Goal: Task Accomplishment & Management: Complete application form

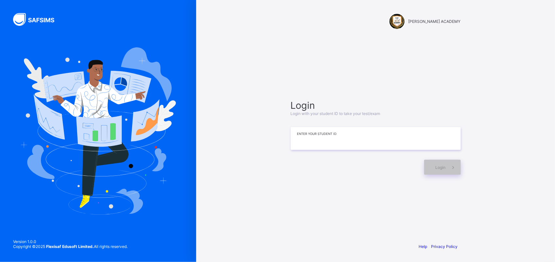
click at [306, 134] on input at bounding box center [376, 138] width 170 height 23
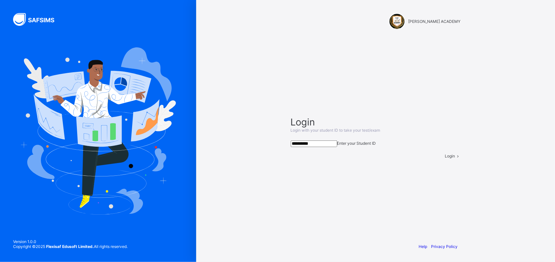
type input "**********"
click at [445, 158] on div "Login" at bounding box center [453, 156] width 16 height 5
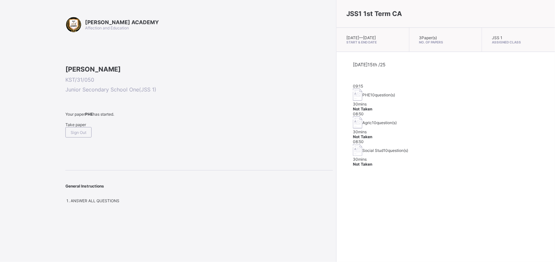
click at [73, 127] on div "Take paper" at bounding box center [198, 124] width 267 height 5
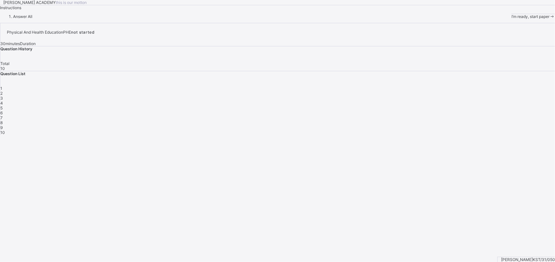
click at [281, 19] on div "[PERSON_NAME] ACADEMY this is our [PERSON_NAME] Instructions Answer All I’m rea…" at bounding box center [277, 9] width 555 height 19
click at [196, 19] on div "[PERSON_NAME] ACADEMY this is our [PERSON_NAME] Instructions Answer All I’m rea…" at bounding box center [277, 9] width 555 height 19
click at [511, 19] on span "I’m ready, start paper" at bounding box center [530, 16] width 38 height 5
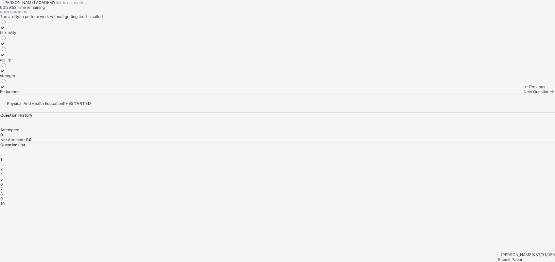
drag, startPoint x: 240, startPoint y: 90, endPoint x: 230, endPoint y: 90, distance: 9.8
click at [230, 90] on div "Question 1 of 10 The ability to perform work without getting tired is called___…" at bounding box center [277, 52] width 555 height 84
click at [20, 94] on div "Endurance" at bounding box center [10, 91] width 20 height 5
click at [523, 94] on span "Next Question" at bounding box center [536, 91] width 26 height 5
click at [43, 78] on div "improves body strength" at bounding box center [21, 75] width 43 height 5
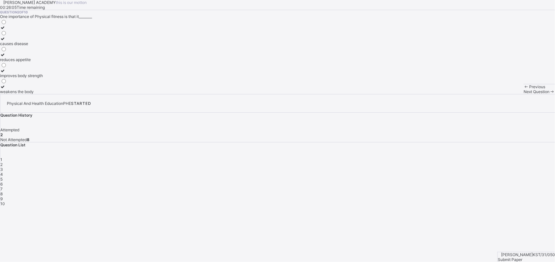
click at [523, 94] on span "Next Question" at bounding box center [536, 91] width 26 height 5
click at [34, 51] on div "good health habits" at bounding box center [17, 48] width 34 height 5
click at [523, 94] on span "Next Question" at bounding box center [536, 91] width 26 height 5
click at [49, 51] on div "develop the body and mind" at bounding box center [24, 48] width 49 height 5
click at [523, 94] on div "Next Question" at bounding box center [538, 91] width 31 height 5
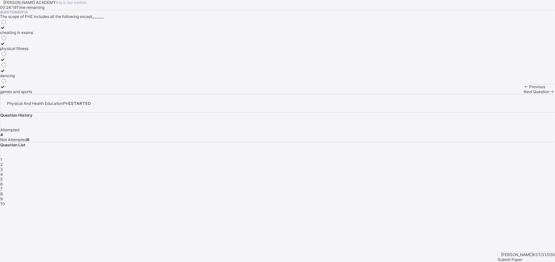
click at [33, 35] on div "cheating in exams" at bounding box center [16, 32] width 33 height 5
click at [523, 94] on span "Next Question" at bounding box center [536, 91] width 26 height 5
click at [196, 94] on div "Public Health Exercise Physical and Human Education Physical House Exercise Phy…" at bounding box center [277, 56] width 555 height 75
drag, startPoint x: 119, startPoint y: 165, endPoint x: 119, endPoint y: 161, distance: 4.3
click at [57, 94] on div "Public Health Exercise Physical and Human Education Physical House Exercise Phy…" at bounding box center [28, 56] width 57 height 75
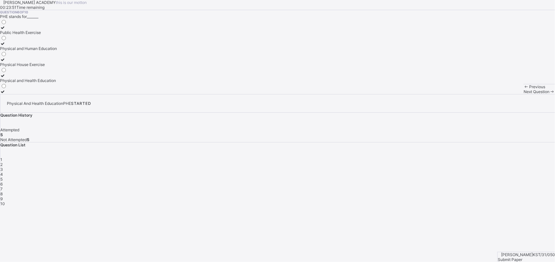
click at [57, 83] on div "Physical and Health Education" at bounding box center [28, 80] width 57 height 5
click at [523, 94] on div "Next Question" at bounding box center [538, 91] width 31 height 5
click at [38, 62] on label "develops fitness" at bounding box center [19, 57] width 38 height 10
click at [523, 94] on div "Next Question" at bounding box center [538, 91] width 31 height 5
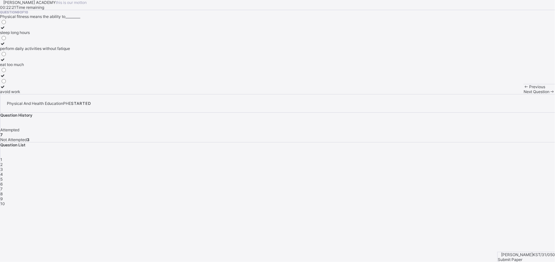
click at [523, 89] on div "Previous" at bounding box center [538, 86] width 31 height 5
drag, startPoint x: 34, startPoint y: 181, endPoint x: 235, endPoint y: 142, distance: 204.9
click at [235, 94] on div "Question 8 of 10 PHE helps students to learn the value of________ punishment no…" at bounding box center [277, 52] width 555 height 84
click at [49, 94] on div "cooperation and teamwork" at bounding box center [24, 91] width 49 height 5
click at [523, 94] on span "Next Question" at bounding box center [536, 91] width 26 height 5
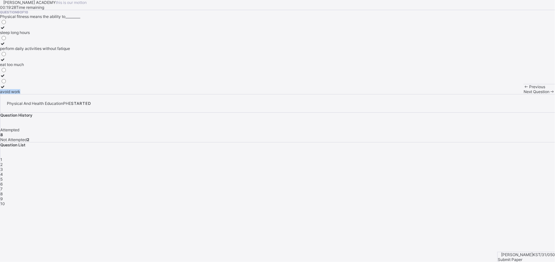
drag, startPoint x: 74, startPoint y: 170, endPoint x: 85, endPoint y: 127, distance: 44.9
click at [70, 94] on div "sleep long hours perform daily activities without fatique eat too much avoid wo…" at bounding box center [35, 56] width 70 height 75
click at [70, 51] on label "perform daily activities without fatique" at bounding box center [35, 46] width 70 height 10
click at [523, 94] on span "Next Question" at bounding box center [536, 91] width 26 height 5
click at [36, 46] on label "endure more work" at bounding box center [18, 41] width 36 height 10
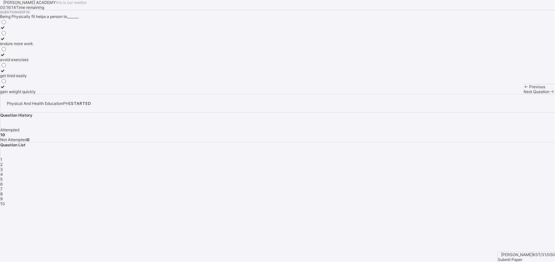
click at [36, 46] on div "endure more work" at bounding box center [18, 43] width 36 height 5
click at [36, 94] on label "gain weight quickly" at bounding box center [18, 89] width 36 height 10
click at [36, 46] on div "endure more work" at bounding box center [18, 43] width 36 height 5
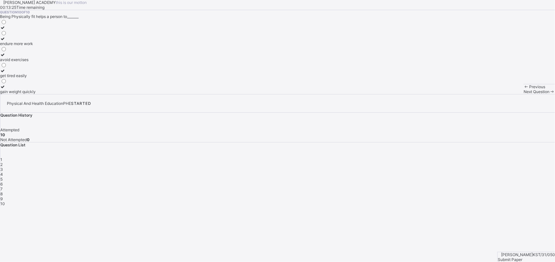
click at [528, 257] on div "Submit Paper" at bounding box center [525, 259] width 57 height 5
click at [508, 225] on div "× Submitting Paper This action will submit your paper. You won't have access to…" at bounding box center [277, 242] width 555 height 73
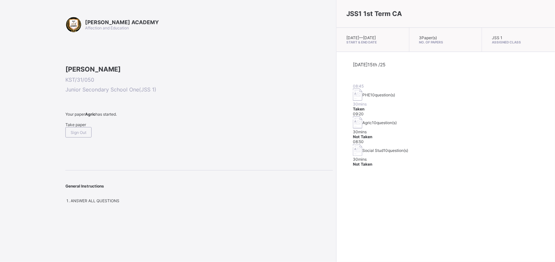
click at [82, 127] on div "Take paper" at bounding box center [198, 124] width 267 height 5
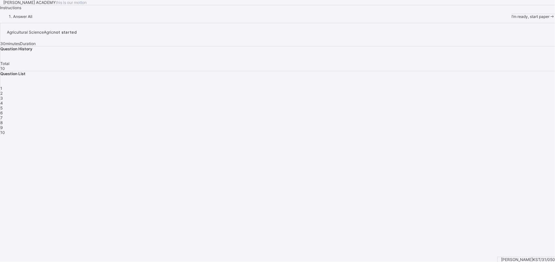
click at [511, 19] on span "I’m ready, start paper" at bounding box center [530, 16] width 38 height 5
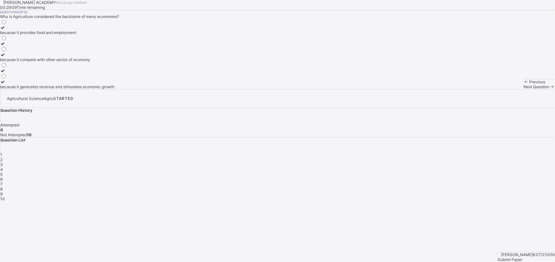
click at [114, 35] on div "because it provides food and employment" at bounding box center [57, 32] width 114 height 5
click at [523, 89] on span "Next Question" at bounding box center [536, 86] width 26 height 5
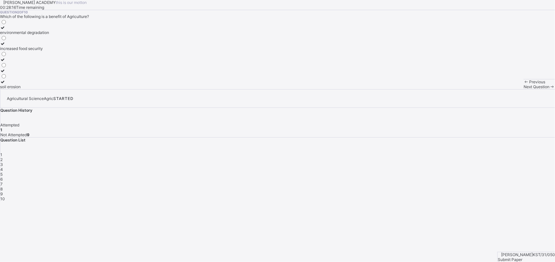
click at [49, 35] on label "environmental degradation" at bounding box center [24, 30] width 49 height 10
click at [523, 89] on span "Next Question" at bounding box center [536, 86] width 26 height 5
click at [6, 30] on icon at bounding box center [3, 27] width 6 height 5
click at [523, 89] on span "Next Question" at bounding box center [536, 86] width 26 height 5
drag, startPoint x: 66, startPoint y: 133, endPoint x: 229, endPoint y: 193, distance: 173.7
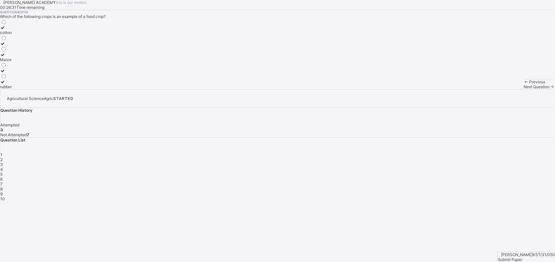
click at [229, 89] on div "Question 4 of 10 Which of the following crops is an example of a food crop? cot…" at bounding box center [277, 49] width 555 height 79
click at [12, 62] on div "Maize" at bounding box center [6, 59] width 12 height 5
click at [523, 89] on span "Next Question" at bounding box center [536, 86] width 26 height 5
click at [67, 62] on label "providing of food" at bounding box center [33, 57] width 67 height 10
click at [523, 89] on div "Next Question" at bounding box center [538, 86] width 31 height 5
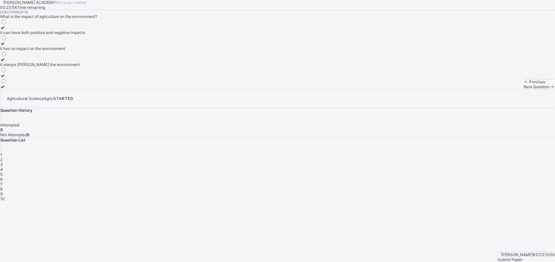
click at [85, 51] on div "it has no impact on the environment" at bounding box center [42, 48] width 85 height 5
click at [71, 67] on label "it always [PERSON_NAME] the environment" at bounding box center [42, 62] width 85 height 10
click at [37, 51] on label "it has no impact on the environment" at bounding box center [42, 46] width 85 height 10
click at [6, 30] on icon at bounding box center [3, 27] width 6 height 5
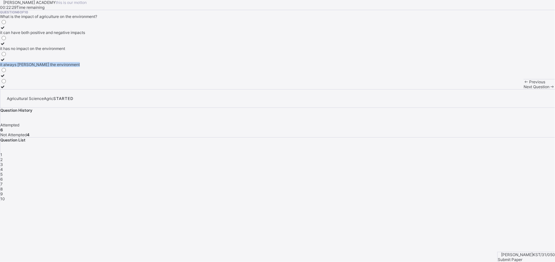
drag, startPoint x: 119, startPoint y: 108, endPoint x: 262, endPoint y: 152, distance: 150.3
click at [262, 89] on div "Question 6 of 10 What is the impact of agriculture on the environment? it can h…" at bounding box center [277, 49] width 555 height 79
click at [85, 51] on div "it has no impact on the environment" at bounding box center [42, 48] width 85 height 5
click at [523, 89] on div "Next Question" at bounding box center [538, 86] width 31 height 5
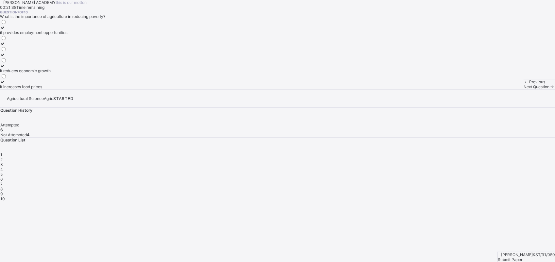
click at [67, 35] on div "it provides employment opportunities" at bounding box center [33, 32] width 67 height 5
click at [523, 89] on span "Next Question" at bounding box center [536, 86] width 26 height 5
click at [6, 84] on icon at bounding box center [3, 81] width 6 height 5
click at [523, 89] on div "Next Question" at bounding box center [538, 86] width 31 height 5
click at [30, 35] on div "Agriculture" at bounding box center [15, 32] width 30 height 5
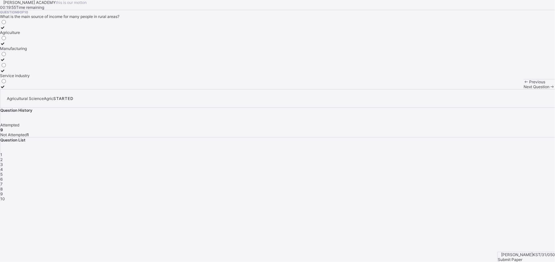
click at [523, 89] on div "Next Question" at bounding box center [538, 86] width 31 height 5
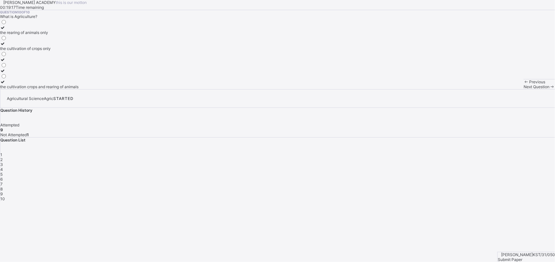
click at [78, 89] on div "the cultivation crops and rearing of animals" at bounding box center [39, 86] width 78 height 5
click at [522, 252] on div "[PERSON_NAME] KST/31/050 Submit Paper" at bounding box center [526, 257] width 58 height 10
click at [523, 257] on div "Submit Paper" at bounding box center [525, 259] width 57 height 5
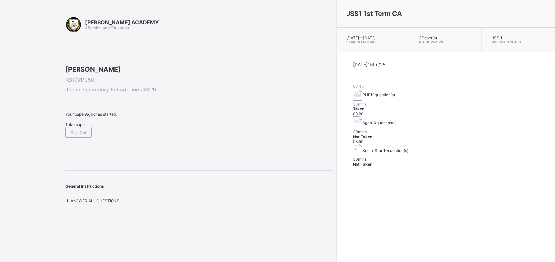
click at [79, 127] on span "Take paper" at bounding box center [75, 124] width 21 height 5
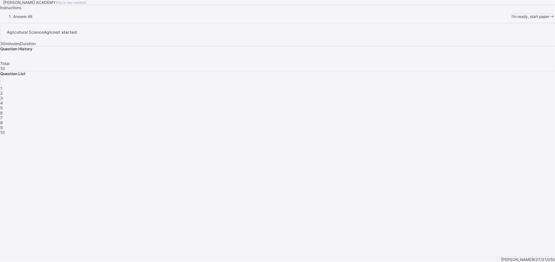
drag, startPoint x: 41, startPoint y: 248, endPoint x: 289, endPoint y: 211, distance: 250.5
click at [289, 19] on div "[PERSON_NAME] ACADEMY this is our [PERSON_NAME] Instructions Answer All I’m rea…" at bounding box center [277, 9] width 555 height 19
click at [511, 19] on span "I’m ready, start paper" at bounding box center [530, 16] width 38 height 5
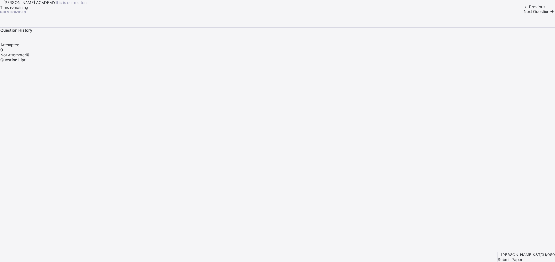
click at [523, 9] on div "Previous" at bounding box center [538, 6] width 31 height 5
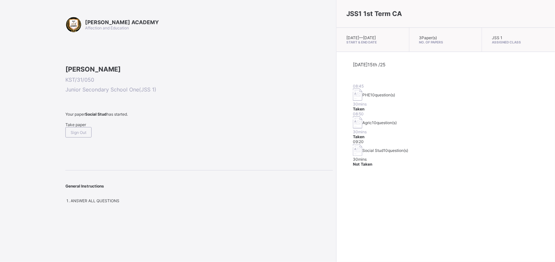
click at [81, 127] on div "Take paper" at bounding box center [198, 124] width 267 height 5
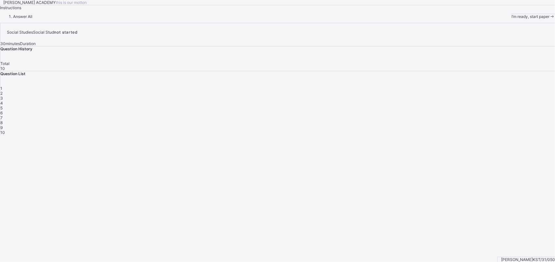
click at [511, 19] on span "I’m ready, start paper" at bounding box center [530, 16] width 38 height 5
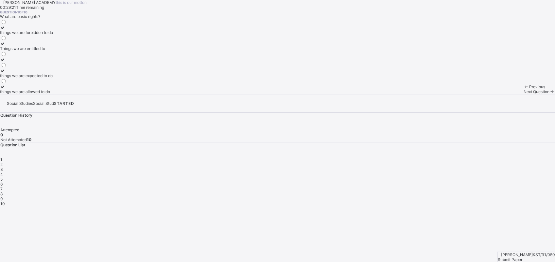
click at [53, 94] on div "things we are allowed to do" at bounding box center [26, 91] width 53 height 5
click at [523, 94] on span "Next Question" at bounding box center [536, 91] width 26 height 5
click at [46, 35] on div "taking care of our duties" at bounding box center [23, 32] width 46 height 5
click at [523, 94] on div "Next Question" at bounding box center [538, 91] width 31 height 5
click at [76, 35] on div "it is irrelevant" at bounding box center [38, 32] width 76 height 5
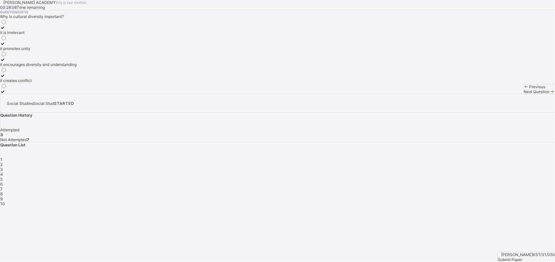
click at [523, 94] on div "Next Question" at bounding box center [538, 91] width 31 height 5
click at [214, 94] on div "improving the quality of life of community members building new roads planting …" at bounding box center [277, 56] width 555 height 75
click at [93, 83] on label "constructing new buildings" at bounding box center [46, 78] width 93 height 10
click at [93, 67] on div "planting trees" at bounding box center [46, 64] width 93 height 5
click at [89, 51] on div "building new roads" at bounding box center [46, 48] width 93 height 5
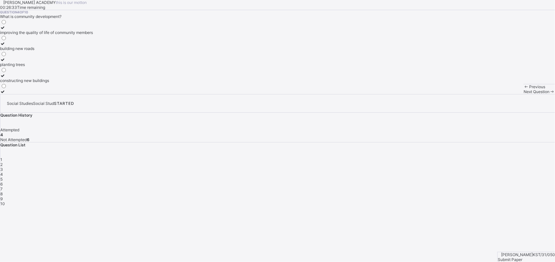
click at [83, 51] on label "building new roads" at bounding box center [46, 46] width 93 height 10
click at [523, 94] on div "Next Question" at bounding box center [538, 91] width 31 height 5
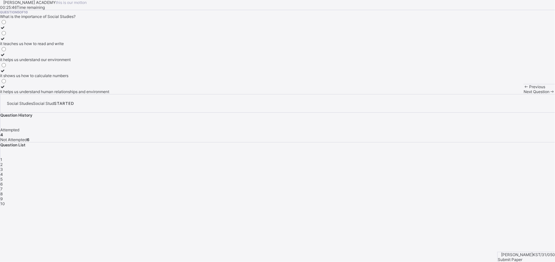
click at [87, 94] on div "it helps us understand human relationships and environment" at bounding box center [54, 91] width 109 height 5
click at [523, 94] on div "Previous Next Question" at bounding box center [538, 89] width 31 height 10
click at [523, 94] on span "Next Question" at bounding box center [536, 91] width 26 height 5
click at [102, 62] on div "A subject that studies human relationships and environment" at bounding box center [54, 59] width 108 height 5
click at [523, 94] on div "Next Question" at bounding box center [538, 91] width 31 height 5
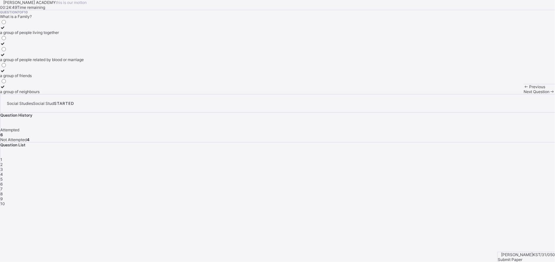
click at [84, 62] on label "a group of people related by blood or marriage" at bounding box center [42, 57] width 84 height 10
click at [523, 94] on span "Next Question" at bounding box center [536, 91] width 26 height 5
click at [22, 51] on label "a way of life" at bounding box center [11, 46] width 22 height 10
click at [523, 94] on span "Next Question" at bounding box center [536, 91] width 26 height 5
click at [33, 94] on div "flags and anthems" at bounding box center [16, 91] width 33 height 5
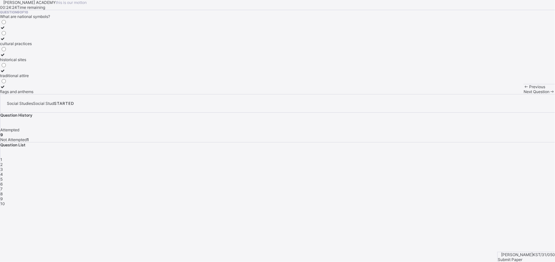
click at [523, 94] on div "Previous Next Question" at bounding box center [538, 89] width 31 height 10
click at [523, 94] on span "Next Question" at bounding box center [536, 91] width 26 height 5
click at [51, 94] on div "guiding and directing others" at bounding box center [25, 91] width 51 height 5
click at [51, 62] on div "giving orders" at bounding box center [25, 59] width 51 height 5
click at [522, 257] on div "Submit Paper" at bounding box center [525, 259] width 57 height 5
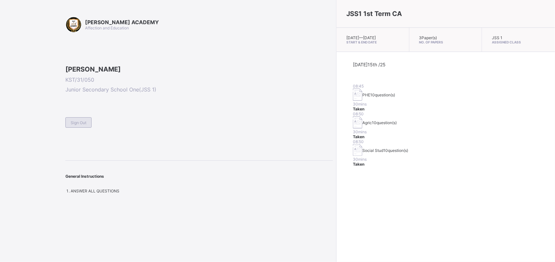
click at [82, 128] on div "Sign Out" at bounding box center [78, 122] width 26 height 10
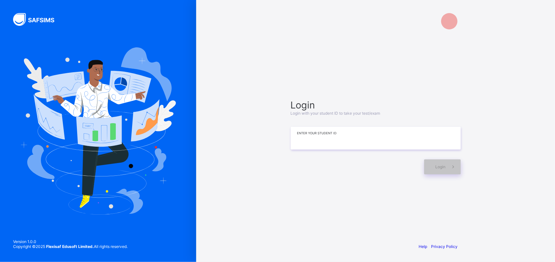
click at [309, 146] on input at bounding box center [376, 138] width 170 height 23
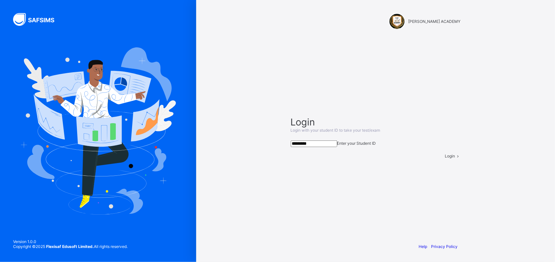
type input "*********"
click at [445, 158] on div "Login" at bounding box center [453, 156] width 16 height 5
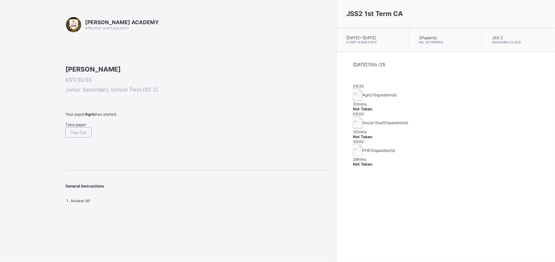
click at [68, 127] on div "Take paper" at bounding box center [198, 124] width 267 height 5
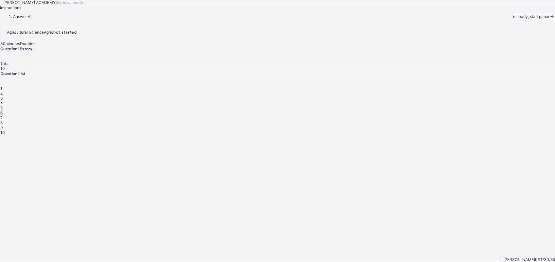
click at [511, 19] on span "I’m ready, start paper" at bounding box center [530, 16] width 38 height 5
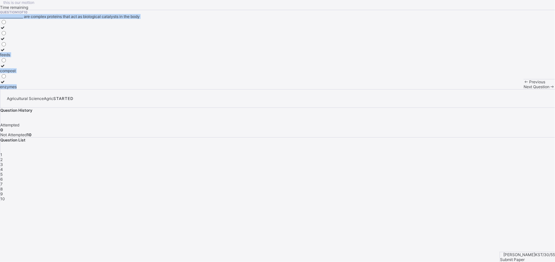
drag, startPoint x: 255, startPoint y: 172, endPoint x: 354, endPoint y: 178, distance: 98.9
click at [354, 89] on div "this is our [PERSON_NAME] Time remaining Question 1 of 10 ______________ are co…" at bounding box center [277, 44] width 555 height 89
click at [6, 84] on icon at bounding box center [3, 81] width 6 height 5
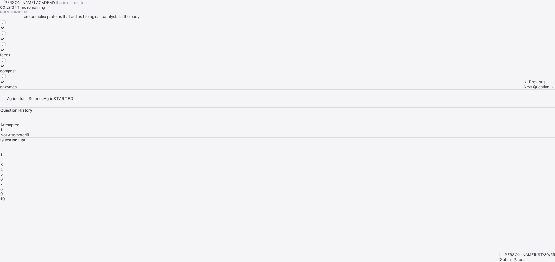
click at [226, 89] on div "feeds compost enzymes" at bounding box center [277, 54] width 555 height 70
click at [17, 89] on div "enzymes" at bounding box center [8, 86] width 17 height 5
click at [6, 84] on icon at bounding box center [3, 81] width 6 height 5
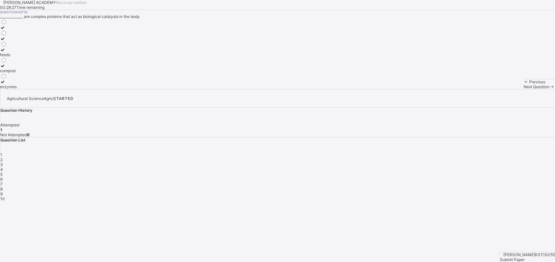
click at [6, 84] on icon at bounding box center [3, 81] width 6 height 5
click at [523, 89] on span "Next Question" at bounding box center [536, 86] width 26 height 5
click at [6, 84] on icon at bounding box center [3, 81] width 6 height 5
click at [523, 89] on span "Next Question" at bounding box center [536, 86] width 26 height 5
click at [6, 73] on icon at bounding box center [3, 70] width 6 height 5
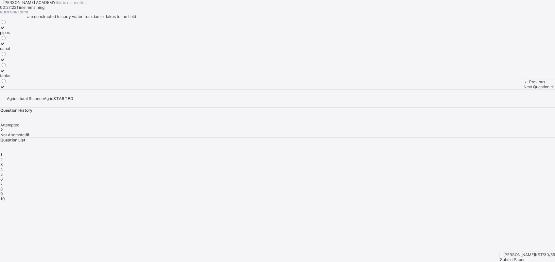
click at [523, 89] on span "Next Question" at bounding box center [536, 86] width 26 height 5
click at [6, 84] on icon at bounding box center [3, 81] width 6 height 5
click at [523, 89] on span "Next Question" at bounding box center [536, 86] width 26 height 5
drag, startPoint x: 37, startPoint y: 88, endPoint x: 35, endPoint y: 137, distance: 49.7
click at [32, 89] on div "[PERSON_NAME] loamy clay" at bounding box center [16, 54] width 32 height 70
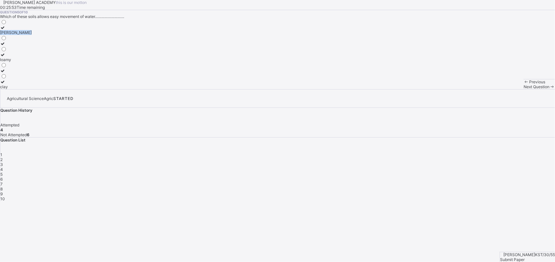
drag, startPoint x: 35, startPoint y: 137, endPoint x: 167, endPoint y: 109, distance: 134.3
click at [167, 89] on div "[PERSON_NAME] loamy clay" at bounding box center [277, 54] width 555 height 70
click at [6, 57] on icon at bounding box center [3, 54] width 6 height 5
click at [523, 89] on span "Next Question" at bounding box center [536, 86] width 26 height 5
click at [6, 41] on icon at bounding box center [3, 38] width 6 height 5
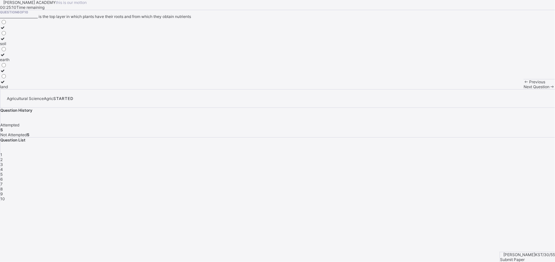
click at [6, 41] on icon at bounding box center [3, 38] width 6 height 5
click at [9, 41] on div at bounding box center [4, 38] width 9 height 5
drag, startPoint x: 35, startPoint y: 111, endPoint x: 62, endPoint y: 115, distance: 27.7
click at [9, 46] on label "soil" at bounding box center [4, 41] width 9 height 10
click at [523, 89] on span "Next Question" at bounding box center [536, 86] width 26 height 5
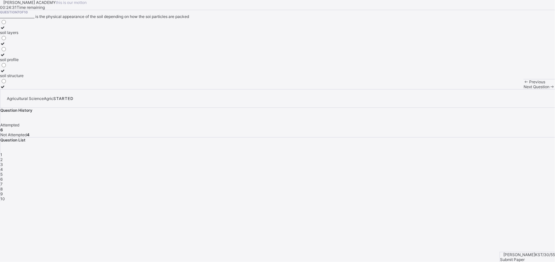
click at [6, 73] on icon at bounding box center [3, 70] width 6 height 5
click at [523, 89] on span "Next Question" at bounding box center [536, 86] width 26 height 5
click at [6, 30] on icon at bounding box center [3, 27] width 6 height 5
click at [523, 89] on span "Next Question" at bounding box center [536, 86] width 26 height 5
click at [3, 187] on span "8" at bounding box center [1, 189] width 2 height 5
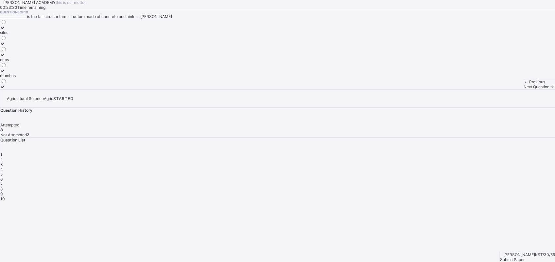
click at [6, 30] on icon at bounding box center [3, 27] width 6 height 5
click at [523, 89] on span "Next Question" at bounding box center [536, 86] width 26 height 5
click at [6, 57] on icon at bounding box center [3, 54] width 6 height 5
click at [523, 89] on div "Next Question" at bounding box center [538, 86] width 31 height 5
click at [450, 192] on div "9" at bounding box center [277, 194] width 554 height 5
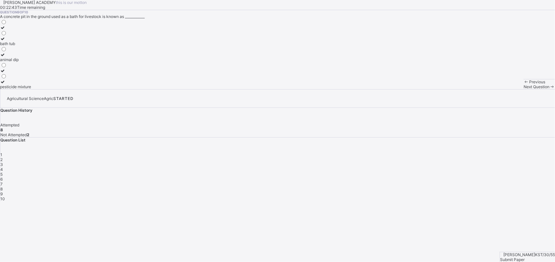
click at [6, 84] on icon at bounding box center [3, 81] width 6 height 5
click at [523, 89] on div "Next Question" at bounding box center [538, 86] width 31 height 5
click at [6, 57] on icon at bounding box center [3, 54] width 6 height 5
click at [549, 89] on span at bounding box center [552, 86] width 6 height 5
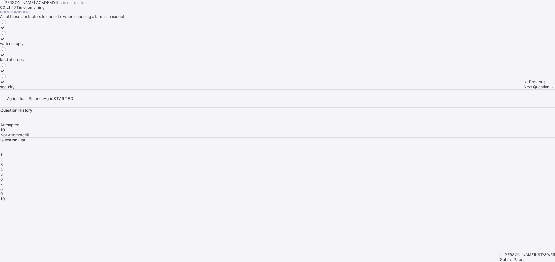
click at [549, 89] on span at bounding box center [552, 86] width 6 height 5
click at [5, 196] on span "10" at bounding box center [2, 198] width 5 height 5
click at [3, 192] on span "9" at bounding box center [1, 194] width 2 height 5
click at [470, 196] on div "10" at bounding box center [277, 198] width 554 height 5
click at [2, 152] on span "1" at bounding box center [1, 154] width 2 height 5
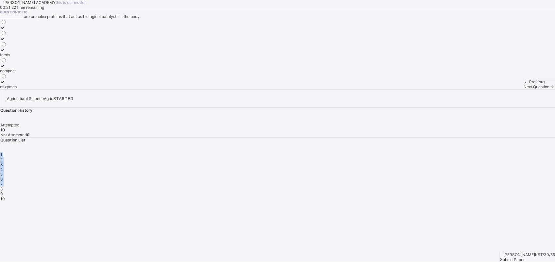
drag, startPoint x: 435, startPoint y: 130, endPoint x: 429, endPoint y: 225, distance: 95.3
click at [429, 201] on div "Agricultural Science Agric STARTED Question History Attempted 10 Not Attempted …" at bounding box center [277, 145] width 555 height 112
click at [523, 89] on span "Next Question" at bounding box center [536, 86] width 26 height 5
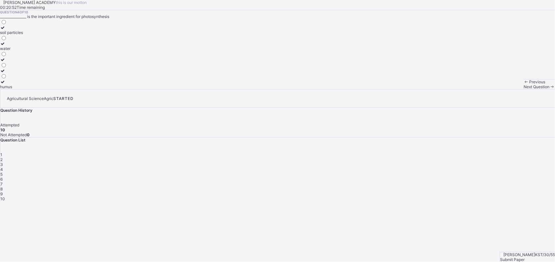
click at [523, 89] on span "Next Question" at bounding box center [536, 86] width 26 height 5
click at [504, 172] on div "5" at bounding box center [277, 174] width 554 height 5
click at [6, 30] on icon at bounding box center [3, 27] width 6 height 5
click at [6, 57] on icon at bounding box center [3, 54] width 6 height 5
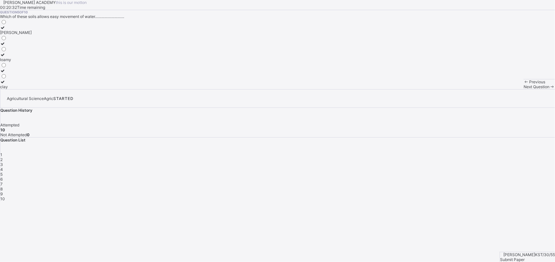
click at [2, 152] on span "1" at bounding box center [1, 154] width 2 height 5
click at [472, 196] on div "10" at bounding box center [277, 198] width 554 height 5
click at [524, 257] on span "Submit Paper" at bounding box center [512, 259] width 25 height 5
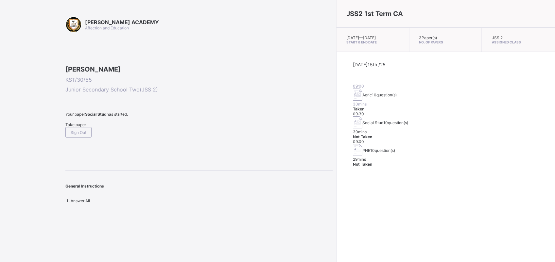
click at [80, 127] on span "Take paper" at bounding box center [75, 124] width 21 height 5
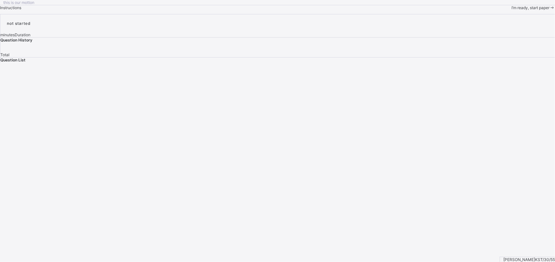
click at [511, 10] on span "I’m ready, start paper" at bounding box center [530, 7] width 38 height 5
drag, startPoint x: 295, startPoint y: 75, endPoint x: 289, endPoint y: 83, distance: 10.1
click at [289, 14] on div "Question 1 of 0" at bounding box center [277, 12] width 555 height 4
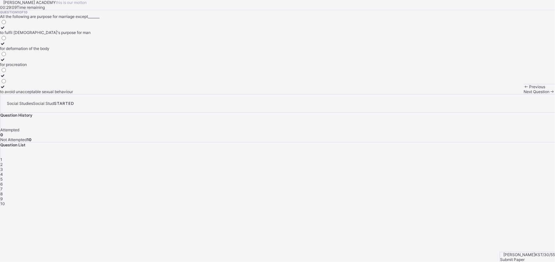
click at [6, 89] on icon at bounding box center [3, 86] width 6 height 5
click at [6, 62] on icon at bounding box center [3, 59] width 6 height 5
click at [6, 89] on icon at bounding box center [3, 86] width 6 height 5
click at [523, 94] on span "Next Question" at bounding box center [536, 91] width 26 height 5
click at [434, 157] on div "1" at bounding box center [277, 159] width 554 height 5
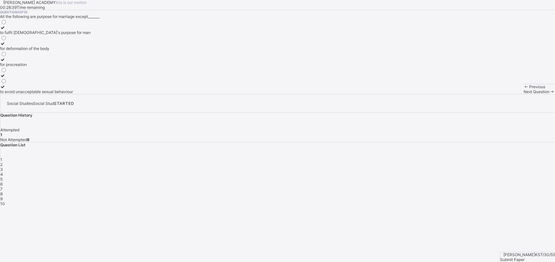
click at [523, 94] on span "Next Question" at bounding box center [536, 91] width 26 height 5
click at [6, 30] on icon at bounding box center [3, 27] width 6 height 5
click at [523, 94] on span "Next Question" at bounding box center [536, 91] width 26 height 5
click at [3, 162] on span "2" at bounding box center [1, 164] width 2 height 5
click at [6, 30] on icon at bounding box center [3, 27] width 6 height 5
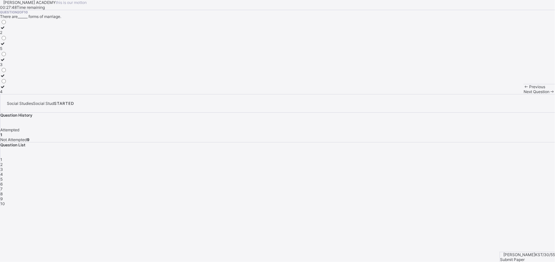
click at [6, 30] on icon at bounding box center [3, 27] width 6 height 5
click at [523, 94] on span "Next Question" at bounding box center [536, 91] width 26 height 5
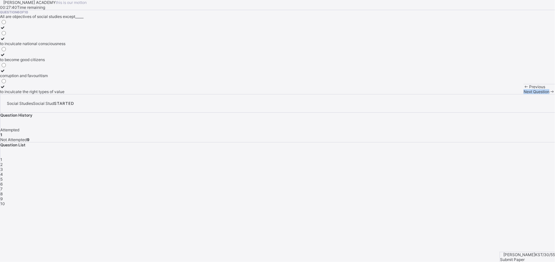
click at [523, 94] on span "Next Question" at bounding box center [536, 91] width 26 height 5
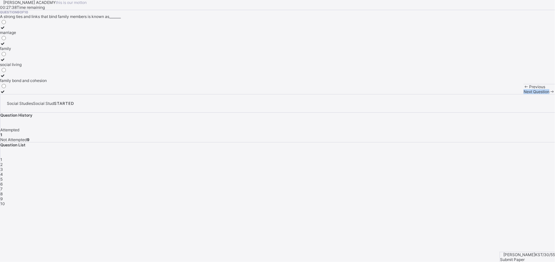
click at [523, 94] on span "Next Question" at bounding box center [536, 91] width 26 height 5
click at [3, 162] on span "2" at bounding box center [1, 164] width 2 height 5
click at [7, 35] on label "2" at bounding box center [3, 30] width 7 height 10
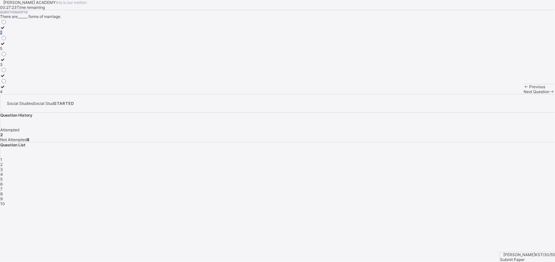
click at [7, 35] on label "2" at bounding box center [3, 30] width 7 height 10
click at [523, 94] on span "Next Question" at bounding box center [536, 91] width 26 height 5
click at [6, 73] on icon at bounding box center [3, 70] width 6 height 5
click at [523, 94] on div "Next Question" at bounding box center [538, 91] width 31 height 5
click at [468, 167] on div "3" at bounding box center [277, 169] width 554 height 5
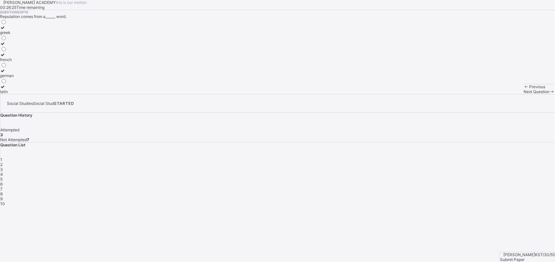
click at [523, 94] on div "Next Question" at bounding box center [538, 91] width 31 height 5
click at [34, 30] on div at bounding box center [17, 27] width 34 height 5
click at [523, 94] on span "Next Question" at bounding box center [536, 91] width 26 height 5
click at [14, 62] on div "society" at bounding box center [7, 59] width 14 height 5
click at [489, 172] on div "4" at bounding box center [277, 174] width 554 height 5
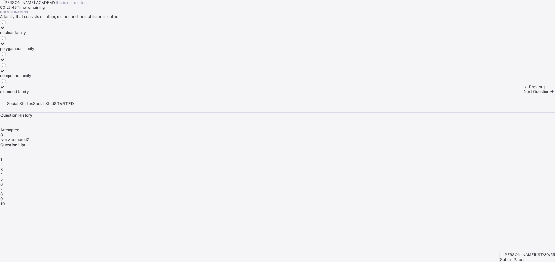
click at [6, 30] on icon at bounding box center [3, 27] width 6 height 5
click at [34, 35] on div "nuclear family" at bounding box center [17, 32] width 34 height 5
click at [523, 94] on div "Next Question" at bounding box center [538, 91] width 31 height 5
click at [14, 62] on div "society" at bounding box center [7, 59] width 14 height 5
click at [489, 172] on div "4" at bounding box center [277, 174] width 554 height 5
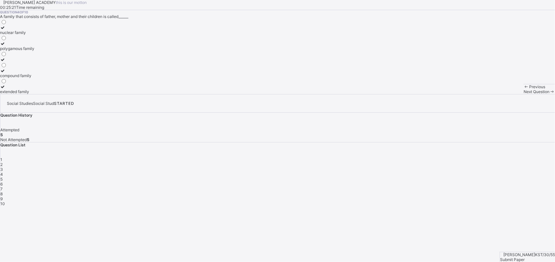
click at [523, 94] on span "Next Question" at bounding box center [536, 91] width 26 height 5
click at [3, 182] on span "6" at bounding box center [1, 184] width 2 height 5
click at [42, 73] on div at bounding box center [32, 70] width 65 height 5
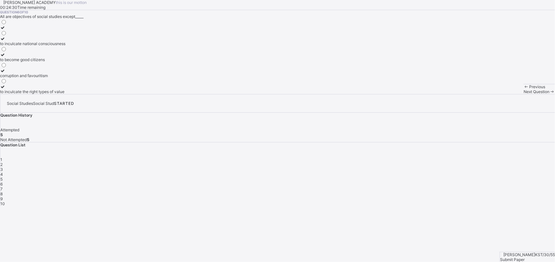
click at [523, 94] on div "Next Question" at bounding box center [538, 91] width 31 height 5
click at [521, 182] on div "6" at bounding box center [277, 184] width 554 height 5
click at [65, 78] on label "corruption and favouritism" at bounding box center [32, 73] width 65 height 10
click at [523, 94] on div "Next Question" at bounding box center [538, 91] width 31 height 5
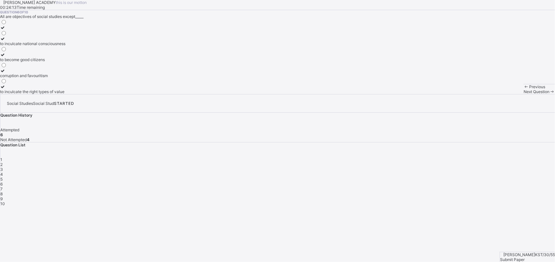
click at [523, 94] on span "Next Question" at bounding box center [536, 91] width 26 height 5
click at [433, 157] on div "1" at bounding box center [277, 159] width 554 height 5
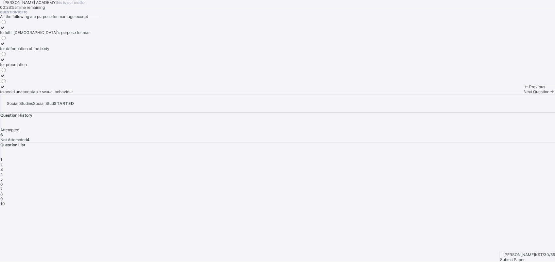
click at [523, 94] on span "Next Question" at bounding box center [536, 91] width 26 height 5
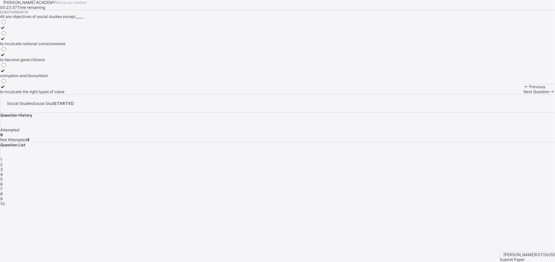
click at [523, 94] on span "Next Question" at bounding box center [536, 91] width 26 height 5
click at [7, 51] on div "4" at bounding box center [3, 48] width 7 height 5
click at [523, 94] on div "Next Question" at bounding box center [538, 91] width 31 height 5
click at [502, 177] on div "5" at bounding box center [277, 179] width 554 height 5
click at [525, 182] on div "6" at bounding box center [277, 184] width 554 height 5
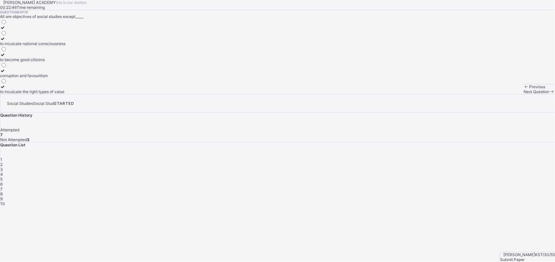
click at [3, 167] on span "3" at bounding box center [1, 169] width 3 height 5
click at [485, 172] on div "4" at bounding box center [277, 174] width 554 height 5
click at [502, 177] on div "5" at bounding box center [277, 179] width 554 height 5
click at [525, 182] on div "6" at bounding box center [277, 184] width 554 height 5
click at [2, 157] on span "1" at bounding box center [1, 159] width 2 height 5
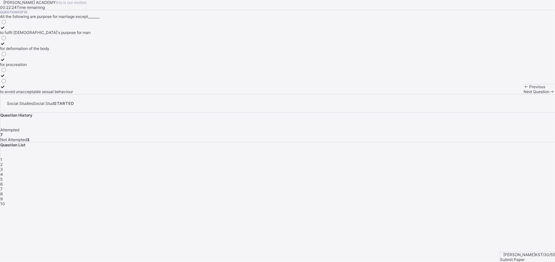
click at [523, 94] on span "Next Question" at bounding box center [536, 91] width 26 height 5
click at [3, 172] on span "4" at bounding box center [1, 174] width 3 height 5
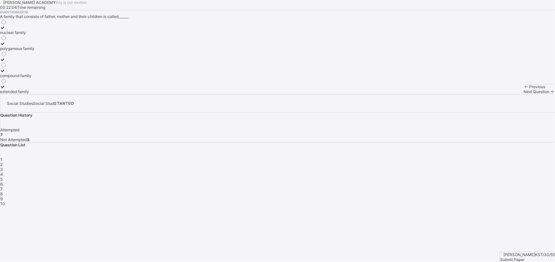
click at [523, 94] on span "Next Question" at bounding box center [536, 91] width 26 height 5
click at [6, 41] on icon at bounding box center [3, 38] width 6 height 5
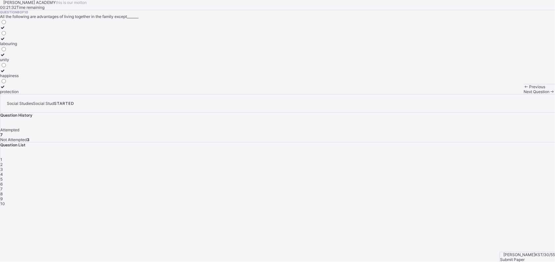
click at [523, 94] on div "Next Question" at bounding box center [538, 91] width 31 height 5
click at [42, 78] on div at bounding box center [23, 75] width 47 height 5
click at [523, 94] on div "Next Question" at bounding box center [538, 91] width 31 height 5
click at [6, 62] on icon at bounding box center [3, 59] width 6 height 5
click at [6, 46] on icon at bounding box center [3, 43] width 6 height 5
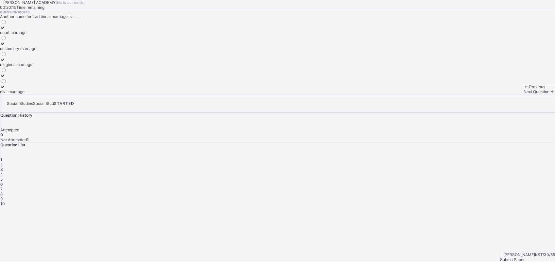
click at [526, 257] on div "Submit Paper" at bounding box center [527, 259] width 55 height 5
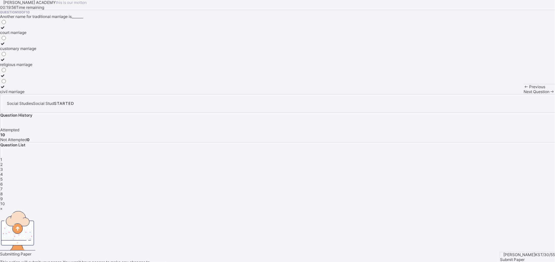
drag, startPoint x: 292, startPoint y: 188, endPoint x: 298, endPoint y: 180, distance: 10.2
click at [363, 206] on div "×" at bounding box center [277, 208] width 555 height 5
click at [524, 257] on span "Submit Paper" at bounding box center [512, 259] width 25 height 5
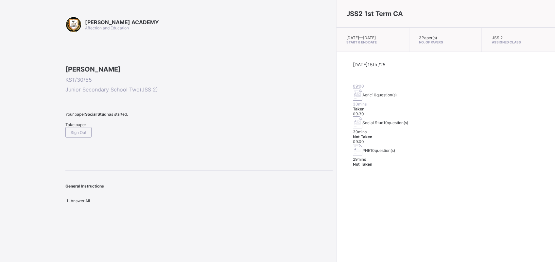
click at [421, 116] on div "09:30 Social Stud 10 question(s) 30 mins Not Taken" at bounding box center [446, 125] width 186 height 28
click at [372, 134] on span "Not Taken" at bounding box center [362, 136] width 19 height 5
click at [353, 117] on img at bounding box center [357, 122] width 9 height 12
click at [366, 129] on span "30 mins" at bounding box center [360, 131] width 14 height 5
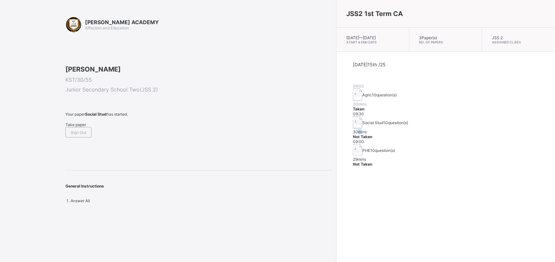
click at [366, 129] on span "30 mins" at bounding box center [360, 131] width 14 height 5
drag, startPoint x: 422, startPoint y: 116, endPoint x: 464, endPoint y: 97, distance: 46.7
click at [464, 97] on div "[DATE] 15th /25 09:00 Agric 10 question(s) 30 mins Taken 09:30 Social Stud 10 q…" at bounding box center [446, 114] width 186 height 105
click at [388, 111] on div "09:30 Social Stud 10 question(s) 30 mins Not Taken" at bounding box center [446, 125] width 186 height 28
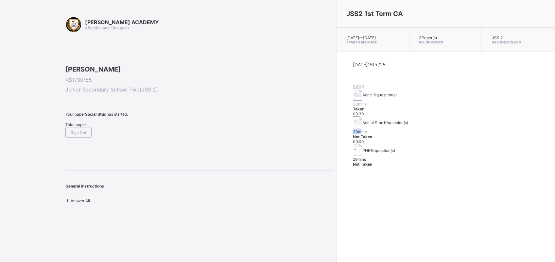
click at [388, 111] on div "09:30 Social Stud 10 question(s) 30 mins Not Taken" at bounding box center [446, 125] width 186 height 28
click at [366, 129] on span "30 mins" at bounding box center [360, 131] width 14 height 5
drag, startPoint x: 434, startPoint y: 118, endPoint x: 321, endPoint y: 143, distance: 115.8
click at [353, 143] on div "[DATE] 15th /25 09:00 Agric 10 question(s) 30 mins Taken 09:30 Social Stud 10 q…" at bounding box center [446, 114] width 186 height 105
click at [353, 144] on img at bounding box center [357, 150] width 9 height 12
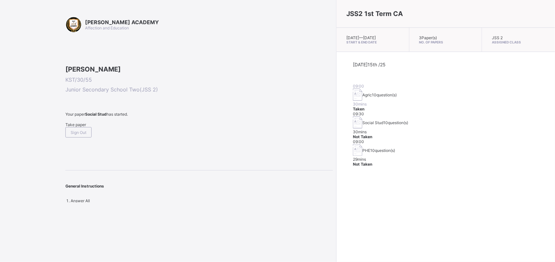
click at [433, 171] on div "JSS2 1st Term CA [DATE] — [DATE] Start & End Date 3 Paper(s) No. of Papers JSS …" at bounding box center [445, 131] width 219 height 262
click at [353, 144] on div "PHE 10 question(s)" at bounding box center [446, 150] width 186 height 13
click at [353, 144] on img at bounding box center [357, 150] width 9 height 12
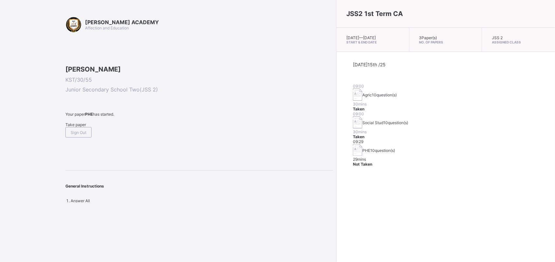
click at [353, 144] on img at bounding box center [357, 150] width 9 height 12
click at [82, 127] on span "Take paper" at bounding box center [75, 124] width 21 height 5
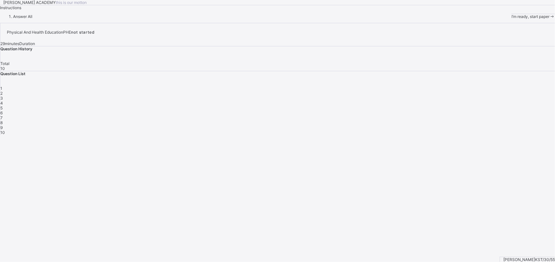
click at [511, 19] on div "I’m ready, start paper" at bounding box center [532, 16] width 43 height 5
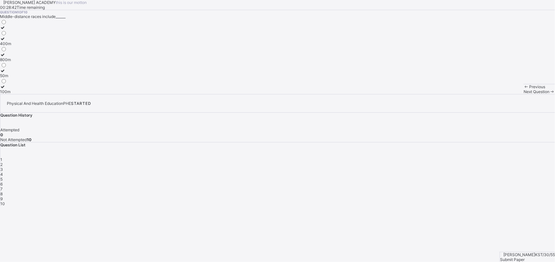
click at [250, 94] on div "Question 1 of 10 Middle-distance races include______ 400m 800m 50m 100m" at bounding box center [277, 52] width 555 height 84
click at [11, 41] on div at bounding box center [5, 38] width 11 height 5
click at [523, 94] on span "Next Question" at bounding box center [536, 91] width 26 height 5
click at [13, 35] on div "Ijaw" at bounding box center [6, 32] width 13 height 5
click at [523, 94] on span "Next Question" at bounding box center [536, 91] width 26 height 5
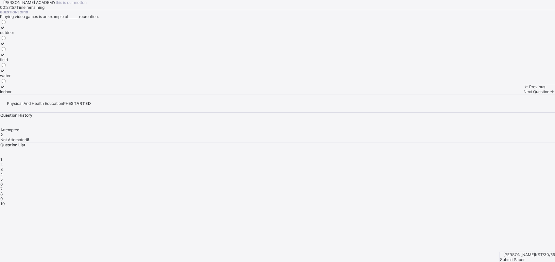
click at [14, 94] on label "Indoor" at bounding box center [7, 89] width 14 height 10
click at [523, 94] on div "Next Question" at bounding box center [538, 91] width 31 height 5
click at [14, 35] on div "outdoor" at bounding box center [7, 32] width 14 height 5
click at [523, 94] on div "Next Question" at bounding box center [538, 91] width 31 height 5
click at [35, 94] on div "time free from work" at bounding box center [17, 91] width 35 height 5
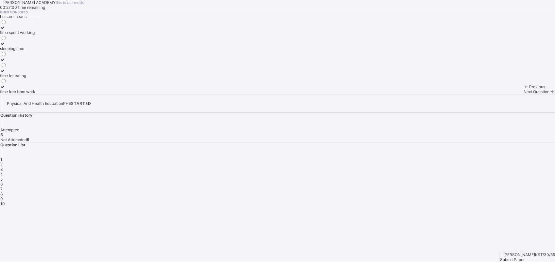
click at [523, 94] on span "Next Question" at bounding box center [536, 91] width 26 height 5
click at [56, 46] on div "activities done during free time" at bounding box center [28, 43] width 56 height 5
click at [523, 94] on span "Next Question" at bounding box center [536, 91] width 26 height 5
drag, startPoint x: 240, startPoint y: 167, endPoint x: 221, endPoint y: 139, distance: 33.5
click at [221, 94] on div "Question 7 of 10 One importance of Recreation is that it helps to_______ waste …" at bounding box center [277, 52] width 555 height 84
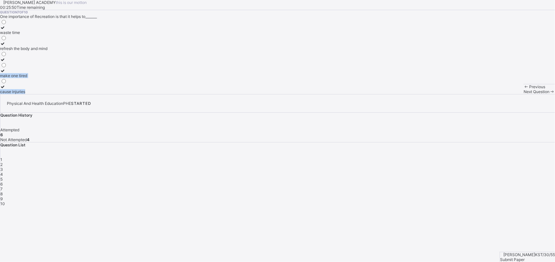
click at [47, 94] on div "cause injuries" at bounding box center [23, 91] width 47 height 5
click at [47, 78] on div "make one tired" at bounding box center [23, 75] width 47 height 5
click at [47, 62] on div at bounding box center [23, 62] width 47 height 0
click at [47, 51] on div "refresh the body and mind" at bounding box center [23, 48] width 47 height 5
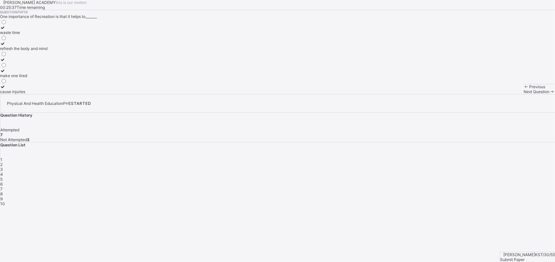
click at [47, 35] on div "waste time" at bounding box center [23, 32] width 47 height 5
click at [47, 51] on label "refresh the body and mind" at bounding box center [23, 46] width 47 height 10
click at [523, 94] on span "Next Question" at bounding box center [536, 91] width 26 height 5
click at [13, 62] on div "Tiv" at bounding box center [6, 59] width 13 height 5
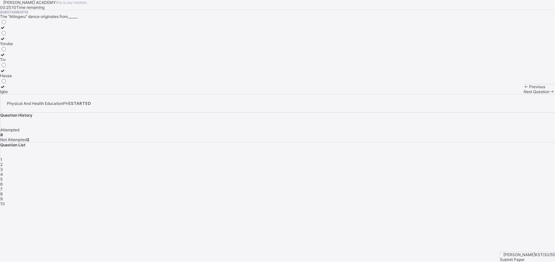
click at [523, 94] on span "Next Question" at bounding box center [536, 91] width 26 height 5
click at [18, 83] on div "swimming" at bounding box center [9, 80] width 18 height 5
click at [523, 94] on span "Next Question" at bounding box center [536, 91] width 26 height 5
click at [29, 73] on div at bounding box center [14, 70] width 29 height 5
click at [521, 257] on span "Submit Paper" at bounding box center [512, 259] width 25 height 5
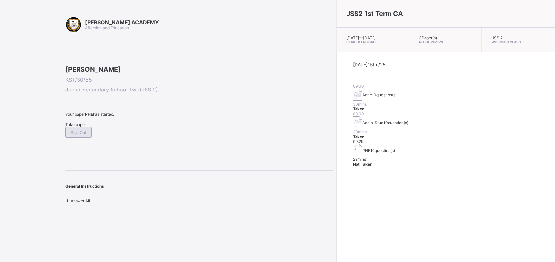
click at [92, 138] on div "Sign Out" at bounding box center [78, 132] width 26 height 10
drag, startPoint x: 104, startPoint y: 159, endPoint x: 84, endPoint y: 162, distance: 20.5
click at [84, 128] on div "Sign Out" at bounding box center [198, 120] width 267 height 16
click at [84, 128] on div "Sign Out" at bounding box center [78, 122] width 26 height 10
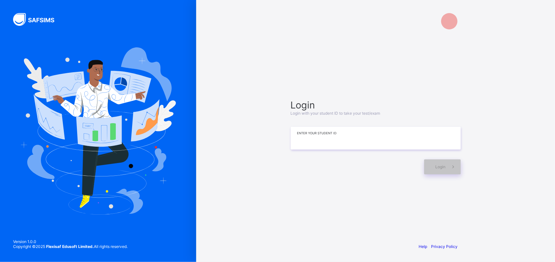
click at [330, 147] on input at bounding box center [376, 138] width 170 height 23
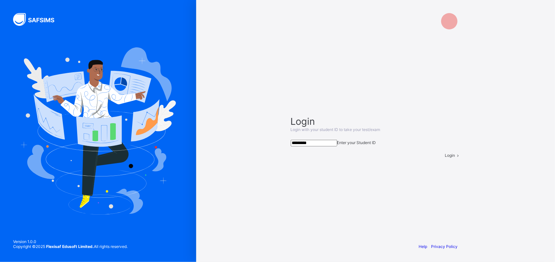
type input "*********"
click at [445, 158] on span "Login" at bounding box center [450, 155] width 10 height 5
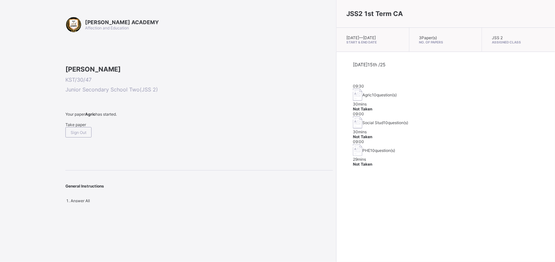
click at [353, 145] on div "PHE 10 question(s)" at bounding box center [446, 150] width 186 height 13
click at [370, 148] on span "10 question(s)" at bounding box center [382, 150] width 25 height 5
click at [79, 127] on span "Take paper" at bounding box center [75, 124] width 21 height 5
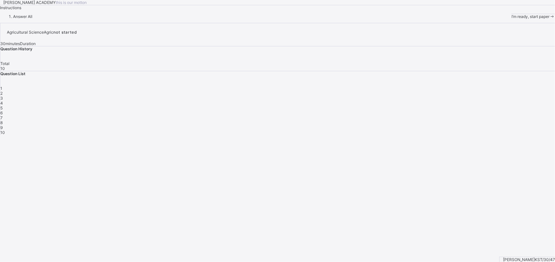
click at [469, 101] on div "3" at bounding box center [277, 98] width 554 height 5
click at [2, 91] on span "1" at bounding box center [1, 88] width 2 height 5
click at [549, 19] on icon at bounding box center [552, 16] width 6 height 5
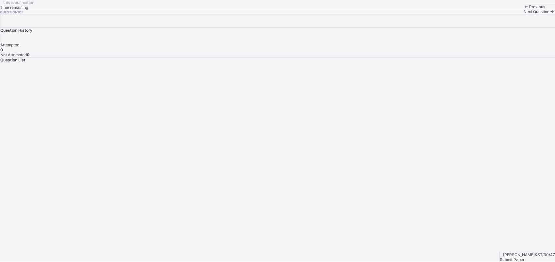
click at [529, 9] on span "Previous" at bounding box center [537, 6] width 16 height 5
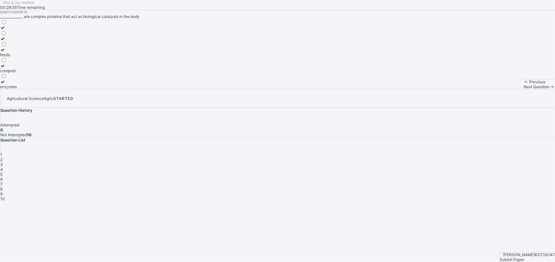
click at [17, 57] on div "feeds" at bounding box center [8, 54] width 17 height 5
click at [523, 89] on span "Next Question" at bounding box center [536, 86] width 26 height 5
click at [18, 46] on div "aluminum" at bounding box center [9, 43] width 18 height 5
click at [549, 89] on span at bounding box center [552, 86] width 6 height 5
click at [10, 35] on div "pipes" at bounding box center [5, 32] width 10 height 5
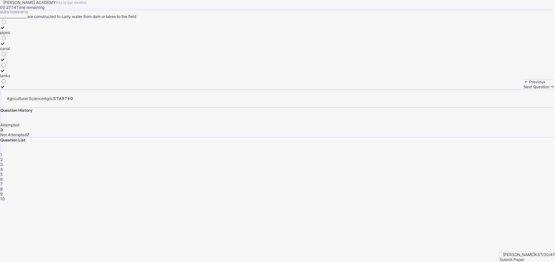
click at [523, 89] on div "Next Question" at bounding box center [538, 86] width 31 height 5
click at [23, 51] on div "water" at bounding box center [11, 48] width 23 height 5
click at [549, 89] on icon at bounding box center [552, 86] width 6 height 5
drag, startPoint x: 143, startPoint y: 112, endPoint x: 102, endPoint y: 85, distance: 48.9
click at [32, 85] on div "[PERSON_NAME] loamy clay" at bounding box center [16, 54] width 32 height 70
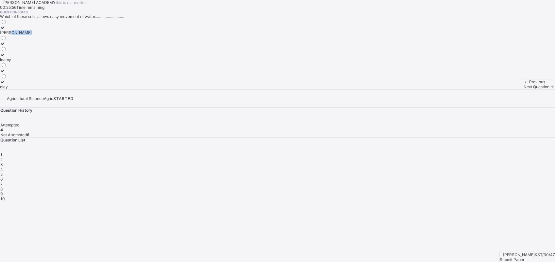
click at [32, 35] on div "[PERSON_NAME]" at bounding box center [16, 32] width 32 height 5
click at [549, 89] on span at bounding box center [552, 86] width 6 height 5
click at [9, 62] on div "earth" at bounding box center [4, 59] width 9 height 5
click at [523, 89] on span "Next Question" at bounding box center [536, 86] width 26 height 5
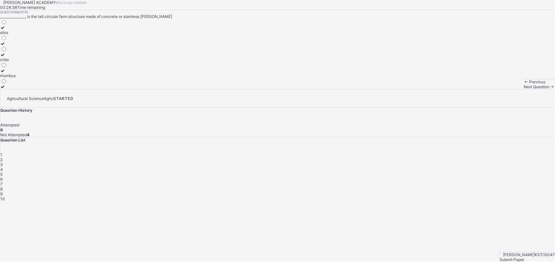
click at [523, 89] on span "Next Question" at bounding box center [536, 86] width 26 height 5
click at [523, 84] on div "Previous" at bounding box center [538, 81] width 31 height 5
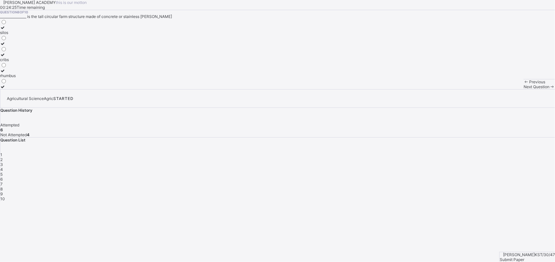
click at [523, 84] on div "Previous" at bounding box center [538, 81] width 31 height 5
click at [24, 35] on label "soil layers" at bounding box center [12, 30] width 24 height 10
click at [523, 89] on span "Next Question" at bounding box center [536, 86] width 26 height 5
click at [16, 78] on div "rhumbus" at bounding box center [8, 75] width 16 height 5
click at [523, 89] on span "Next Question" at bounding box center [536, 86] width 26 height 5
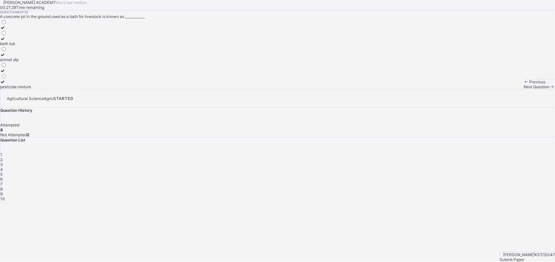
click at [31, 89] on div "pesticide mixture" at bounding box center [15, 86] width 31 height 5
click at [31, 89] on label "pesticide mixture" at bounding box center [15, 84] width 31 height 10
click at [549, 89] on span at bounding box center [552, 86] width 6 height 5
click at [24, 62] on div "kind of crops" at bounding box center [12, 59] width 24 height 5
click at [524, 257] on span "Submit Paper" at bounding box center [511, 259] width 25 height 5
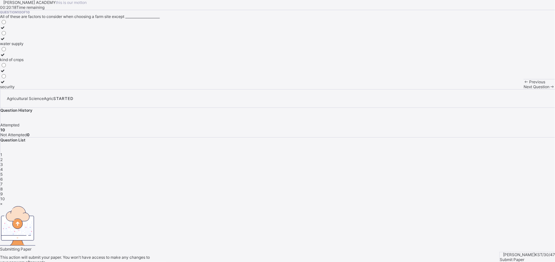
click at [366, 201] on div "×" at bounding box center [277, 203] width 555 height 5
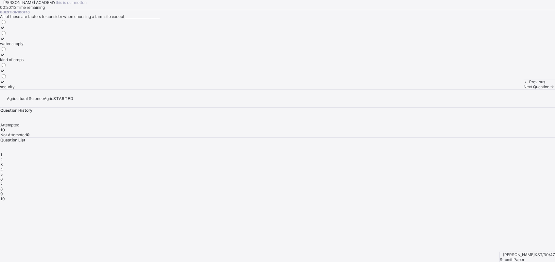
click at [524, 257] on span "Submit Paper" at bounding box center [511, 259] width 25 height 5
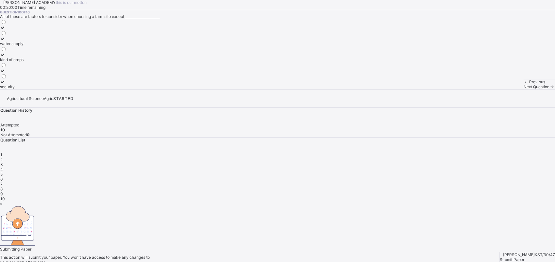
click at [35, 206] on img at bounding box center [17, 226] width 35 height 40
click at [13, 262] on span "Cancel" at bounding box center [6, 267] width 13 height 5
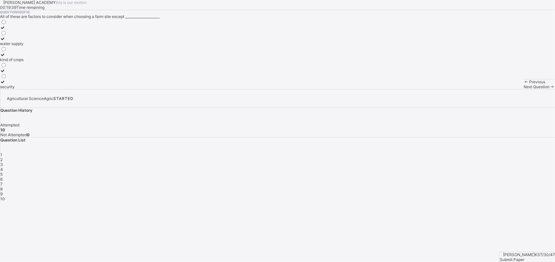
click at [549, 89] on span at bounding box center [552, 86] width 6 height 5
click at [524, 257] on span "Submit Paper" at bounding box center [511, 259] width 25 height 5
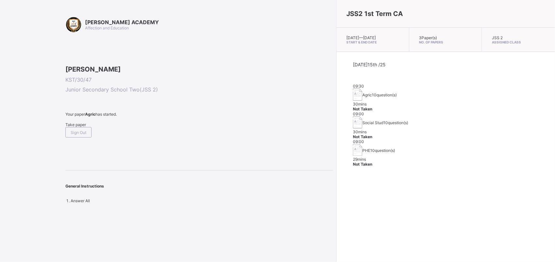
click at [362, 148] on span "PHE" at bounding box center [366, 150] width 8 height 5
click at [77, 127] on div "Take paper" at bounding box center [198, 124] width 267 height 5
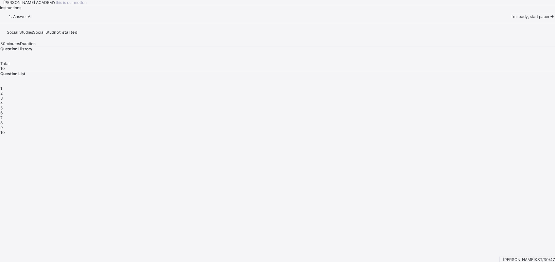
click at [549, 19] on span at bounding box center [552, 16] width 6 height 5
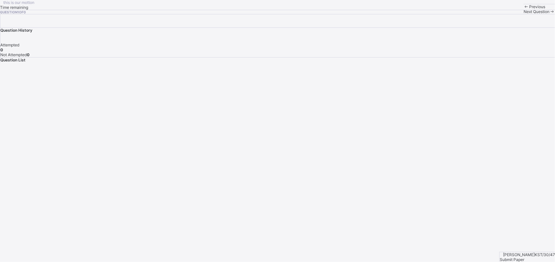
click at [549, 14] on span at bounding box center [552, 11] width 6 height 5
click at [549, 14] on icon at bounding box center [552, 11] width 6 height 5
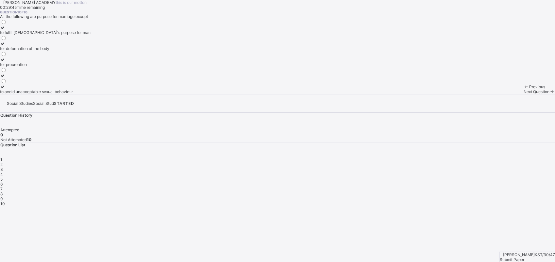
click at [91, 67] on div "for procreation" at bounding box center [45, 64] width 91 height 5
click at [6, 62] on icon at bounding box center [3, 59] width 6 height 5
click at [549, 94] on span at bounding box center [552, 91] width 6 height 5
click at [7, 67] on div "3" at bounding box center [3, 64] width 7 height 5
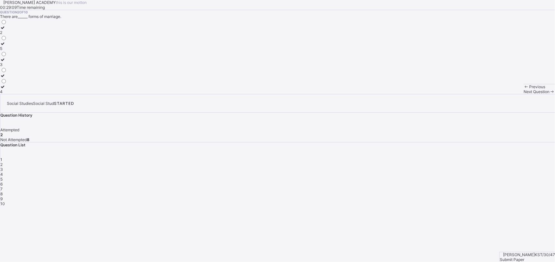
click at [549, 94] on span at bounding box center [552, 91] width 6 height 5
click at [14, 78] on div "german" at bounding box center [7, 75] width 14 height 5
click at [523, 94] on span "Next Question" at bounding box center [536, 91] width 26 height 5
click at [34, 35] on label "nuclear family" at bounding box center [17, 30] width 34 height 10
click at [523, 94] on span "Next Question" at bounding box center [536, 91] width 26 height 5
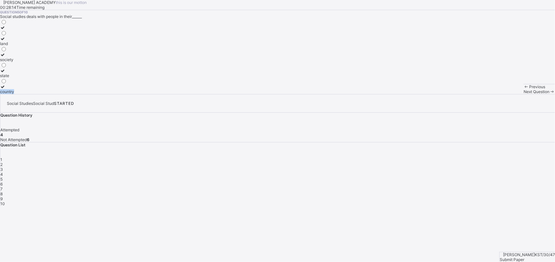
drag, startPoint x: 71, startPoint y: 164, endPoint x: 72, endPoint y: 168, distance: 3.7
click at [14, 94] on div "land society state country" at bounding box center [7, 56] width 14 height 75
drag, startPoint x: 72, startPoint y: 168, endPoint x: 71, endPoint y: 132, distance: 36.0
click at [14, 62] on div "society" at bounding box center [7, 59] width 14 height 5
click at [523, 94] on span "Next Question" at bounding box center [536, 91] width 26 height 5
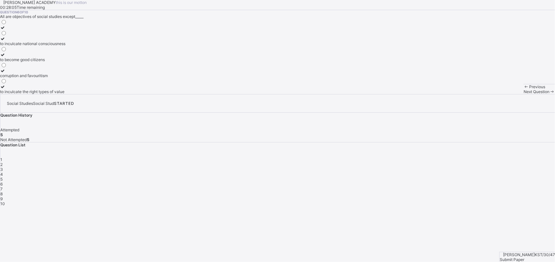
click at [523, 94] on span "Next Question" at bounding box center [536, 91] width 26 height 5
click at [529, 89] on span "Previous" at bounding box center [537, 86] width 16 height 5
click at [65, 62] on label "to become good citizens" at bounding box center [32, 57] width 65 height 10
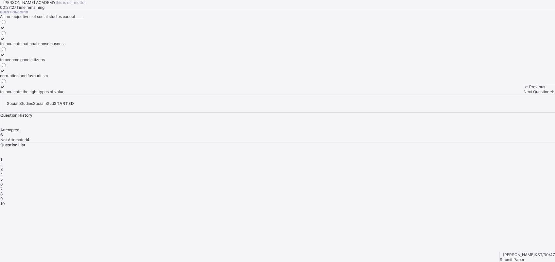
click at [65, 62] on label "to become good citizens" at bounding box center [32, 57] width 65 height 10
click at [523, 94] on div "Next Question" at bounding box center [538, 91] width 31 height 5
click at [7, 78] on div "2" at bounding box center [3, 75] width 7 height 5
click at [549, 94] on span at bounding box center [552, 91] width 6 height 5
click at [19, 62] on div "unity" at bounding box center [9, 59] width 19 height 5
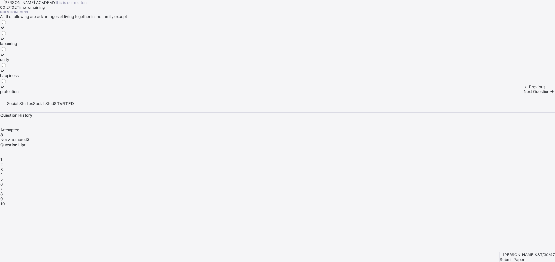
click at [523, 94] on span "Next Question" at bounding box center [536, 91] width 26 height 5
click at [36, 35] on div "court marriage" at bounding box center [18, 32] width 36 height 5
click at [523, 89] on span at bounding box center [526, 86] width 6 height 5
click at [47, 51] on div "family" at bounding box center [23, 48] width 47 height 5
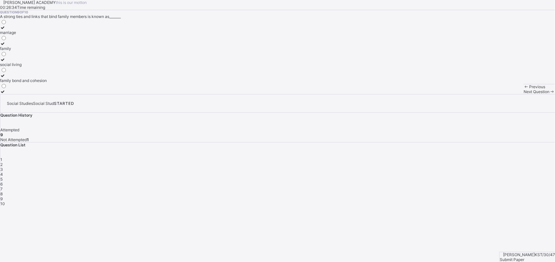
click at [524, 257] on span "Submit Paper" at bounding box center [511, 259] width 25 height 5
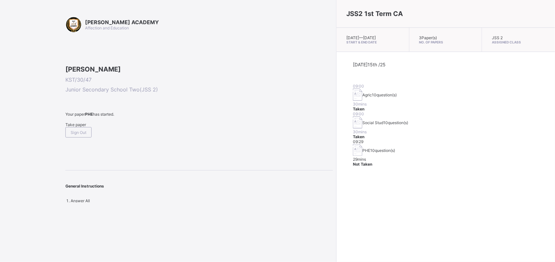
click at [81, 127] on span "Take paper" at bounding box center [75, 124] width 21 height 5
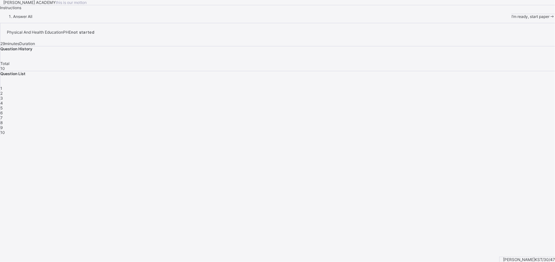
click at [549, 19] on span at bounding box center [552, 16] width 6 height 5
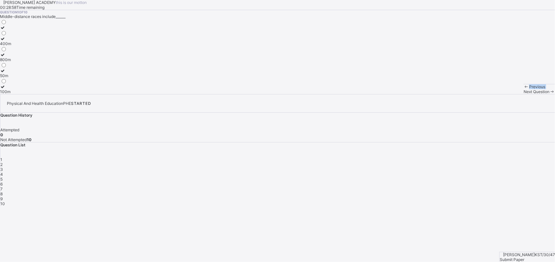
drag, startPoint x: 235, startPoint y: 259, endPoint x: 183, endPoint y: 211, distance: 71.0
click at [183, 94] on div "[PERSON_NAME] ACADEMY this is our [PERSON_NAME] 00:28:58 Time remaining Questio…" at bounding box center [277, 47] width 555 height 94
click at [11, 62] on div "800m" at bounding box center [5, 59] width 11 height 5
click at [549, 94] on icon at bounding box center [552, 91] width 6 height 5
drag, startPoint x: 76, startPoint y: 149, endPoint x: 77, endPoint y: 154, distance: 4.4
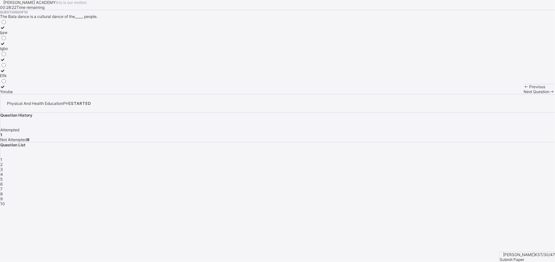
click at [13, 78] on label "Efik" at bounding box center [6, 73] width 13 height 10
click at [13, 78] on div "Efik" at bounding box center [6, 75] width 13 height 5
click at [523, 94] on div "Next Question" at bounding box center [538, 91] width 31 height 5
click at [14, 78] on div "water" at bounding box center [7, 75] width 14 height 5
click at [523, 94] on span "Next Question" at bounding box center [536, 91] width 26 height 5
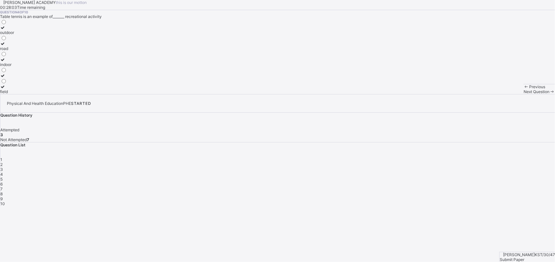
click at [14, 67] on label "indoor" at bounding box center [7, 62] width 14 height 10
click at [523, 94] on span "Next Question" at bounding box center [536, 91] width 26 height 5
click at [523, 89] on div "Previous" at bounding box center [538, 86] width 31 height 5
click at [14, 35] on div "outdoor" at bounding box center [7, 32] width 14 height 5
click at [549, 94] on span at bounding box center [552, 91] width 6 height 5
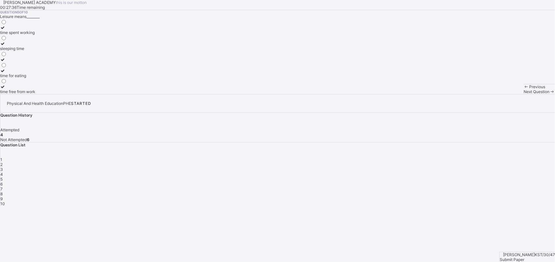
click at [35, 35] on label "time spent working" at bounding box center [17, 30] width 35 height 10
click at [523, 94] on div "Previous Next Question" at bounding box center [538, 89] width 31 height 10
click at [549, 94] on icon at bounding box center [552, 91] width 6 height 5
click at [56, 78] on div "playing during class hours" at bounding box center [28, 75] width 56 height 5
click at [549, 94] on icon at bounding box center [552, 91] width 6 height 5
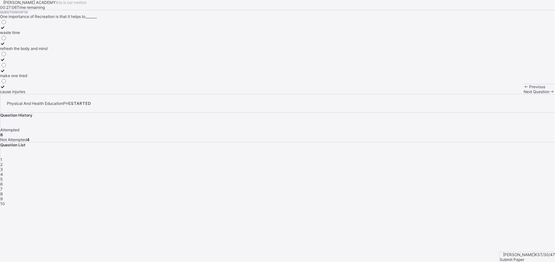
click at [523, 89] on span at bounding box center [526, 86] width 6 height 5
click at [523, 94] on span "Next Question" at bounding box center [536, 91] width 26 height 5
click at [47, 51] on label "refresh the body and mind" at bounding box center [23, 46] width 47 height 10
click at [523, 94] on div "Previous Next Question" at bounding box center [538, 89] width 31 height 10
click at [549, 94] on icon at bounding box center [552, 91] width 6 height 5
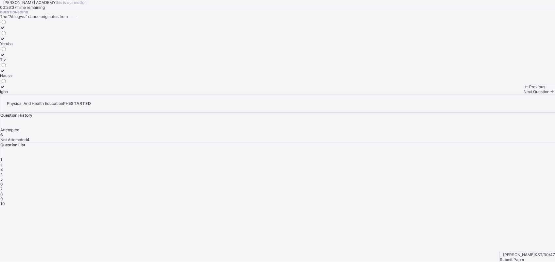
click at [523, 94] on div "Previous Next Question" at bounding box center [538, 89] width 31 height 10
click at [523, 89] on div "Previous" at bounding box center [538, 86] width 31 height 5
click at [549, 94] on icon at bounding box center [552, 91] width 6 height 5
click at [13, 78] on div "Hausa" at bounding box center [6, 75] width 13 height 5
click at [523, 94] on div "Next Question" at bounding box center [538, 91] width 31 height 5
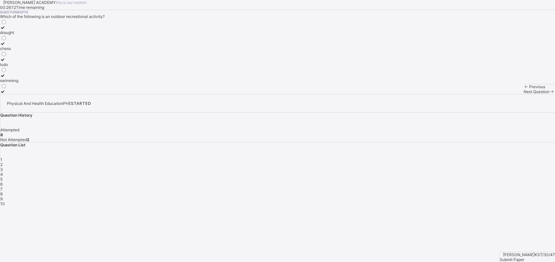
click at [523, 94] on span "Next Question" at bounding box center [536, 91] width 26 height 5
click at [523, 89] on icon at bounding box center [526, 86] width 6 height 5
click at [18, 83] on div "swimming" at bounding box center [9, 80] width 18 height 5
click at [549, 94] on span at bounding box center [552, 91] width 6 height 5
click at [29, 94] on div "waste energy" at bounding box center [14, 91] width 29 height 5
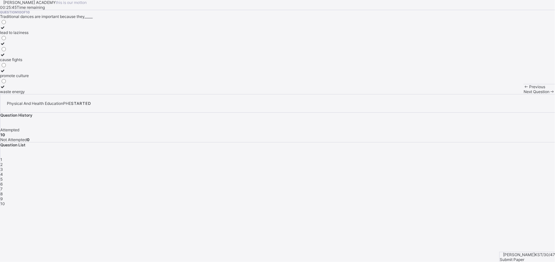
click at [524, 257] on span "Submit Paper" at bounding box center [511, 259] width 25 height 5
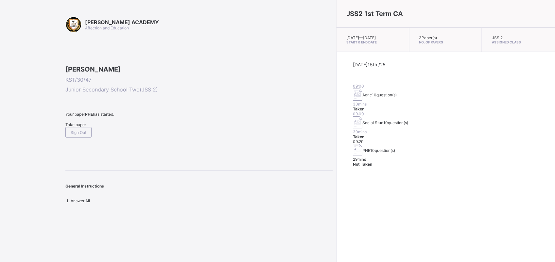
click at [77, 127] on div "Take paper" at bounding box center [198, 124] width 267 height 5
click at [353, 144] on img at bounding box center [357, 150] width 9 height 12
click at [82, 128] on div "Sign Out" at bounding box center [78, 122] width 26 height 10
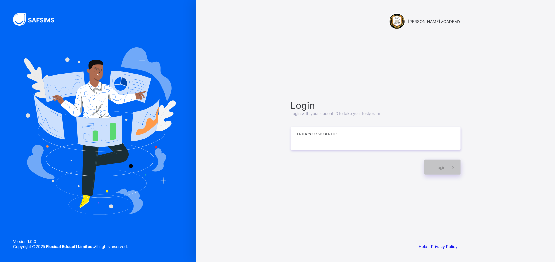
click at [310, 132] on input at bounding box center [376, 138] width 170 height 23
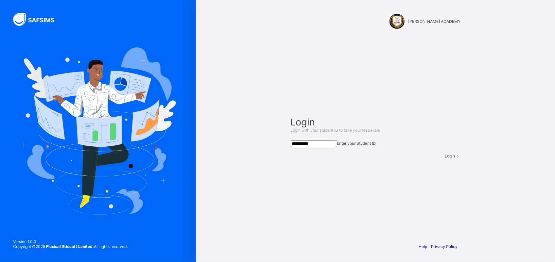
type input "**********"
click at [445, 158] on span "Login" at bounding box center [450, 156] width 10 height 5
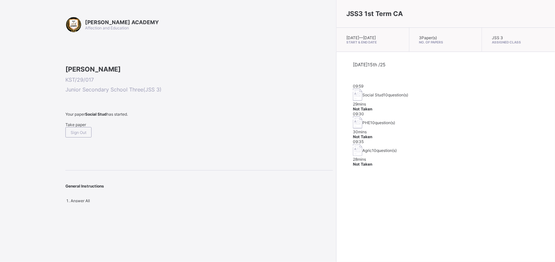
click at [362, 94] on span "Social Stud" at bounding box center [372, 94] width 21 height 5
click at [362, 93] on span "Social Stud" at bounding box center [372, 94] width 21 height 5
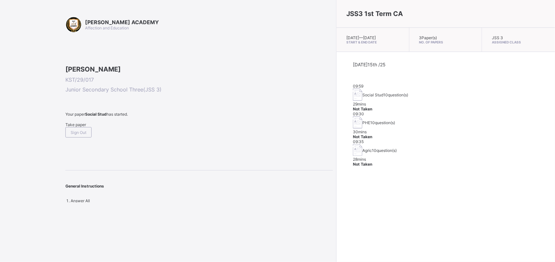
click at [414, 102] on div "29 mins" at bounding box center [446, 104] width 186 height 5
click at [383, 97] on span "10 question(s)" at bounding box center [395, 94] width 25 height 5
click at [353, 101] on div "Social Stud 10 question(s)" at bounding box center [446, 95] width 186 height 13
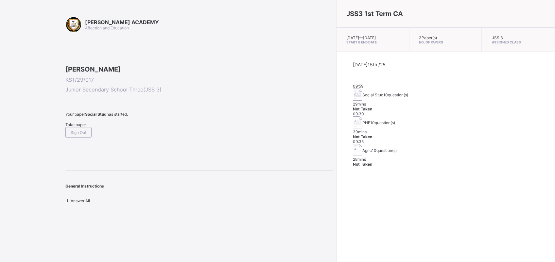
click at [353, 101] on div "Social Stud 10 question(s)" at bounding box center [446, 95] width 186 height 13
click at [353, 97] on div "Social Stud 10 question(s)" at bounding box center [446, 95] width 186 height 13
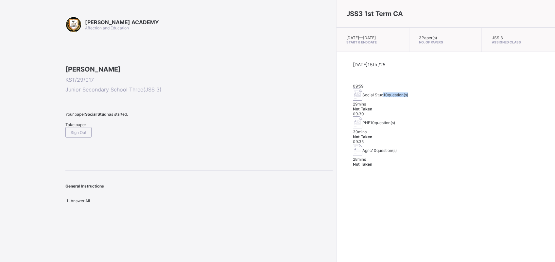
click at [353, 97] on div "Social Stud 10 question(s)" at bounding box center [446, 95] width 186 height 13
click at [362, 93] on span "Social Stud" at bounding box center [372, 94] width 21 height 5
click at [79, 127] on span "Take paper" at bounding box center [75, 124] width 21 height 5
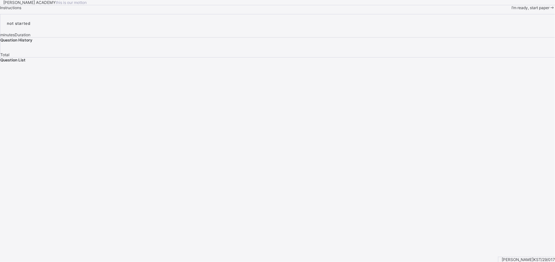
click at [123, 14] on div at bounding box center [277, 14] width 555 height 0
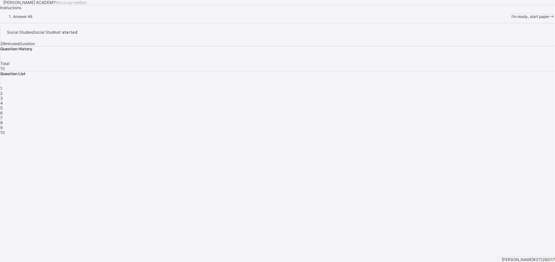
click at [400, 19] on div "[PERSON_NAME] ACADEMY this is our [PERSON_NAME] Instructions Answer All I’m rea…" at bounding box center [277, 9] width 555 height 19
click at [119, 19] on li "Answer All" at bounding box center [284, 16] width 542 height 5
click at [138, 19] on div "Answer All" at bounding box center [277, 16] width 555 height 5
click at [438, 91] on div "1" at bounding box center [277, 88] width 554 height 5
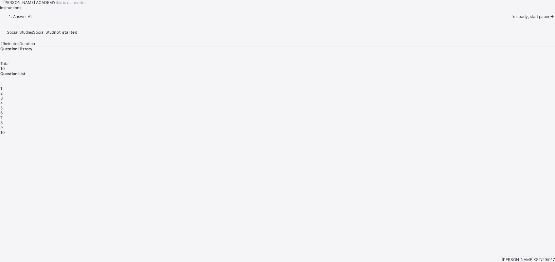
click at [438, 91] on div "1" at bounding box center [277, 88] width 554 height 5
click at [2, 91] on span "1" at bounding box center [1, 88] width 2 height 5
click at [437, 91] on div "1" at bounding box center [277, 88] width 554 height 5
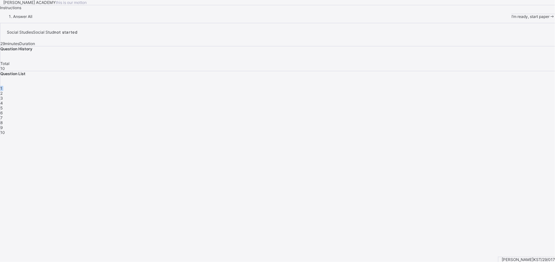
click at [437, 91] on div "1" at bounding box center [277, 88] width 554 height 5
click at [438, 91] on div "1" at bounding box center [277, 88] width 554 height 5
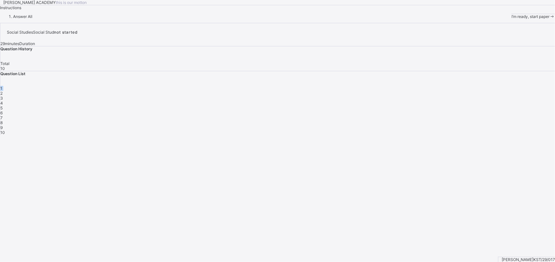
click at [438, 91] on div "1" at bounding box center [277, 88] width 554 height 5
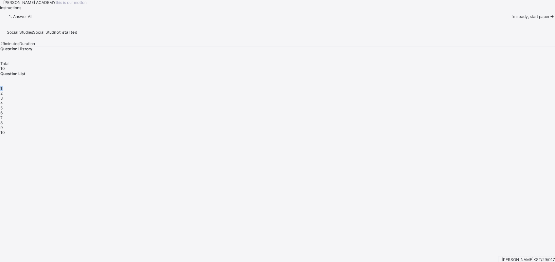
click at [438, 91] on div "1" at bounding box center [277, 88] width 554 height 5
drag, startPoint x: 434, startPoint y: 145, endPoint x: 427, endPoint y: 143, distance: 6.9
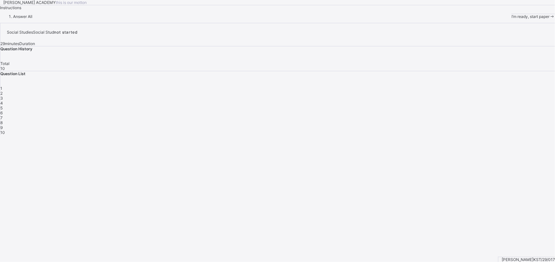
click at [432, 91] on div "1" at bounding box center [277, 88] width 554 height 5
click at [511, 19] on div "I’m ready, start paper" at bounding box center [532, 16] width 43 height 5
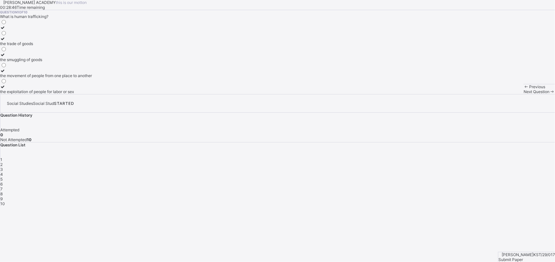
click at [92, 78] on label "the movement of people from one place to another" at bounding box center [46, 73] width 92 height 10
click at [3, 162] on span "2" at bounding box center [1, 164] width 2 height 5
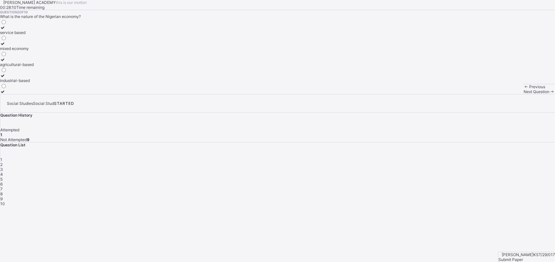
click at [34, 51] on div "mixed economy" at bounding box center [17, 48] width 34 height 5
click at [468, 167] on div "3" at bounding box center [277, 169] width 554 height 5
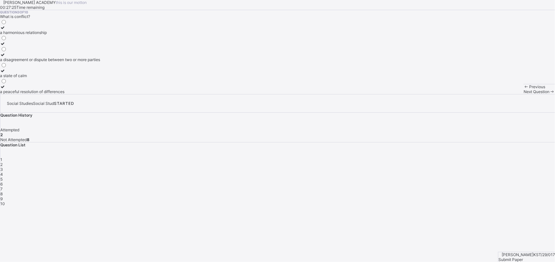
click at [100, 62] on div "a disagreement or dispute between two or more parties" at bounding box center [50, 59] width 100 height 5
click at [3, 172] on span "4" at bounding box center [1, 174] width 3 height 5
click at [78, 62] on div "all of the above" at bounding box center [39, 59] width 78 height 5
click at [3, 177] on span "5" at bounding box center [1, 179] width 2 height 5
click at [22, 94] on div "family" at bounding box center [11, 91] width 22 height 5
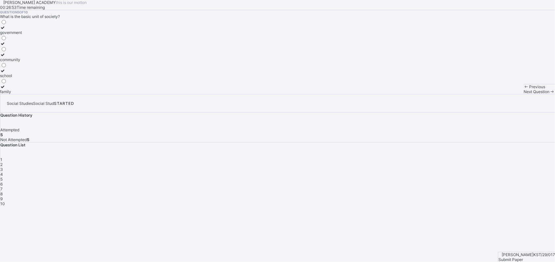
click at [3, 182] on span "6" at bounding box center [1, 184] width 2 height 5
click at [108, 94] on div "A subject that studies human relationships and environment" at bounding box center [54, 91] width 108 height 5
click at [3, 177] on span "5" at bounding box center [1, 179] width 2 height 5
click at [540, 187] on div "7" at bounding box center [277, 189] width 554 height 5
click at [92, 94] on div "practices that are harmful and violate human rights" at bounding box center [46, 91] width 92 height 5
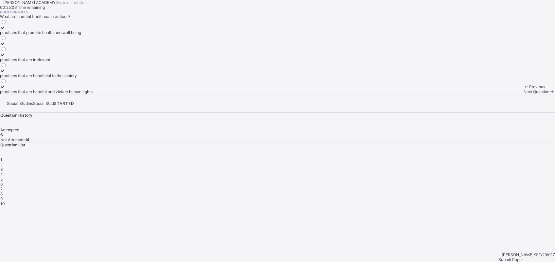
click at [435, 192] on div "8" at bounding box center [277, 194] width 554 height 5
click at [54, 62] on div "a state of calm and tranquility" at bounding box center [27, 59] width 54 height 5
click at [3, 196] on span "9" at bounding box center [1, 198] width 2 height 5
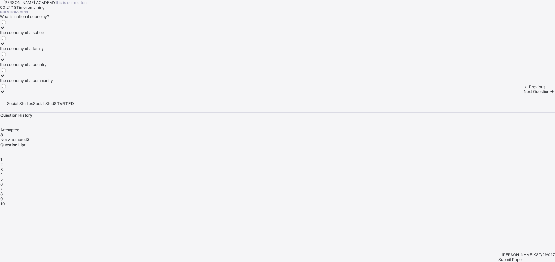
click at [53, 67] on label "the economy of a country" at bounding box center [26, 62] width 53 height 10
click at [6, 62] on icon at bounding box center [3, 59] width 6 height 5
click at [5, 201] on span "10" at bounding box center [2, 203] width 5 height 5
click at [49, 35] on div "all of the above" at bounding box center [24, 32] width 49 height 5
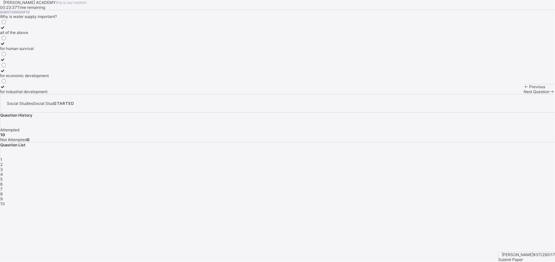
click at [523, 257] on span "Submit Paper" at bounding box center [510, 259] width 25 height 5
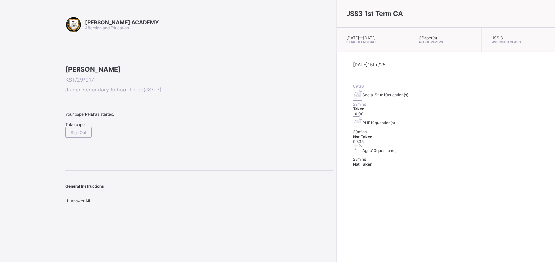
click at [84, 127] on span "Take paper" at bounding box center [75, 124] width 21 height 5
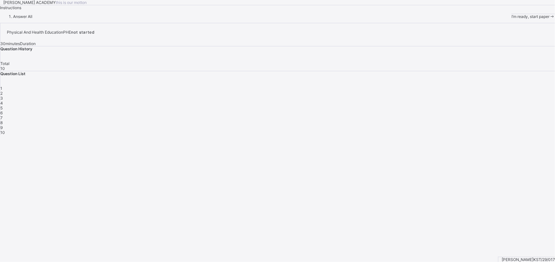
click at [511, 19] on div "I’m ready, start paper" at bounding box center [532, 16] width 43 height 5
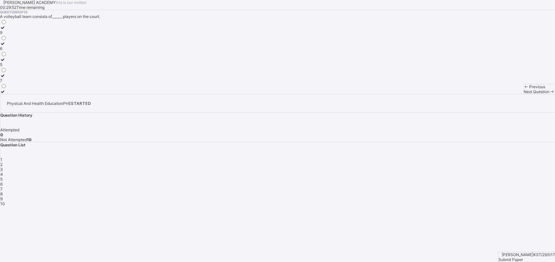
click at [7, 51] on label "6" at bounding box center [3, 46] width 7 height 10
click at [3, 162] on span "2" at bounding box center [1, 164] width 2 height 5
click at [12, 35] on label "tail" at bounding box center [6, 30] width 12 height 10
click at [3, 167] on span "3" at bounding box center [1, 169] width 3 height 5
click at [13, 51] on div "release" at bounding box center [6, 48] width 13 height 5
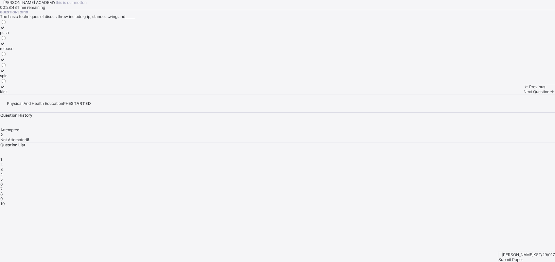
click at [490, 172] on div "4" at bounding box center [277, 174] width 554 height 5
click at [36, 51] on div "rubber and iron" at bounding box center [18, 48] width 36 height 5
click at [3, 167] on span "3" at bounding box center [1, 169] width 3 height 5
click at [501, 177] on div "5" at bounding box center [277, 179] width 554 height 5
click at [484, 172] on div "4" at bounding box center [277, 174] width 554 height 5
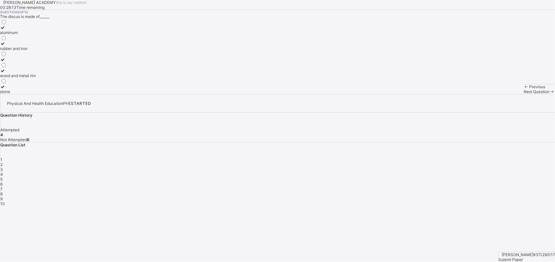
click at [36, 35] on div "aluminum" at bounding box center [18, 32] width 36 height 5
click at [3, 177] on span "5" at bounding box center [1, 179] width 2 height 5
click at [15, 46] on div "discus" at bounding box center [7, 43] width 15 height 5
click at [3, 182] on span "6" at bounding box center [1, 184] width 2 height 5
click at [500, 157] on div "1 2 3 4 5 6 7 8 9 10" at bounding box center [277, 181] width 554 height 49
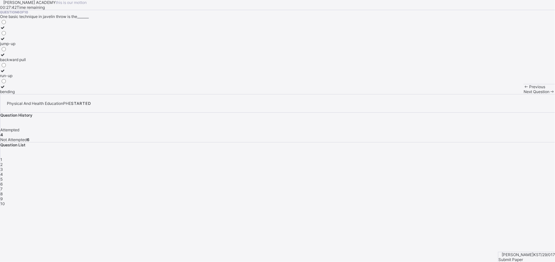
click at [3, 177] on span "5" at bounding box center [1, 179] width 2 height 5
click at [15, 46] on label "discus" at bounding box center [7, 41] width 15 height 10
click at [519, 157] on div "1 2 3 4 5 6 7 8 9 10" at bounding box center [277, 181] width 554 height 49
click at [520, 182] on div "6" at bounding box center [277, 184] width 554 height 5
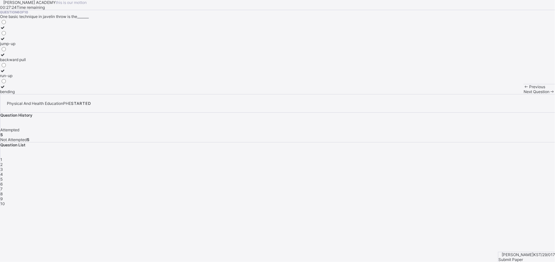
click at [26, 78] on label "run-up" at bounding box center [13, 73] width 26 height 10
click at [26, 78] on div "run-up" at bounding box center [13, 75] width 26 height 5
click at [537, 187] on div "7" at bounding box center [277, 189] width 554 height 5
click at [3, 182] on span "6" at bounding box center [1, 184] width 2 height 5
click at [26, 62] on div "backward pull" at bounding box center [13, 59] width 26 height 5
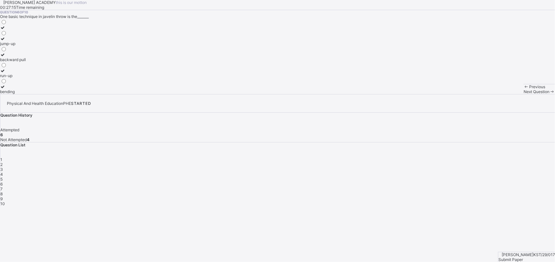
click at [3, 187] on span "7" at bounding box center [1, 189] width 2 height 5
click at [20, 78] on label "one hand" at bounding box center [10, 73] width 20 height 10
click at [434, 192] on div "8" at bounding box center [277, 194] width 554 height 5
click at [31, 35] on div "in the pit" at bounding box center [15, 32] width 31 height 5
click at [3, 196] on span "9" at bounding box center [1, 198] width 2 height 5
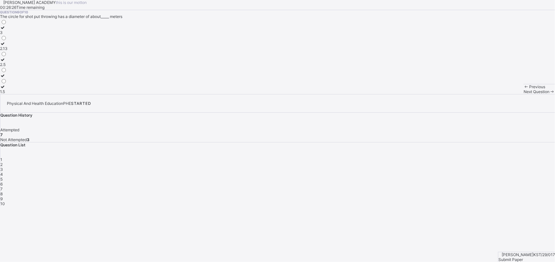
click at [3, 192] on span "8" at bounding box center [1, 194] width 2 height 5
click at [31, 94] on div "inside the ring" at bounding box center [15, 91] width 31 height 5
click at [3, 196] on span "9" at bounding box center [1, 198] width 2 height 5
click at [431, 192] on div "8" at bounding box center [277, 194] width 554 height 5
click at [31, 51] on div "outside the circle" at bounding box center [15, 48] width 31 height 5
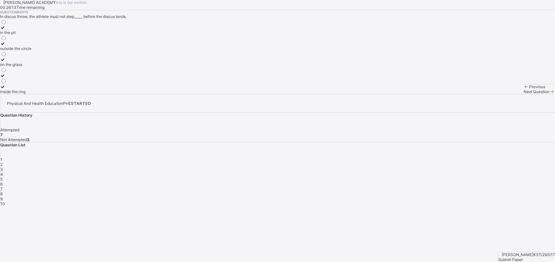
click at [449, 196] on div "9" at bounding box center [277, 198] width 554 height 5
click at [3, 192] on span "8" at bounding box center [1, 194] width 2 height 5
click at [31, 67] on div "on the grass" at bounding box center [15, 64] width 31 height 5
click at [454, 196] on div "9" at bounding box center [277, 198] width 554 height 5
click at [8, 51] on div "2.13" at bounding box center [4, 48] width 8 height 5
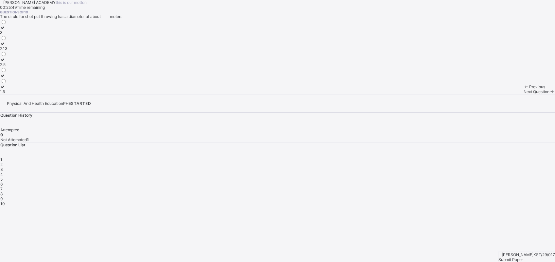
click at [5, 201] on span "10" at bounding box center [2, 203] width 5 height 5
click at [13, 35] on label "rolled" at bounding box center [6, 30] width 13 height 10
click at [473, 201] on div "10" at bounding box center [277, 203] width 554 height 5
click at [522, 257] on div "Submit Paper" at bounding box center [526, 259] width 57 height 5
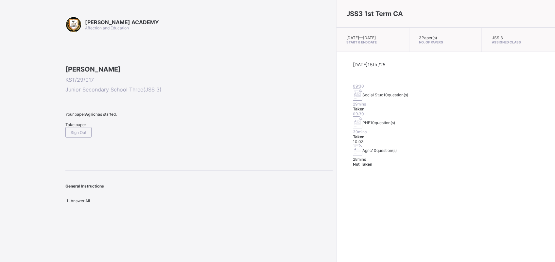
click at [73, 127] on div "Take paper" at bounding box center [198, 124] width 267 height 5
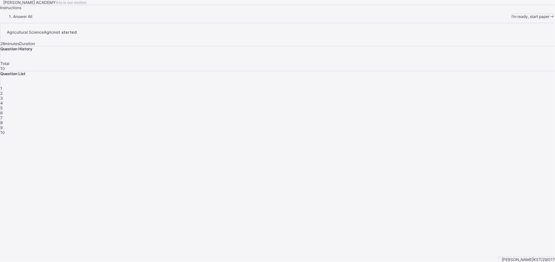
click at [511, 19] on span "I’m ready, start paper" at bounding box center [530, 16] width 38 height 5
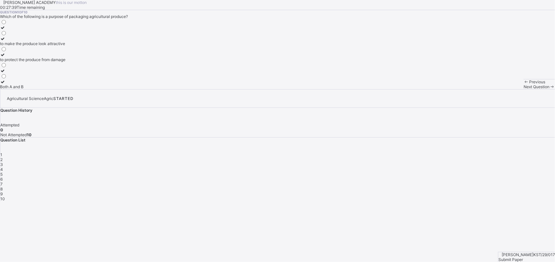
click at [65, 89] on label "Both A and B" at bounding box center [32, 84] width 65 height 10
click at [3, 157] on span "2" at bounding box center [1, 159] width 2 height 5
click at [50, 57] on label "it has no effect on the price" at bounding box center [25, 52] width 50 height 10
click at [468, 162] on div "3" at bounding box center [277, 164] width 554 height 5
click at [32, 89] on div "polythene bags" at bounding box center [16, 86] width 32 height 5
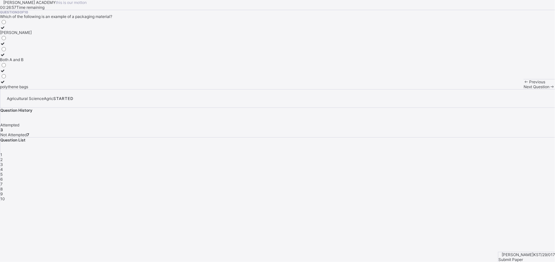
click at [3, 167] on span "4" at bounding box center [1, 169] width 3 height 5
click at [47, 57] on div "it helps maintain the price" at bounding box center [23, 54] width 47 height 5
click at [502, 172] on div "5" at bounding box center [277, 174] width 554 height 5
click at [65, 89] on div "to protect the produce from damage" at bounding box center [32, 86] width 65 height 5
click at [3, 177] on span "6" at bounding box center [1, 179] width 2 height 5
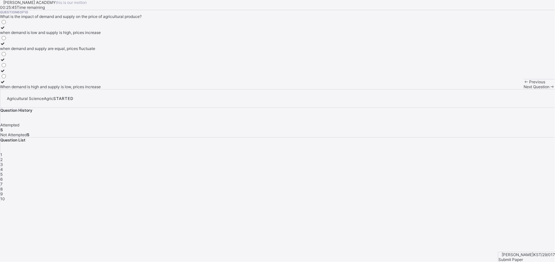
click at [101, 51] on div "when demand and supply are equal, prices fluctuate" at bounding box center [50, 48] width 101 height 5
click at [537, 182] on div "7" at bounding box center [277, 184] width 554 height 5
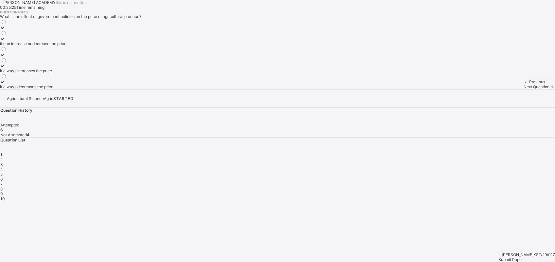
click at [66, 46] on div "it can increase or decrease the price" at bounding box center [33, 43] width 66 height 5
click at [3, 187] on span "8" at bounding box center [1, 189] width 2 height 5
click at [58, 51] on label "they decrease the price" at bounding box center [29, 46] width 58 height 10
click at [451, 192] on div "9" at bounding box center [277, 194] width 554 height 5
click at [37, 62] on div "Seasonality" at bounding box center [18, 59] width 37 height 5
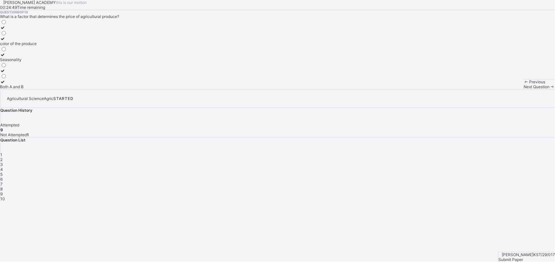
click at [5, 196] on span "10" at bounding box center [2, 198] width 5 height 5
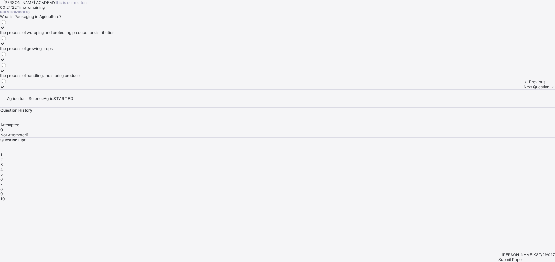
click at [114, 35] on label "the process of wrapping and protecting produce for distribution" at bounding box center [57, 30] width 114 height 10
click at [527, 257] on div "Submit Paper" at bounding box center [526, 259] width 57 height 5
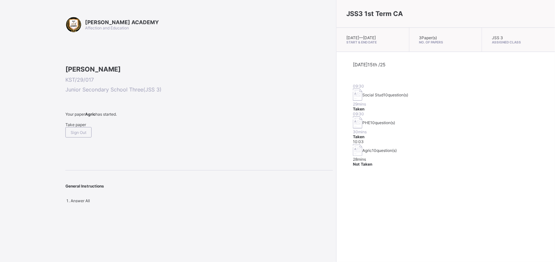
click at [336, 175] on div "JSS3 1st Term CA [DATE] — [DATE] Start & End Date 3 Paper(s) No. of Papers JSS …" at bounding box center [445, 131] width 219 height 262
click at [80, 117] on span at bounding box center [198, 115] width 267 height 6
click at [82, 125] on span "Sign Out" at bounding box center [79, 122] width 16 height 5
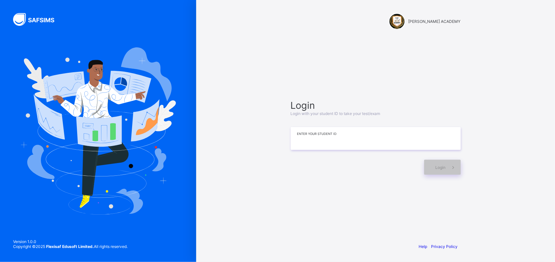
click at [313, 146] on input at bounding box center [376, 138] width 170 height 23
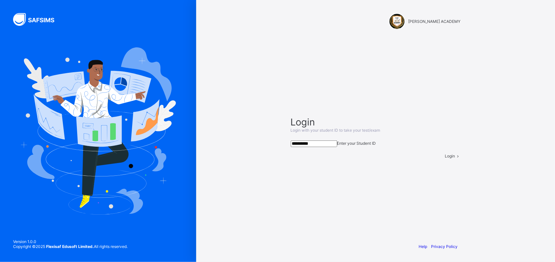
type input "**********"
click at [445, 158] on div "Login" at bounding box center [453, 156] width 16 height 5
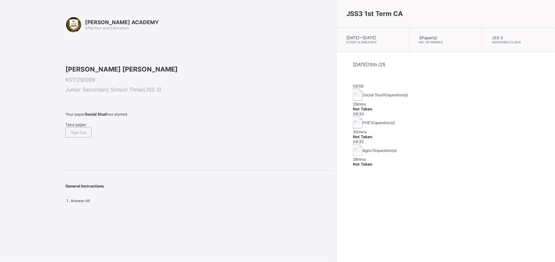
click at [82, 127] on div "Take paper" at bounding box center [198, 124] width 267 height 5
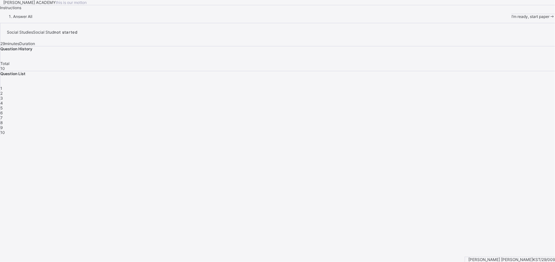
click at [511, 19] on span "I’m ready, start paper" at bounding box center [530, 16] width 38 height 5
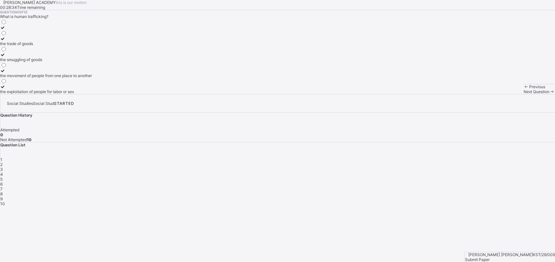
click at [92, 78] on label "the movement of people from one place to another" at bounding box center [46, 73] width 92 height 10
click at [3, 162] on span "2" at bounding box center [1, 164] width 2 height 5
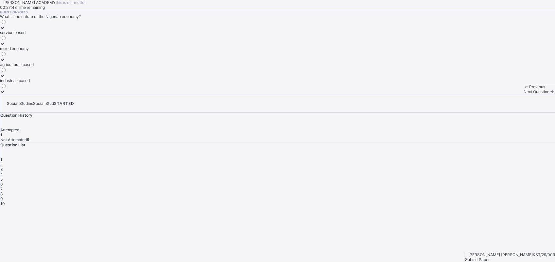
click at [34, 83] on label "industrial-based" at bounding box center [17, 78] width 34 height 10
click at [34, 83] on div "industrial-based" at bounding box center [17, 80] width 34 height 5
click at [471, 167] on div "3" at bounding box center [277, 169] width 554 height 5
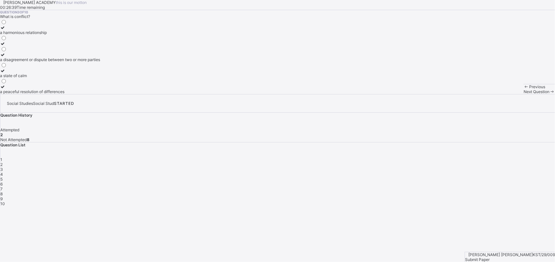
click at [90, 35] on div "a harmonious relationship" at bounding box center [50, 32] width 100 height 5
click at [3, 172] on span "4" at bounding box center [1, 174] width 3 height 5
click at [78, 94] on div "the number of people living in a country" at bounding box center [39, 91] width 78 height 5
click at [3, 177] on span "5" at bounding box center [1, 179] width 2 height 5
click at [22, 35] on div "government" at bounding box center [11, 32] width 22 height 5
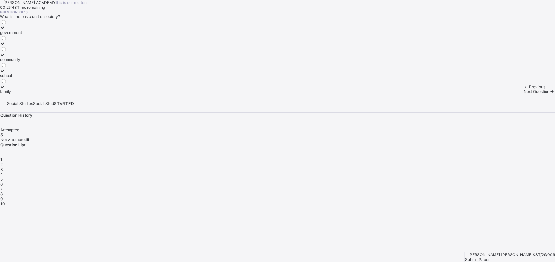
click at [3, 182] on span "6" at bounding box center [1, 184] width 2 height 5
click at [100, 94] on div "A subject that studies human relationships and environment" at bounding box center [54, 91] width 108 height 5
click at [3, 187] on span "7" at bounding box center [1, 189] width 2 height 5
click at [92, 35] on div "practices that promote health and well being" at bounding box center [46, 32] width 92 height 5
click at [3, 192] on span "8" at bounding box center [1, 194] width 2 height 5
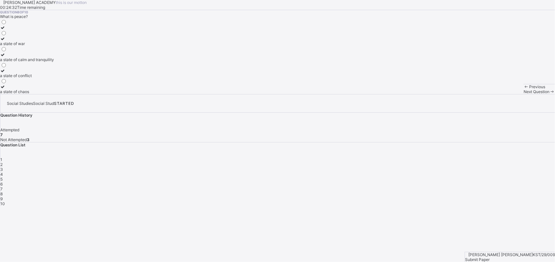
click at [54, 62] on div "a state of calm and tranquility" at bounding box center [27, 59] width 54 height 5
click at [3, 196] on span "9" at bounding box center [1, 198] width 2 height 5
click at [53, 67] on div "the economy of a country" at bounding box center [26, 64] width 53 height 5
click at [5, 201] on span "10" at bounding box center [2, 203] width 5 height 5
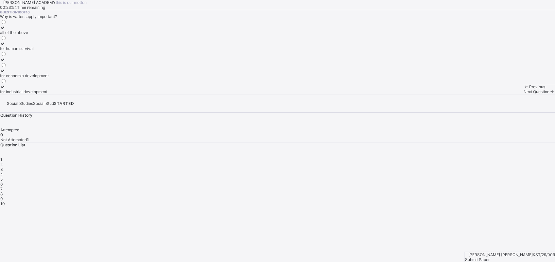
click at [49, 35] on label "all of the above" at bounding box center [24, 30] width 49 height 10
click at [5, 201] on span "10" at bounding box center [2, 203] width 5 height 5
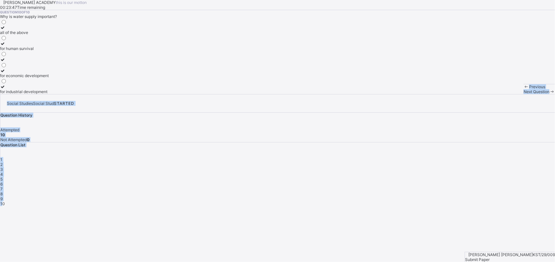
drag, startPoint x: 470, startPoint y: 144, endPoint x: 379, endPoint y: 202, distance: 107.2
click at [379, 202] on div "[PERSON_NAME] ACADEMY this is our [PERSON_NAME] 00:23:47 Time remaining Questio…" at bounding box center [277, 103] width 555 height 206
click at [549, 94] on icon at bounding box center [552, 91] width 6 height 5
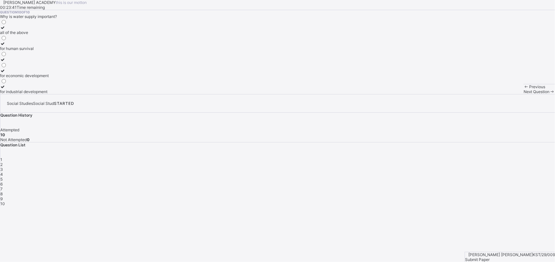
click at [549, 94] on icon at bounding box center [552, 91] width 6 height 5
drag, startPoint x: 394, startPoint y: 249, endPoint x: 387, endPoint y: 248, distance: 7.3
click at [523, 94] on div "Next Question" at bounding box center [538, 91] width 31 height 5
click at [523, 94] on span "Next Question" at bounding box center [536, 91] width 26 height 5
click at [523, 94] on div "Next Question" at bounding box center [538, 91] width 31 height 5
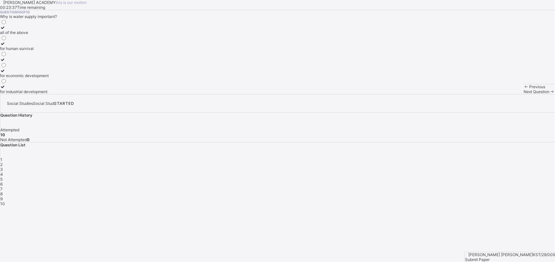
click at [549, 94] on span at bounding box center [552, 91] width 6 height 5
click at [464, 157] on div "1 2 3 4 5 6 7 8 9 10" at bounding box center [277, 181] width 554 height 49
click at [523, 94] on span "Next Question" at bounding box center [536, 91] width 26 height 5
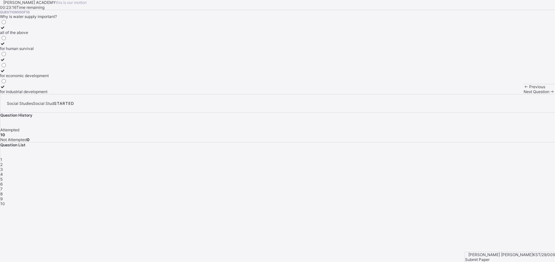
click at [301, 94] on div "Question 10 of 10 Why is water supply important? all of the above for human sur…" at bounding box center [277, 52] width 555 height 84
click at [529, 89] on span "Previous" at bounding box center [537, 86] width 16 height 5
click at [523, 94] on div "Next Question" at bounding box center [538, 91] width 31 height 5
click at [523, 94] on span "Next Question" at bounding box center [536, 91] width 26 height 5
click at [489, 257] on span "Submit Paper" at bounding box center [477, 259] width 25 height 5
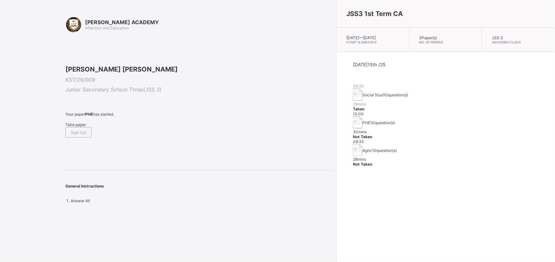
click at [76, 127] on span "Take paper" at bounding box center [75, 124] width 21 height 5
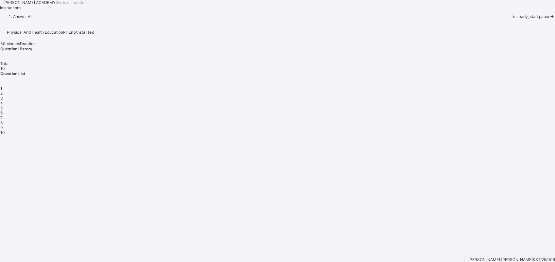
click at [549, 19] on icon at bounding box center [552, 16] width 6 height 5
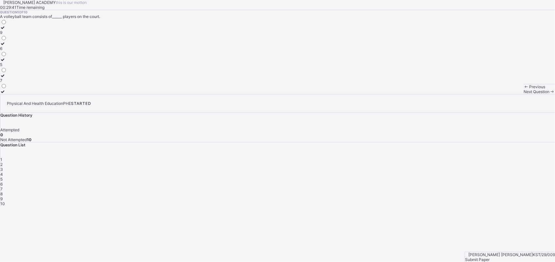
click at [7, 51] on div "6" at bounding box center [3, 48] width 7 height 5
click at [452, 162] on div "2" at bounding box center [277, 164] width 554 height 5
click at [12, 83] on label "grip" at bounding box center [6, 78] width 12 height 10
click at [3, 167] on span "3" at bounding box center [1, 169] width 3 height 5
click at [13, 51] on div "release" at bounding box center [6, 48] width 13 height 5
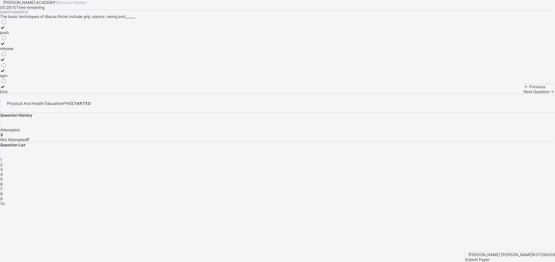
click at [489, 172] on div "4" at bounding box center [277, 174] width 554 height 5
click at [36, 35] on div "aluminum" at bounding box center [18, 32] width 36 height 5
click at [3, 177] on span "5" at bounding box center [1, 179] width 2 height 5
click at [187, 94] on div "discus ball shot hammer" at bounding box center [277, 56] width 555 height 75
click at [15, 78] on div "shot" at bounding box center [7, 75] width 15 height 5
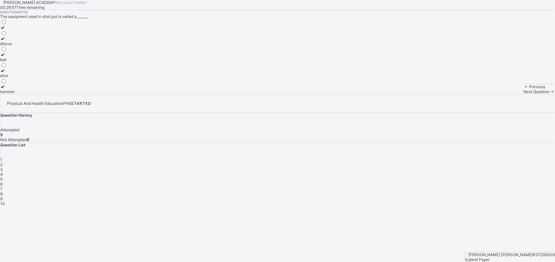
click at [523, 182] on div "6" at bounding box center [277, 184] width 554 height 5
click at [26, 46] on label "jump-up" at bounding box center [13, 41] width 26 height 10
click at [540, 187] on div "7" at bounding box center [277, 189] width 554 height 5
click at [20, 78] on div "one hand" at bounding box center [10, 75] width 20 height 5
click at [3, 192] on span "8" at bounding box center [1, 194] width 2 height 5
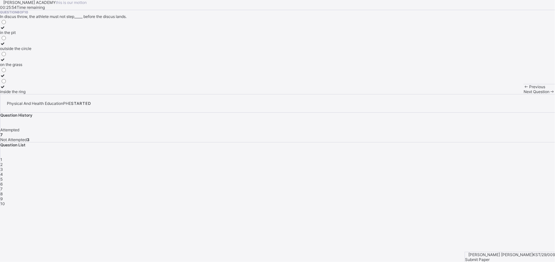
click at [31, 35] on div "in the pit" at bounding box center [15, 32] width 31 height 5
click at [3, 196] on span "9" at bounding box center [1, 198] width 2 height 5
click at [8, 67] on div "2.5" at bounding box center [4, 64] width 8 height 5
click at [5, 201] on span "10" at bounding box center [2, 203] width 5 height 5
click at [13, 94] on div "thrown" at bounding box center [6, 91] width 13 height 5
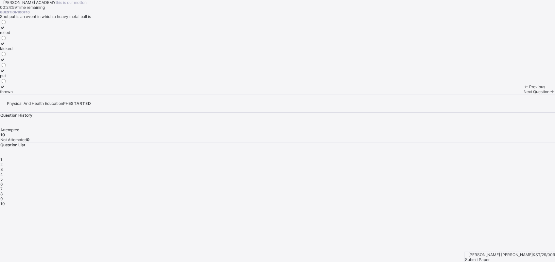
click at [489, 257] on span "Submit Paper" at bounding box center [477, 259] width 25 height 5
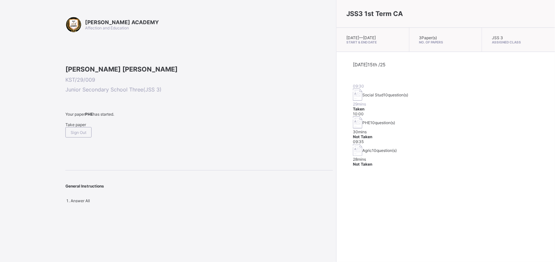
click at [336, 178] on div "JSS3 1st Term CA [DATE] — [DATE] Start & End Date 3 Paper(s) No. of Papers JSS …" at bounding box center [445, 131] width 219 height 262
click at [79, 127] on span "Take paper" at bounding box center [75, 124] width 21 height 5
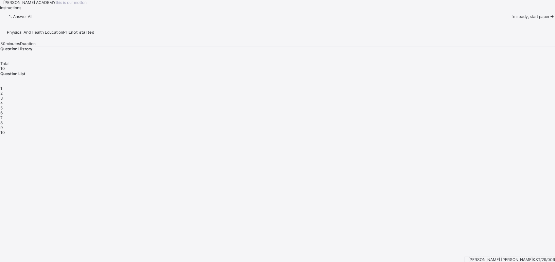
click at [549, 19] on icon at bounding box center [552, 16] width 6 height 5
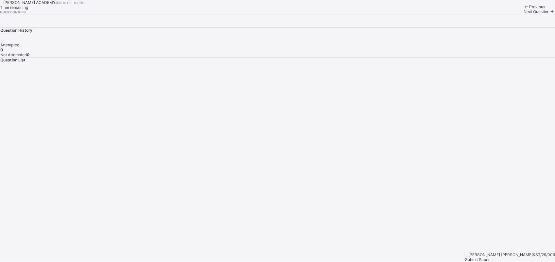
click at [133, 14] on div "[PERSON_NAME] ACADEMY this is our [PERSON_NAME] Time remaining Question 1 of 0 …" at bounding box center [277, 7] width 555 height 14
click at [523, 14] on div "Next Question" at bounding box center [538, 11] width 31 height 5
click at [523, 14] on span "Next Question" at bounding box center [536, 11] width 26 height 5
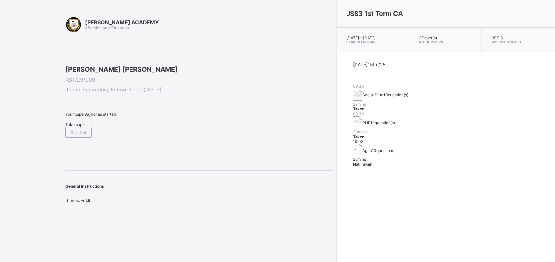
click at [70, 127] on span "Take paper" at bounding box center [75, 124] width 21 height 5
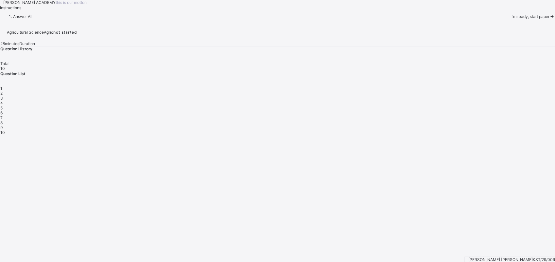
click at [511, 19] on div "I’m ready, start paper" at bounding box center [532, 16] width 43 height 5
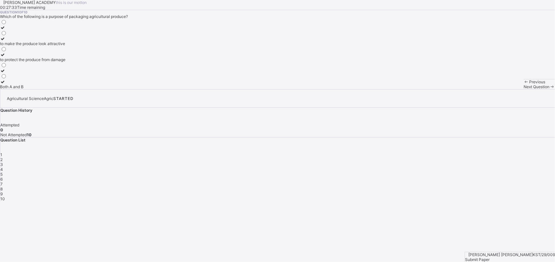
click at [65, 62] on div "to protect the produce from damage" at bounding box center [32, 59] width 65 height 5
click at [3, 157] on span "2" at bounding box center [1, 159] width 2 height 5
click at [50, 57] on div "it has no effect on the price" at bounding box center [25, 54] width 50 height 5
click at [3, 162] on span "3" at bounding box center [1, 164] width 3 height 5
click at [32, 35] on label "[PERSON_NAME]" at bounding box center [16, 30] width 32 height 10
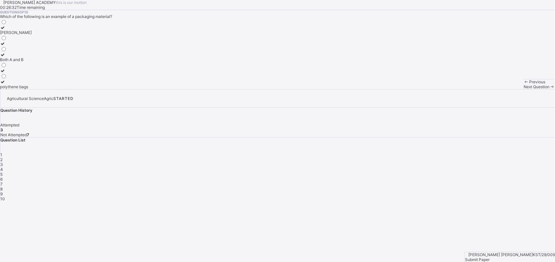
click at [487, 167] on div "4" at bounding box center [277, 169] width 554 height 5
click at [43, 68] on div at bounding box center [23, 65] width 47 height 5
click at [3, 172] on span "5" at bounding box center [1, 174] width 2 height 5
click at [64, 89] on div "to protect the produce from damage" at bounding box center [32, 86] width 65 height 5
click at [523, 177] on div "6" at bounding box center [277, 179] width 554 height 5
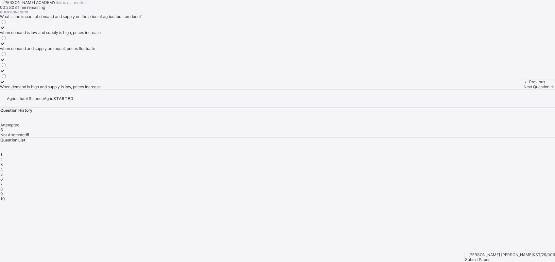
click at [66, 35] on div "when demand is low and supply is high, prices increase" at bounding box center [50, 32] width 101 height 5
click at [3, 182] on span "7" at bounding box center [1, 184] width 2 height 5
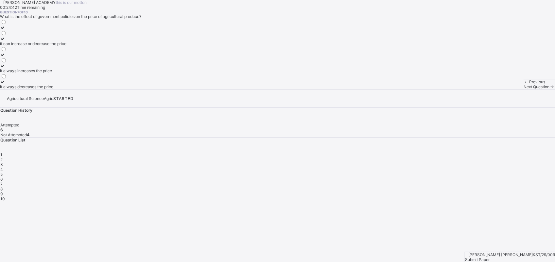
click at [66, 46] on div "it can increase or decrease the price" at bounding box center [33, 43] width 66 height 5
click at [437, 187] on div "8" at bounding box center [277, 189] width 554 height 5
click at [58, 78] on div "they increase the price" at bounding box center [29, 75] width 58 height 5
click at [3, 192] on span "9" at bounding box center [1, 194] width 2 height 5
click at [37, 62] on label "Seasonality" at bounding box center [18, 57] width 37 height 10
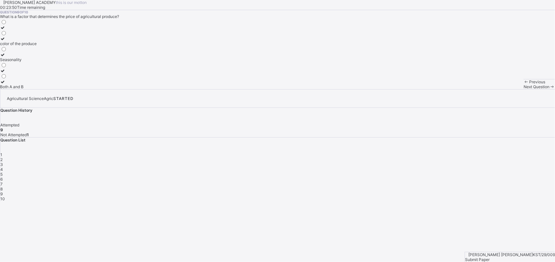
click at [5, 196] on span "10" at bounding box center [2, 198] width 5 height 5
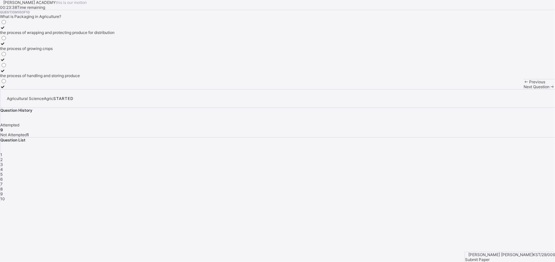
click at [89, 35] on label "the process of wrapping and protecting produce for distribution" at bounding box center [57, 30] width 114 height 10
click at [5, 196] on span "10" at bounding box center [2, 198] width 5 height 5
click at [483, 152] on div "1 2 3 4 5 6 7 8 9 10" at bounding box center [277, 176] width 554 height 49
click at [489, 257] on span "Submit Paper" at bounding box center [477, 259] width 25 height 5
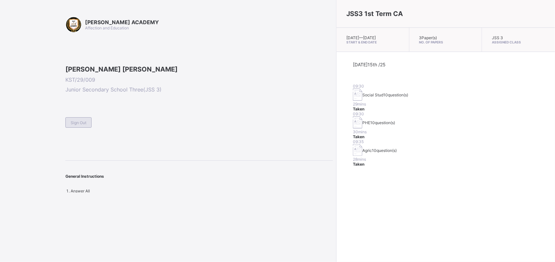
click at [77, 125] on span "Sign Out" at bounding box center [79, 122] width 16 height 5
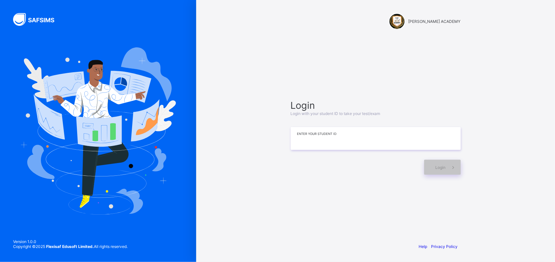
click at [311, 140] on input at bounding box center [376, 138] width 170 height 23
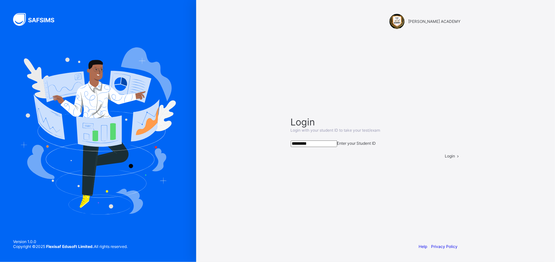
type input "*********"
click at [445, 158] on div "Login" at bounding box center [453, 156] width 16 height 5
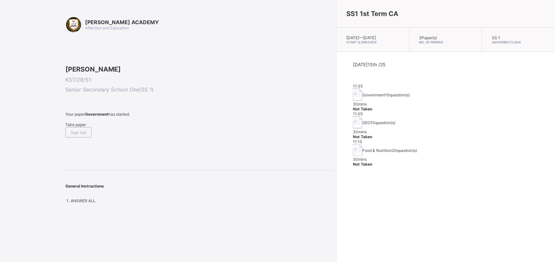
drag, startPoint x: 457, startPoint y: 122, endPoint x: 456, endPoint y: 119, distance: 3.3
click at [456, 119] on div "11:05 GEO 10 question(s) 30 mins Not Taken" at bounding box center [446, 125] width 186 height 28
click at [82, 127] on span "Take paper" at bounding box center [75, 124] width 21 height 5
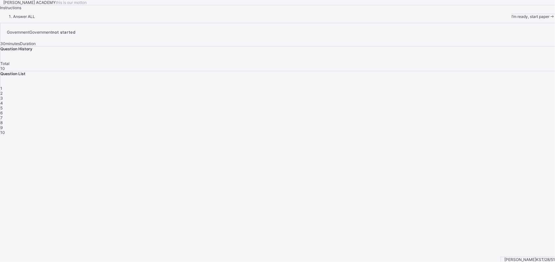
click at [511, 19] on span "I’m ready, start paper" at bounding box center [530, 16] width 38 height 5
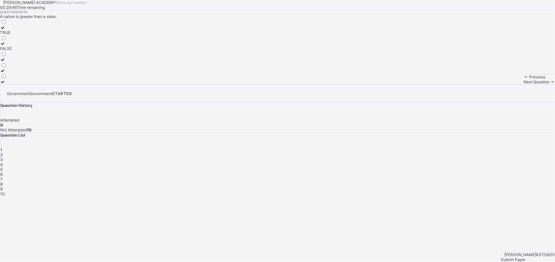
click at [12, 35] on label "TRUE" at bounding box center [6, 30] width 12 height 10
click at [523, 84] on span "Next Question" at bounding box center [536, 81] width 26 height 5
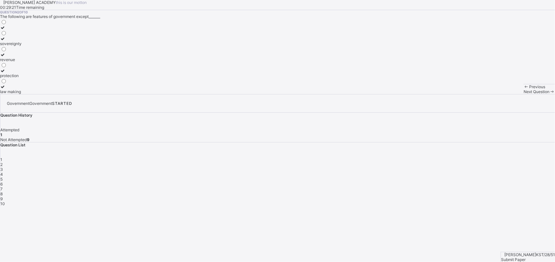
click at [22, 46] on label "sovereignty" at bounding box center [11, 41] width 22 height 10
click at [523, 94] on div "Next Question" at bounding box center [538, 91] width 31 height 5
click at [42, 51] on div "sharing of cash" at bounding box center [21, 48] width 42 height 5
click at [523, 94] on div "Next Question" at bounding box center [538, 91] width 31 height 5
click at [224, 94] on div "society power state nation" at bounding box center [277, 56] width 555 height 75
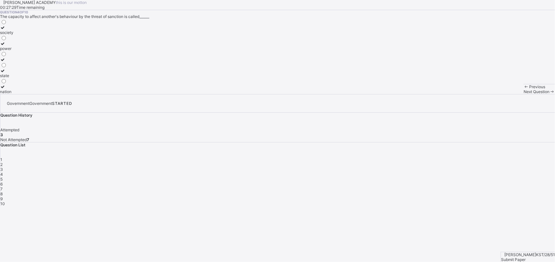
click at [13, 51] on div "power" at bounding box center [6, 48] width 13 height 5
click at [523, 94] on span "Next Question" at bounding box center [536, 91] width 26 height 5
click at [523, 89] on div "Previous" at bounding box center [538, 86] width 31 height 5
click at [13, 51] on div "power" at bounding box center [6, 48] width 13 height 5
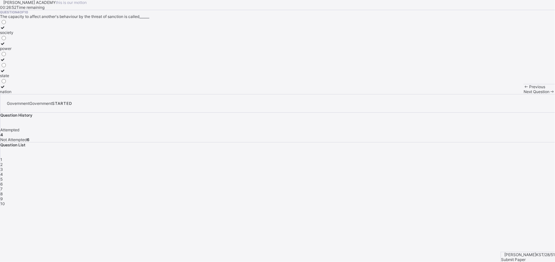
click at [6, 46] on icon at bounding box center [3, 43] width 6 height 5
click at [529, 89] on span "Previous" at bounding box center [537, 86] width 16 height 5
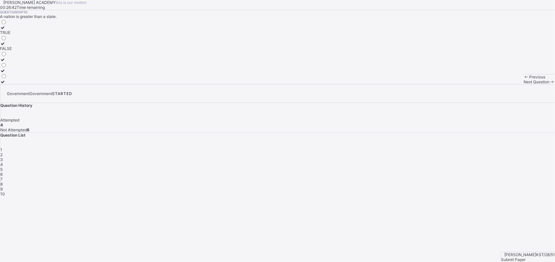
click at [529, 79] on span "Previous" at bounding box center [537, 77] width 16 height 5
click at [3, 152] on span "2" at bounding box center [1, 154] width 2 height 5
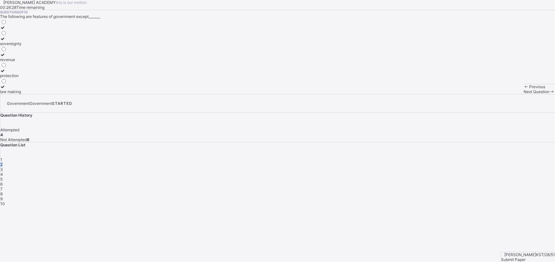
click at [3, 162] on span "2" at bounding box center [1, 164] width 2 height 5
drag, startPoint x: 452, startPoint y: 131, endPoint x: 401, endPoint y: 138, distance: 51.4
click at [401, 94] on div "[PERSON_NAME] ACADEMY this is our [PERSON_NAME] 00:26:25 Time remaining Questio…" at bounding box center [277, 47] width 555 height 94
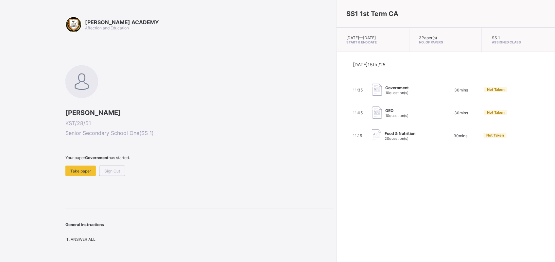
click at [372, 115] on img at bounding box center [376, 113] width 9 height 12
click at [188, 120] on span at bounding box center [198, 118] width 267 height 3
click at [487, 115] on span "Not Taken" at bounding box center [496, 112] width 18 height 5
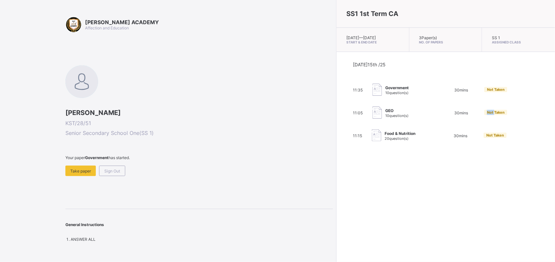
click at [487, 115] on span "Not Taken" at bounding box center [496, 112] width 18 height 5
drag, startPoint x: 431, startPoint y: 117, endPoint x: 415, endPoint y: 118, distance: 16.1
click at [415, 118] on div "11:05 GEO 10 question(s) 30 mins Not Taken" at bounding box center [446, 113] width 186 height 13
drag, startPoint x: 415, startPoint y: 118, endPoint x: 451, endPoint y: 121, distance: 36.1
click at [451, 120] on div "11:05 GEO 10 question(s) 30 mins Not Taken" at bounding box center [446, 113] width 186 height 13
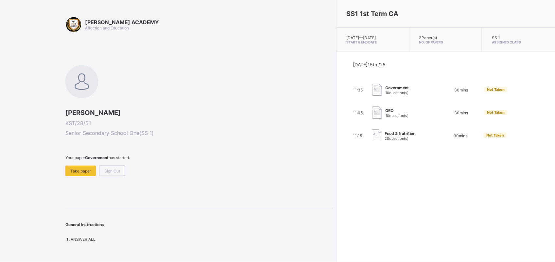
click at [353, 115] on span "11:05" at bounding box center [358, 112] width 10 height 5
click at [372, 117] on img at bounding box center [376, 113] width 9 height 12
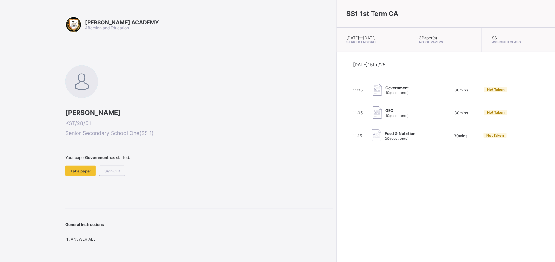
click at [372, 117] on img at bounding box center [376, 113] width 9 height 12
click at [80, 169] on span "Take paper" at bounding box center [80, 171] width 21 height 5
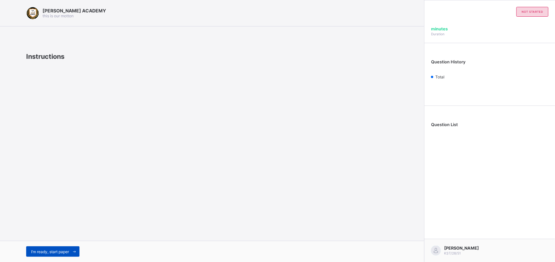
click at [39, 252] on span "I’m ready, start paper" at bounding box center [50, 251] width 38 height 5
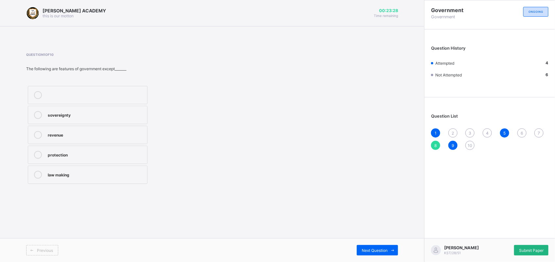
click at [520, 248] on span "Submit Paper" at bounding box center [531, 250] width 25 height 5
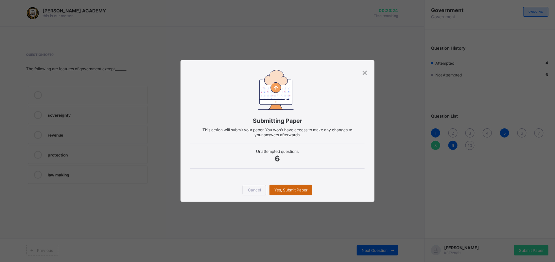
click at [295, 193] on div "Yes, Submit Paper" at bounding box center [290, 190] width 43 height 10
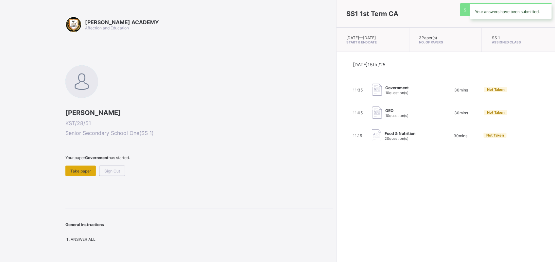
click at [81, 172] on div "Take paper" at bounding box center [80, 171] width 30 height 10
click at [79, 166] on div "Take paper" at bounding box center [80, 171] width 30 height 10
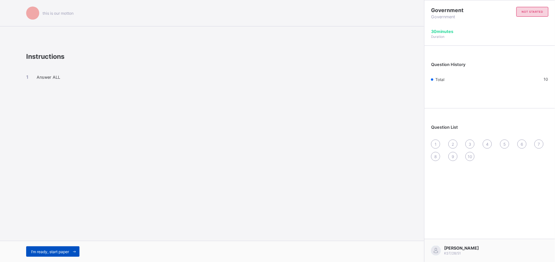
click at [51, 256] on div "I’m ready, start paper" at bounding box center [52, 251] width 53 height 10
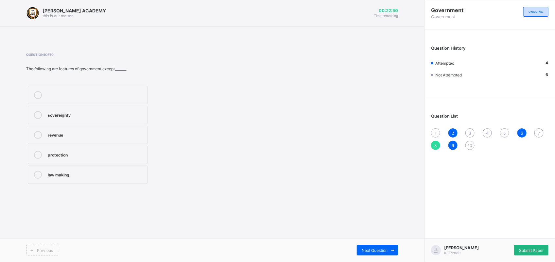
click at [526, 249] on span "Submit Paper" at bounding box center [531, 250] width 25 height 5
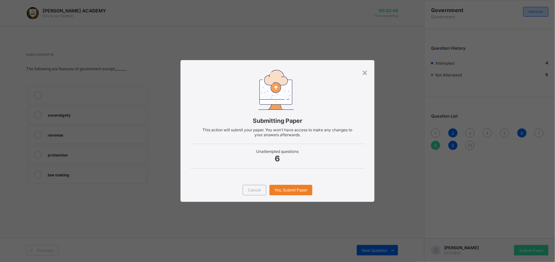
click at [302, 183] on div "Cancel Yes, Submit Paper" at bounding box center [277, 190] width 194 height 24
click at [302, 189] on span "Yes, Submit Paper" at bounding box center [290, 190] width 33 height 5
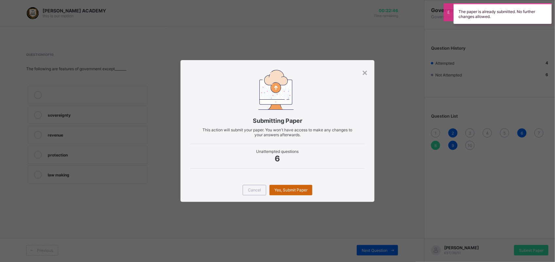
click at [302, 189] on span "Yes, Submit Paper" at bounding box center [290, 190] width 33 height 5
click at [246, 13] on div "× Submitting Paper This action will submit your paper. You won't have access to…" at bounding box center [277, 131] width 555 height 262
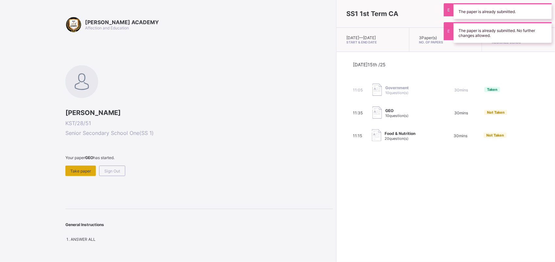
click at [71, 166] on div "Take paper" at bounding box center [80, 171] width 30 height 10
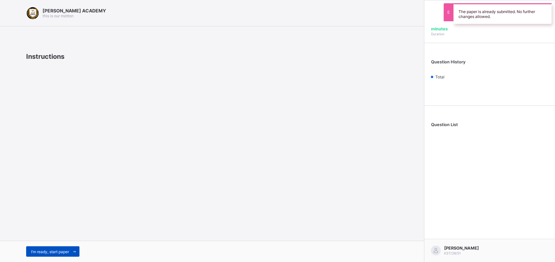
click at [68, 251] on span "I’m ready, start paper" at bounding box center [50, 251] width 38 height 5
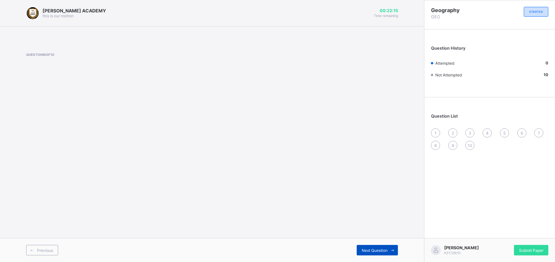
click at [381, 252] on span "Next Question" at bounding box center [374, 250] width 26 height 5
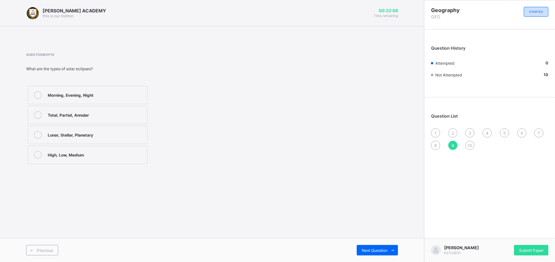
click at [435, 131] on span "1" at bounding box center [435, 133] width 2 height 5
drag, startPoint x: 160, startPoint y: 113, endPoint x: 156, endPoint y: 119, distance: 7.7
click at [156, 119] on div "Time when Sun rises above horizon Period of transition from night to day Time o…" at bounding box center [128, 124] width 205 height 81
click at [143, 136] on div "Time of complete darkness" at bounding box center [96, 134] width 96 height 7
click at [382, 241] on div "Previous Next Question" at bounding box center [212, 250] width 424 height 24
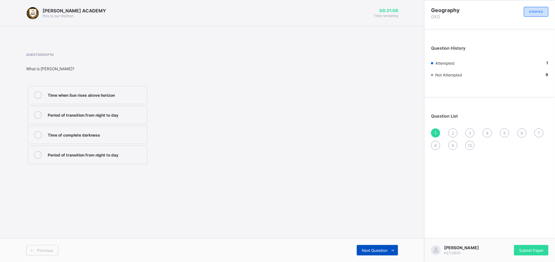
click at [382, 250] on span "Next Question" at bounding box center [374, 250] width 26 height 5
click at [131, 158] on div "Sun eclipses Earth" at bounding box center [96, 155] width 96 height 8
click at [378, 252] on span "Next Question" at bounding box center [374, 250] width 26 height 5
click at [138, 154] on div "Stars appear brighter" at bounding box center [96, 154] width 96 height 7
click at [361, 251] on span "Next Question" at bounding box center [374, 250] width 26 height 5
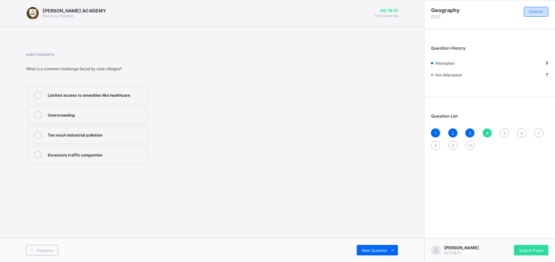
click at [126, 87] on label "Limited access to amenities like healthcare" at bounding box center [88, 95] width 120 height 18
click at [381, 245] on div "Next Question" at bounding box center [377, 250] width 41 height 10
click at [137, 92] on div "A Nigerian village like Ukpor" at bounding box center [96, 94] width 96 height 7
click at [380, 246] on div "Next Question" at bounding box center [377, 250] width 41 height 10
click at [130, 88] on label "agriculture and primary activities" at bounding box center [88, 95] width 120 height 18
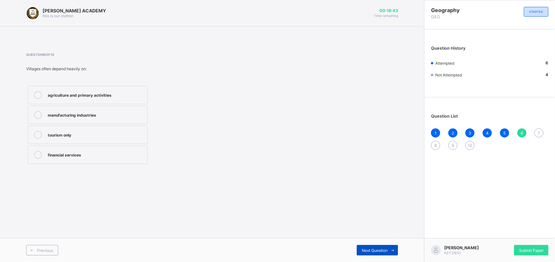
click at [375, 252] on span "Next Question" at bounding box center [374, 250] width 26 height 5
drag, startPoint x: 192, startPoint y: 74, endPoint x: 181, endPoint y: 77, distance: 11.6
click at [181, 77] on div "Question 7 of 10 Towns often have better access to: Infrastructure like roads, …" at bounding box center [128, 109] width 205 height 113
click at [138, 96] on div "Infrastructure like roads, schools, hospitals" at bounding box center [96, 94] width 96 height 7
click at [371, 245] on div "Next Question" at bounding box center [377, 250] width 41 height 10
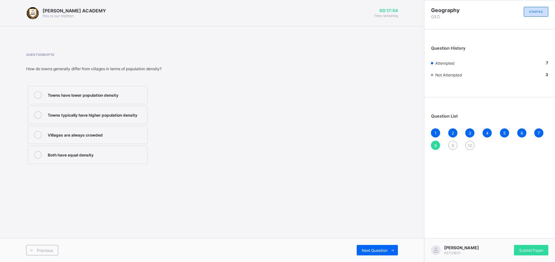
click at [140, 110] on label "Towns typically have higher population density" at bounding box center [88, 115] width 120 height 18
click at [388, 248] on span at bounding box center [392, 250] width 10 height 10
click at [519, 131] on div "6" at bounding box center [521, 132] width 9 height 9
click at [507, 131] on div "5" at bounding box center [504, 132] width 9 height 9
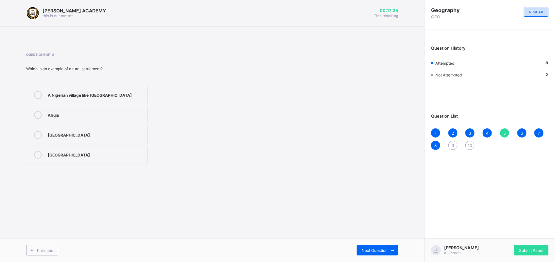
click at [489, 131] on div "4" at bounding box center [486, 132] width 9 height 9
click at [450, 146] on div "9" at bounding box center [452, 145] width 9 height 9
click at [127, 98] on div "Morning, Evening, Night" at bounding box center [96, 95] width 96 height 8
click at [370, 250] on span "Next Question" at bounding box center [374, 250] width 26 height 5
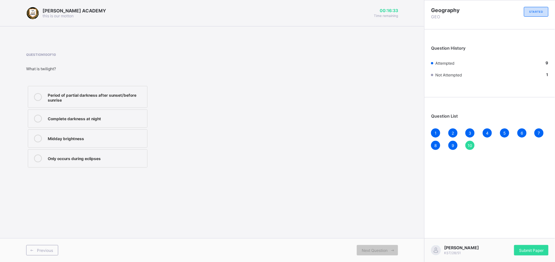
click at [105, 98] on div "Period of partial darkness after sunset/before sunrise" at bounding box center [96, 96] width 96 height 11
click at [366, 248] on span "Next Question" at bounding box center [374, 250] width 26 height 5
click at [436, 133] on span "1" at bounding box center [435, 133] width 2 height 5
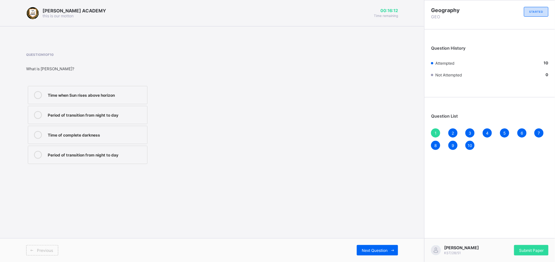
click at [131, 91] on div "Time when Sun rises above horizon" at bounding box center [96, 94] width 96 height 7
click at [453, 128] on div "2" at bounding box center [452, 132] width 9 height 9
click at [115, 90] on label "Moon blocks Earth's light" at bounding box center [88, 95] width 120 height 18
click at [469, 128] on div "3" at bounding box center [469, 132] width 9 height 9
click at [466, 146] on div "10" at bounding box center [469, 145] width 9 height 9
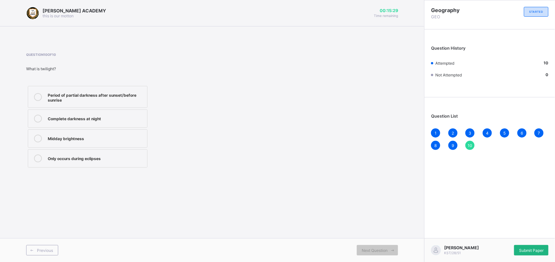
click at [533, 248] on span "Submit Paper" at bounding box center [531, 250] width 25 height 5
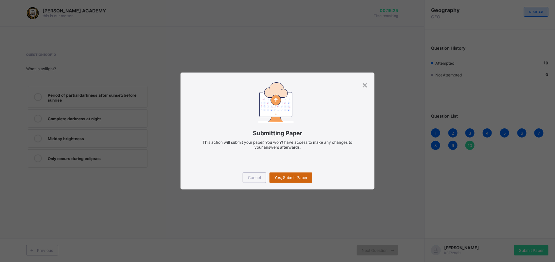
click at [306, 178] on span "Yes, Submit Paper" at bounding box center [290, 177] width 33 height 5
click at [298, 177] on span "Yes, Submit Paper" at bounding box center [290, 177] width 33 height 5
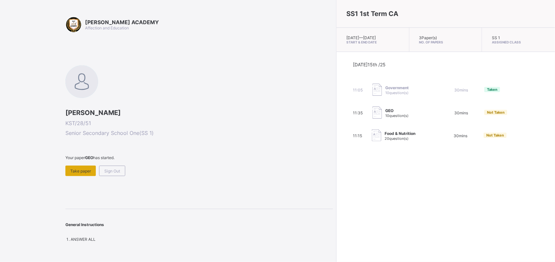
click at [82, 174] on div "Take paper" at bounding box center [80, 171] width 30 height 10
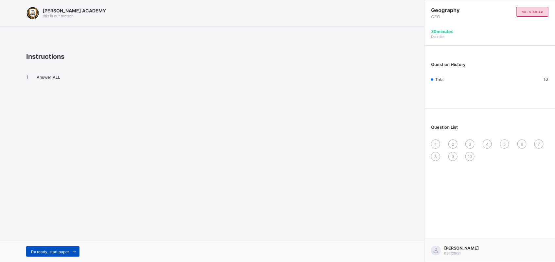
click at [69, 246] on div "I’m ready, start paper" at bounding box center [52, 251] width 53 height 10
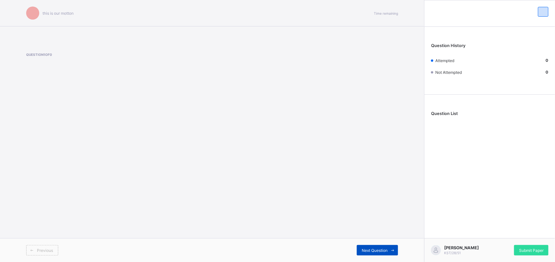
click at [369, 247] on div "Next Question" at bounding box center [377, 250] width 41 height 10
click at [386, 250] on span "Next Question" at bounding box center [374, 250] width 26 height 5
click at [393, 248] on span at bounding box center [392, 250] width 10 height 10
click at [372, 247] on div "Next Question" at bounding box center [377, 250] width 41 height 10
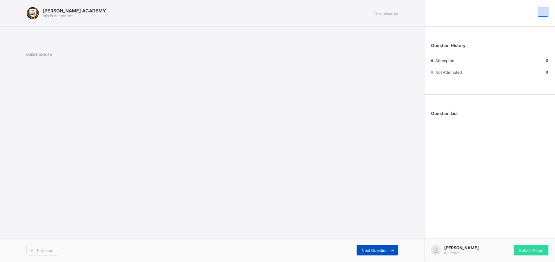
click at [370, 249] on span "Next Question" at bounding box center [374, 250] width 26 height 5
click at [374, 253] on div "Next Question" at bounding box center [377, 250] width 41 height 10
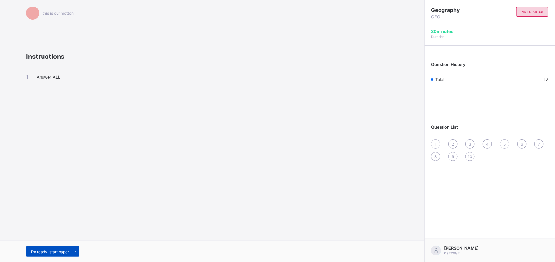
click at [74, 251] on icon at bounding box center [74, 252] width 5 height 4
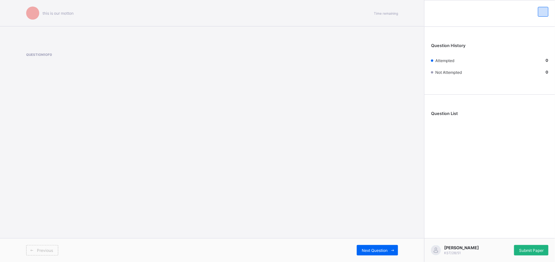
click at [531, 248] on span "Submit Paper" at bounding box center [531, 250] width 25 height 5
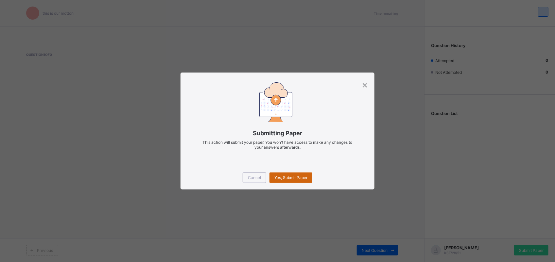
click at [286, 174] on div "Yes, Submit Paper" at bounding box center [290, 178] width 43 height 10
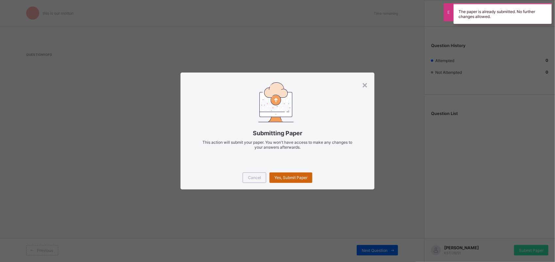
click at [286, 174] on div "Yes, Submit Paper" at bounding box center [290, 178] width 43 height 10
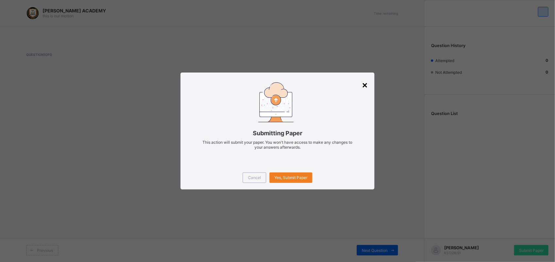
click at [365, 82] on div "×" at bounding box center [364, 84] width 6 height 11
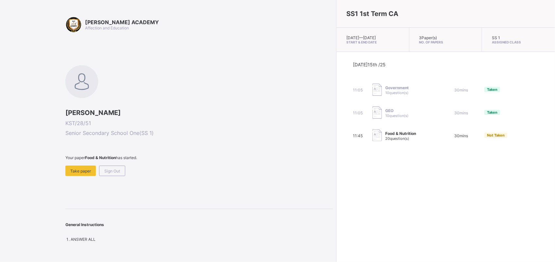
drag, startPoint x: 344, startPoint y: 138, endPoint x: 164, endPoint y: 192, distance: 188.2
click at [164, 192] on div "KAY ACADEMY Affection and Education Mohammed Babas Shuaibu KST/28/51 Senior Sec…" at bounding box center [277, 131] width 555 height 262
click at [79, 172] on span "Take paper" at bounding box center [80, 171] width 21 height 5
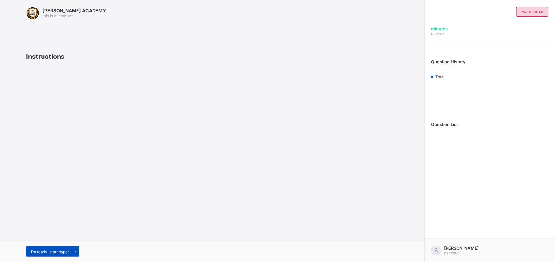
click at [61, 249] on div "I’m ready, start paper" at bounding box center [52, 251] width 53 height 10
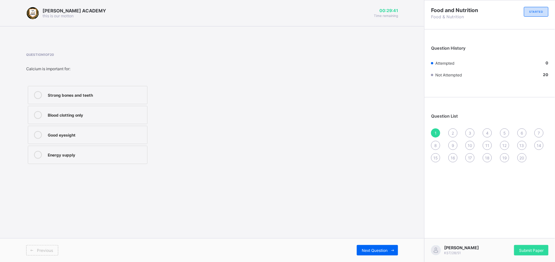
click at [122, 155] on div "Energy supply" at bounding box center [96, 154] width 96 height 7
click at [380, 249] on span "Next Question" at bounding box center [374, 250] width 26 height 5
click at [133, 92] on div "Providing sweet taste in food" at bounding box center [96, 94] width 96 height 7
click at [374, 249] on span "Next Question" at bounding box center [374, 250] width 26 height 5
click at [132, 97] on div "Scurvy" at bounding box center [96, 94] width 96 height 7
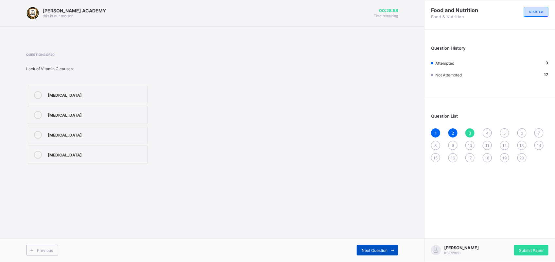
click at [392, 246] on span at bounding box center [392, 250] width 10 height 10
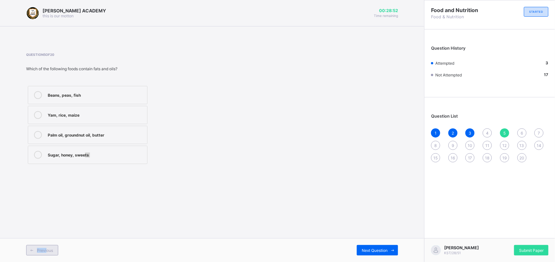
drag, startPoint x: 84, startPoint y: 235, endPoint x: 46, endPoint y: 245, distance: 39.7
click at [46, 245] on div "KAY ACADEMY this is our motton 00:28:52 Time remaining Question 5 of 20 Which o…" at bounding box center [212, 131] width 424 height 262
click at [46, 245] on div "Previous" at bounding box center [42, 250] width 32 height 10
click at [133, 88] on label "Large quantities" at bounding box center [88, 95] width 120 height 18
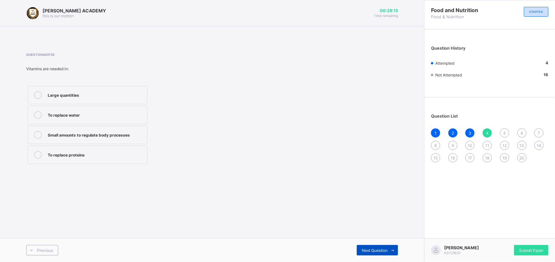
click at [373, 250] on span "Next Question" at bounding box center [374, 250] width 26 height 5
click at [122, 131] on div "Palm oil, groundnut oil, butter" at bounding box center [96, 134] width 96 height 7
click at [383, 245] on div "Next Question" at bounding box center [377, 250] width 41 height 10
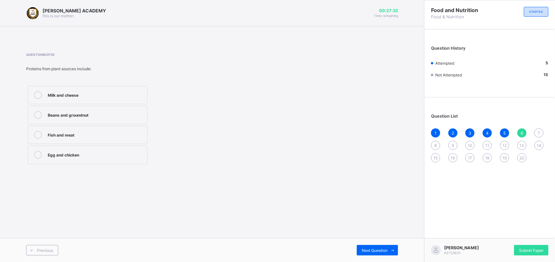
click at [138, 108] on label "Beans and groundnut" at bounding box center [88, 115] width 120 height 18
click at [372, 251] on span "Next Question" at bounding box center [374, 250] width 26 height 5
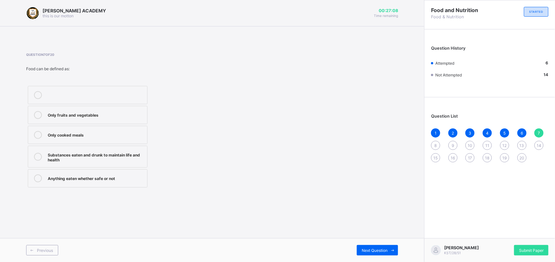
click at [138, 151] on div "Substances eaten and drunk to maintain life and health" at bounding box center [96, 156] width 96 height 11
click at [372, 247] on div "Next Question" at bounding box center [377, 250] width 41 height 10
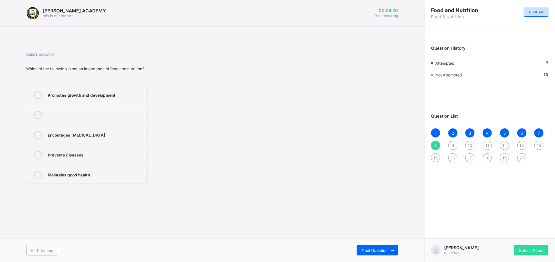
click at [132, 131] on div "Encourages malnutrition" at bounding box center [96, 134] width 96 height 7
click at [375, 245] on div "Next Question" at bounding box center [377, 250] width 41 height 10
click at [123, 153] on div at bounding box center [96, 152] width 96 height 2
click at [234, 178] on div "Question 9 of 20 A person who studies and plans balanced diets for patients is …" at bounding box center [212, 119] width 372 height 133
click at [134, 159] on div at bounding box center [96, 155] width 96 height 8
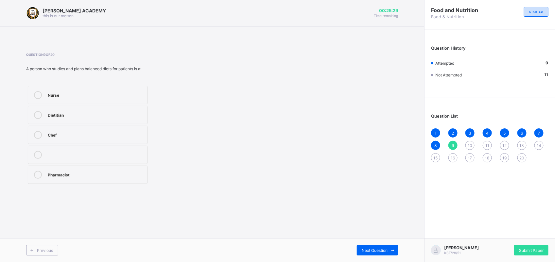
click at [321, 137] on div "Question 9 of 20 A person who studies and plans balanced diets for patients is …" at bounding box center [212, 119] width 372 height 133
click at [134, 170] on label "Pharmacist" at bounding box center [88, 175] width 120 height 18
click at [138, 178] on div "Pharmacist" at bounding box center [96, 175] width 96 height 8
click at [38, 176] on icon at bounding box center [38, 175] width 8 height 8
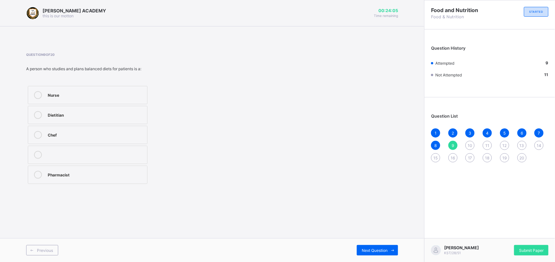
click at [102, 153] on div at bounding box center [96, 155] width 96 height 8
click at [371, 249] on span "Next Question" at bounding box center [374, 250] width 26 height 5
drag, startPoint x: 131, startPoint y: 82, endPoint x: 131, endPoint y: 101, distance: 18.3
click at [131, 101] on div "Question 10 of 20 The body requires nutrients mainly for: Growth, energy, and b…" at bounding box center [128, 119] width 205 height 133
drag, startPoint x: 131, startPoint y: 101, endPoint x: 320, endPoint y: 149, distance: 195.1
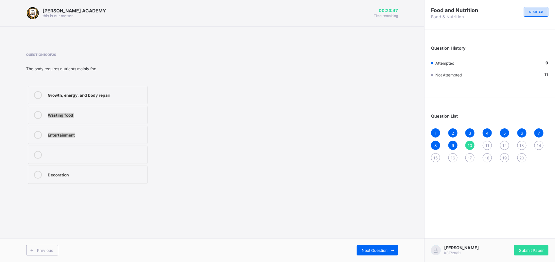
click at [320, 149] on div "Question 10 of 20 The body requires nutrients mainly for: Growth, energy, and b…" at bounding box center [212, 119] width 372 height 133
click at [114, 91] on label "Growth, energy, and body repair" at bounding box center [88, 95] width 120 height 18
click at [377, 252] on span "Next Question" at bounding box center [374, 250] width 26 height 5
click at [130, 140] on label "Carbohydrate" at bounding box center [88, 135] width 120 height 18
click at [394, 250] on icon at bounding box center [392, 250] width 5 height 4
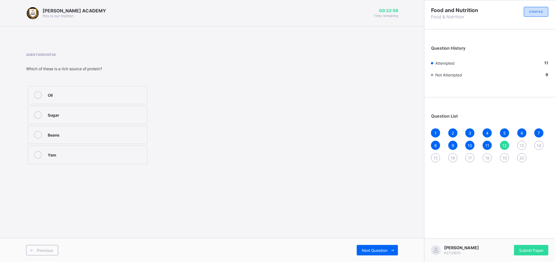
click at [136, 91] on div "Oil" at bounding box center [96, 94] width 96 height 7
click at [137, 135] on div "Beans" at bounding box center [96, 134] width 96 height 7
click at [380, 245] on div "Next Question" at bounding box center [377, 250] width 41 height 10
click at [127, 115] on div "To provide concentrated energy and insulation" at bounding box center [96, 114] width 96 height 7
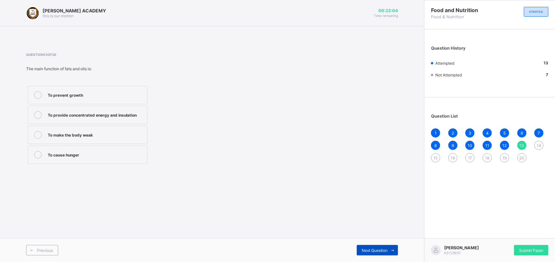
click at [365, 247] on div "Next Question" at bounding box center [377, 250] width 41 height 10
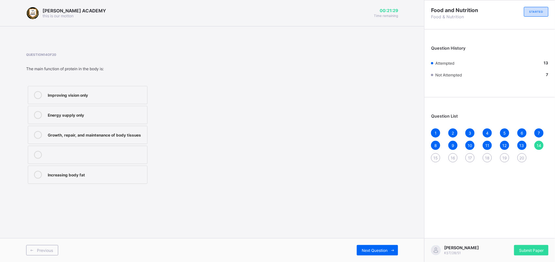
click at [520, 128] on div "6" at bounding box center [521, 132] width 9 height 9
click at [541, 144] on span "14" at bounding box center [538, 145] width 5 height 5
click at [140, 109] on label "Energy supply only" at bounding box center [88, 115] width 120 height 18
click at [375, 248] on span "Next Question" at bounding box center [374, 250] width 26 height 5
click at [468, 143] on span "10" at bounding box center [469, 145] width 5 height 5
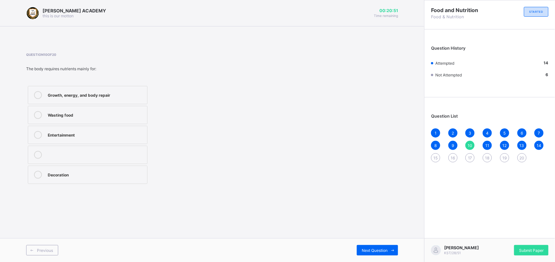
click at [435, 156] on span "15" at bounding box center [435, 158] width 4 height 5
click at [133, 116] on div "Plastics" at bounding box center [96, 114] width 96 height 7
click at [376, 253] on div "Next Question" at bounding box center [377, 250] width 41 height 10
click at [121, 90] on label "Catering" at bounding box center [88, 95] width 120 height 18
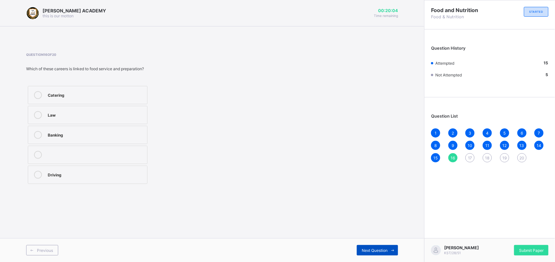
click at [375, 248] on span "Next Question" at bounding box center [374, 250] width 26 height 5
click at [453, 156] on span "16" at bounding box center [452, 158] width 4 height 5
click at [93, 96] on div "Catering" at bounding box center [96, 94] width 96 height 7
click at [372, 244] on div "Previous Next Question" at bounding box center [212, 250] width 424 height 24
click at [378, 248] on span "Next Question" at bounding box center [374, 250] width 26 height 5
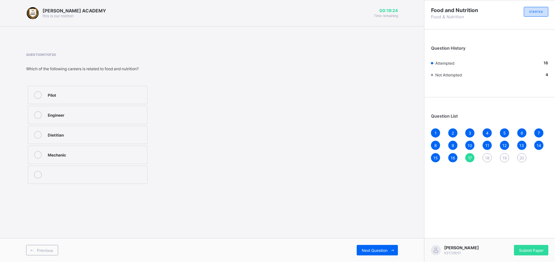
click at [134, 135] on div "Dietitian" at bounding box center [96, 134] width 96 height 7
click at [373, 237] on div "KAY ACADEMY this is our motton 00:19:22 Time remaining Question 17 of 20 Which …" at bounding box center [212, 131] width 424 height 262
click at [374, 247] on div "Next Question" at bounding box center [377, 250] width 41 height 10
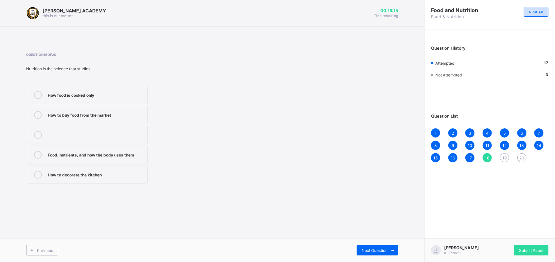
click at [519, 143] on div "13" at bounding box center [521, 145] width 9 height 9
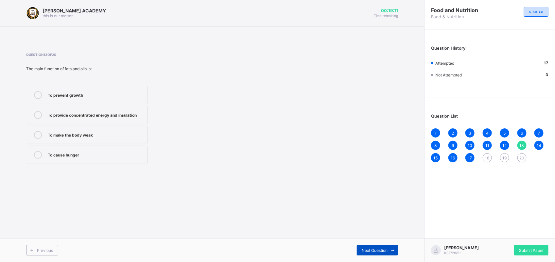
click at [392, 247] on span at bounding box center [392, 250] width 10 height 10
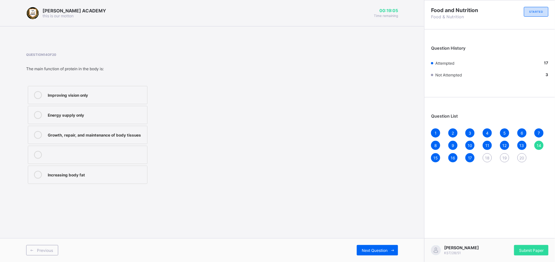
click at [487, 154] on div "18" at bounding box center [486, 157] width 9 height 9
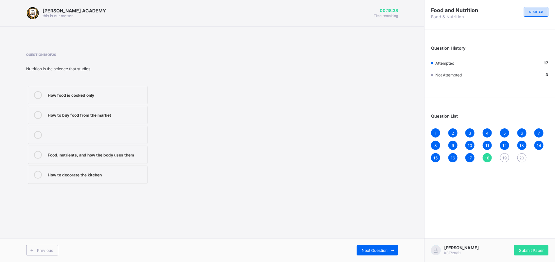
click at [137, 157] on div "Food, nutrients, and how the body uses them" at bounding box center [96, 154] width 96 height 7
click at [380, 247] on div "Next Question" at bounding box center [377, 250] width 41 height 10
click at [454, 156] on span "16" at bounding box center [452, 158] width 4 height 5
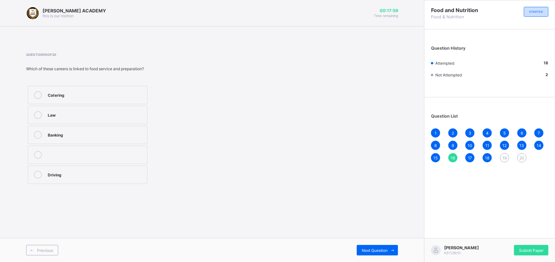
click at [489, 154] on div "18" at bounding box center [486, 157] width 9 height 9
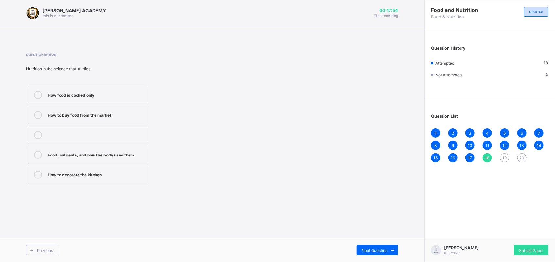
click at [506, 158] on span "19" at bounding box center [504, 158] width 4 height 5
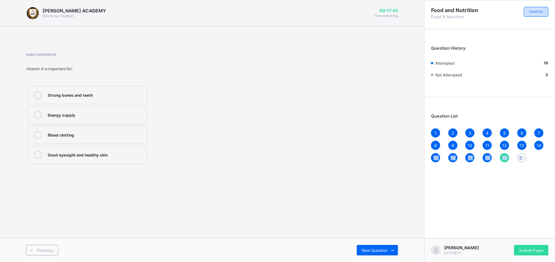
drag, startPoint x: 554, startPoint y: 159, endPoint x: 522, endPoint y: 157, distance: 32.5
click at [522, 157] on div "Question List 1 2 3 4 5 6 7 8 9 10 11 12 13 14 15 16 17 18 19 20" at bounding box center [489, 135] width 130 height 68
click at [522, 157] on span "20" at bounding box center [521, 158] width 5 height 5
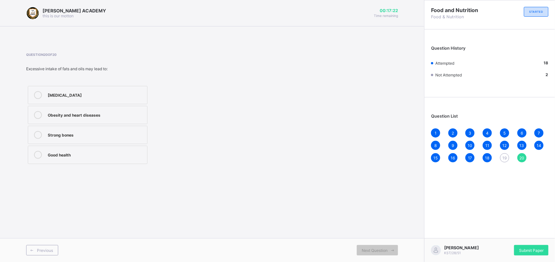
click at [140, 115] on div "Obesity and heart diseases" at bounding box center [96, 114] width 96 height 7
click at [506, 158] on span "19" at bounding box center [504, 158] width 4 height 5
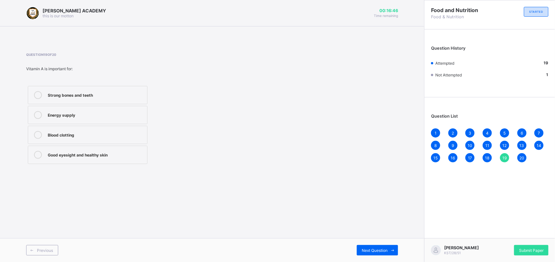
click at [141, 118] on div "Energy supply" at bounding box center [96, 115] width 96 height 8
click at [370, 248] on span "Next Question" at bounding box center [374, 250] width 26 height 5
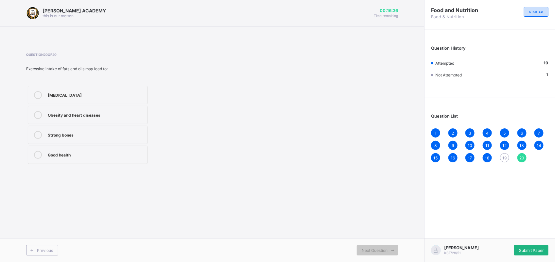
click at [535, 249] on span "Submit Paper" at bounding box center [531, 250] width 25 height 5
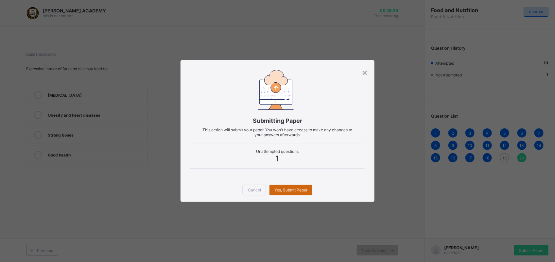
click at [288, 190] on span "Yes, Submit Paper" at bounding box center [290, 190] width 33 height 5
click at [288, 190] on div "Yes, Submit Paper" at bounding box center [290, 190] width 43 height 10
click at [286, 186] on div "Yes, Submit Paper" at bounding box center [290, 190] width 43 height 10
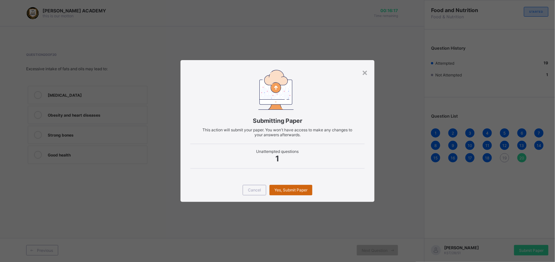
click at [290, 191] on div "× Submitting Paper This action will submit your paper. You won't have access to…" at bounding box center [277, 131] width 555 height 262
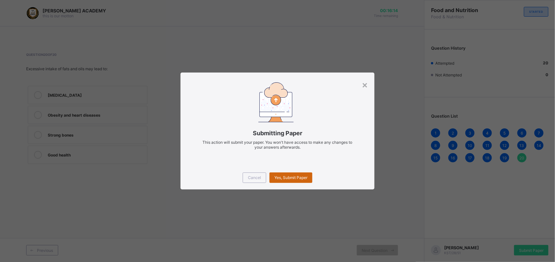
click at [286, 173] on div "Yes, Submit Paper" at bounding box center [290, 178] width 43 height 10
drag, startPoint x: 286, startPoint y: 173, endPoint x: 286, endPoint y: 179, distance: 5.6
click at [286, 179] on div "Yes, Submit Paper" at bounding box center [290, 178] width 43 height 10
click at [286, 179] on span "Yes, Submit Paper" at bounding box center [290, 177] width 33 height 5
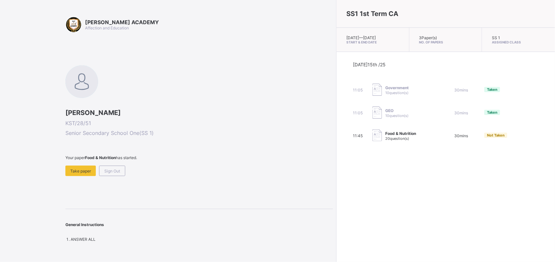
click at [489, 49] on div "SS 1 Assigned Class" at bounding box center [518, 40] width 73 height 24
drag, startPoint x: 489, startPoint y: 49, endPoint x: 486, endPoint y: 35, distance: 14.4
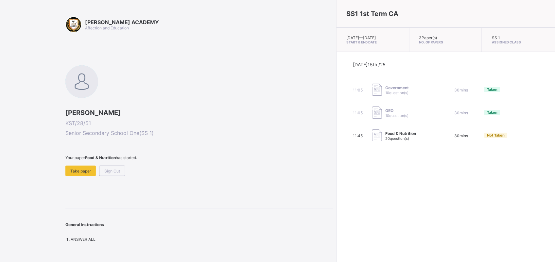
click at [486, 35] on div "SS 1 Assigned Class" at bounding box center [518, 40] width 73 height 24
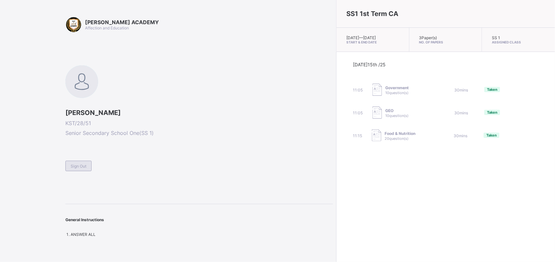
click at [75, 167] on span "Sign Out" at bounding box center [79, 166] width 16 height 5
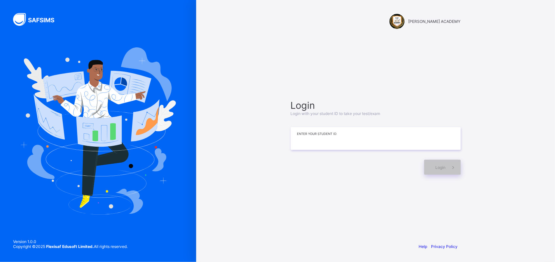
click at [300, 137] on input at bounding box center [376, 138] width 170 height 23
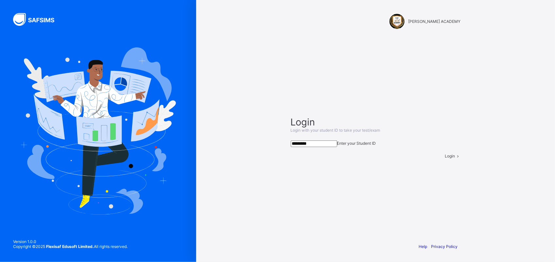
type input "*********"
click at [445, 158] on div "Login" at bounding box center [453, 156] width 16 height 5
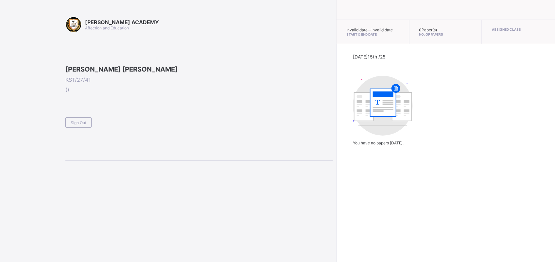
click at [438, 145] on div "T You have no papers today." at bounding box center [446, 111] width 186 height 70
click at [81, 128] on div "Sign Out" at bounding box center [78, 122] width 26 height 10
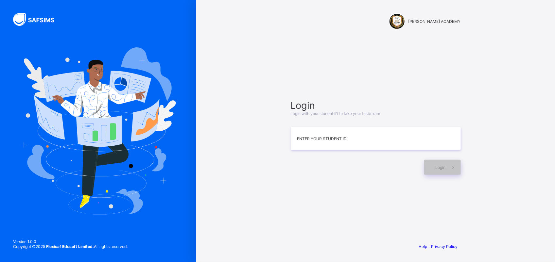
click at [311, 167] on div at bounding box center [356, 167] width 130 height 15
click at [330, 140] on input at bounding box center [376, 138] width 170 height 23
click at [301, 137] on input at bounding box center [376, 138] width 170 height 23
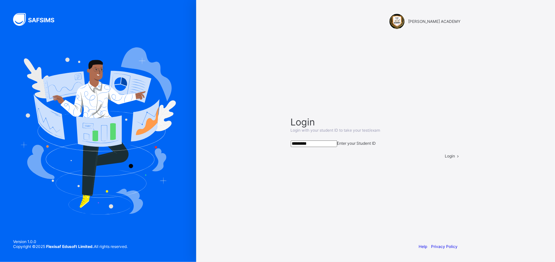
type input "*********"
click at [445, 158] on span "Login" at bounding box center [450, 156] width 10 height 5
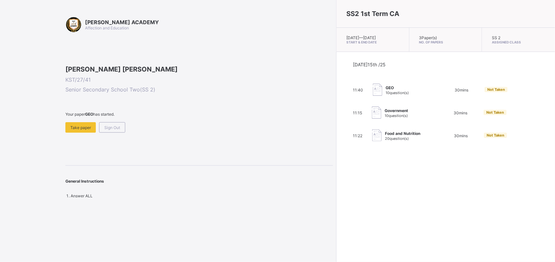
click at [353, 132] on div "Today 15th /25 11:40 GEO 10 question(s) 30 mins Not Taken 11:15 Government 10 q…" at bounding box center [446, 102] width 186 height 80
click at [372, 138] on img at bounding box center [376, 135] width 9 height 12
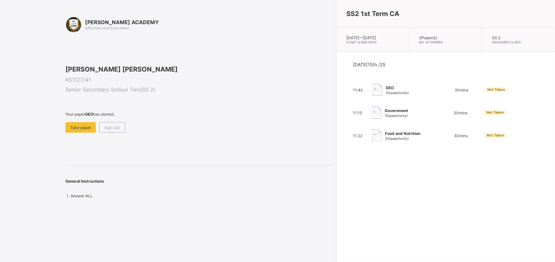
click at [372, 138] on img at bounding box center [376, 135] width 9 height 12
click at [385, 141] on span "20 question(s)" at bounding box center [397, 138] width 24 height 5
click at [372, 139] on img at bounding box center [376, 135] width 9 height 12
click at [79, 133] on div "Take paper" at bounding box center [80, 127] width 30 height 10
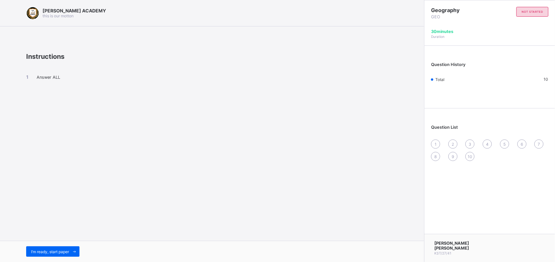
click at [436, 140] on div "1" at bounding box center [435, 144] width 9 height 9
click at [435, 142] on span "1" at bounding box center [435, 144] width 2 height 5
click at [48, 249] on span "I’m ready, start paper" at bounding box center [50, 251] width 38 height 5
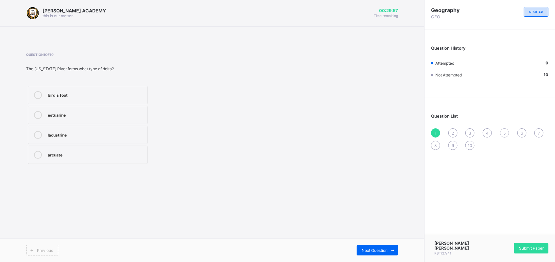
click at [97, 97] on div "bird's foot" at bounding box center [96, 95] width 96 height 8
click at [529, 251] on div "Submit Paper" at bounding box center [531, 248] width 34 height 10
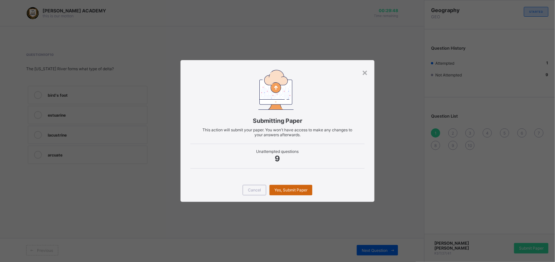
click at [295, 185] on div "Yes, Submit Paper" at bounding box center [290, 190] width 43 height 10
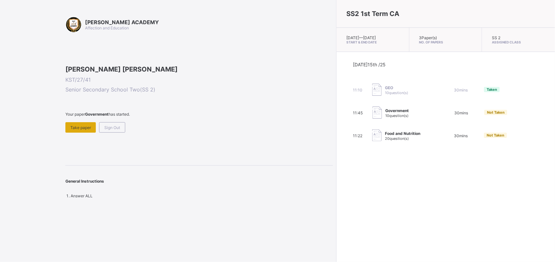
click at [78, 130] on span "Take paper" at bounding box center [80, 127] width 21 height 5
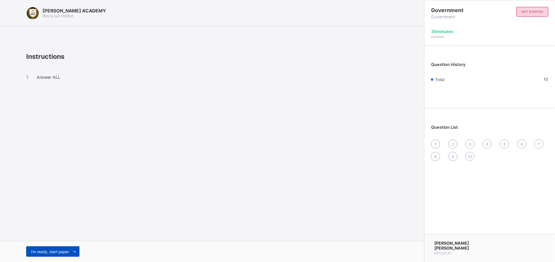
click at [55, 249] on div "I’m ready, start paper" at bounding box center [52, 251] width 53 height 10
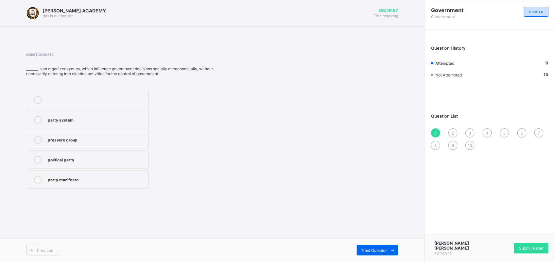
click at [81, 120] on div "party system" at bounding box center [96, 119] width 97 height 7
click at [380, 251] on span "Next Question" at bounding box center [374, 250] width 26 height 5
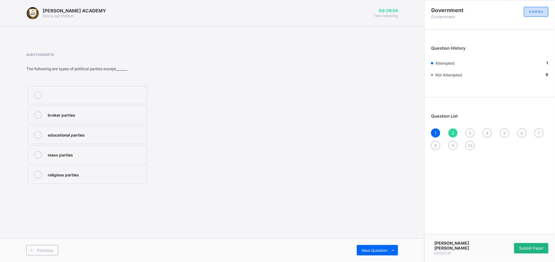
click at [527, 244] on div "Submit Paper" at bounding box center [531, 248] width 34 height 10
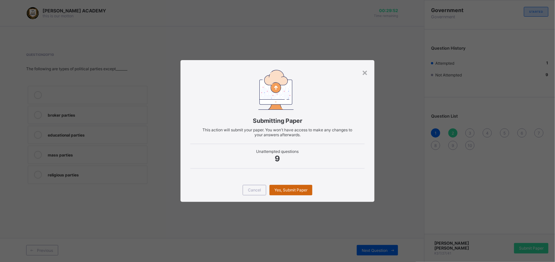
click at [306, 190] on span "Yes, Submit Paper" at bounding box center [290, 190] width 33 height 5
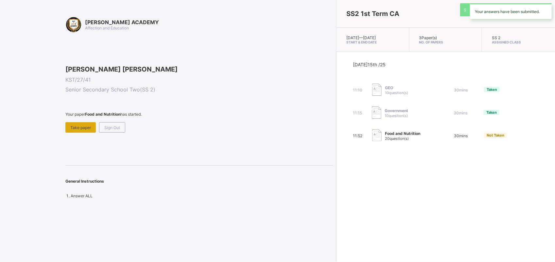
click at [79, 130] on span "Take paper" at bounding box center [80, 127] width 21 height 5
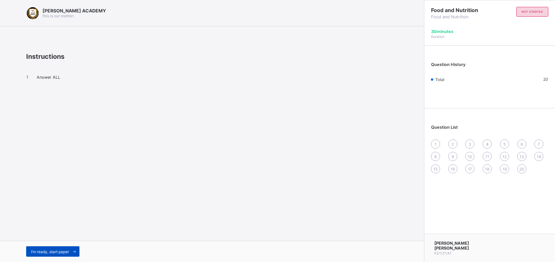
click at [63, 250] on span "I’m ready, start paper" at bounding box center [50, 251] width 38 height 5
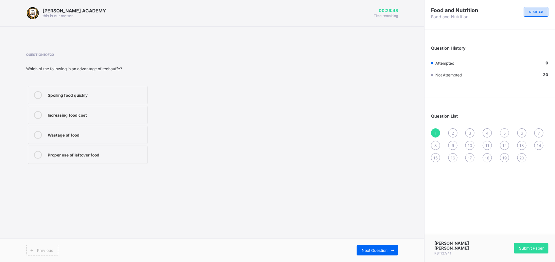
click at [88, 159] on label "Proper use of leftover food" at bounding box center [88, 155] width 120 height 18
click at [372, 249] on span "Next Question" at bounding box center [374, 250] width 26 height 5
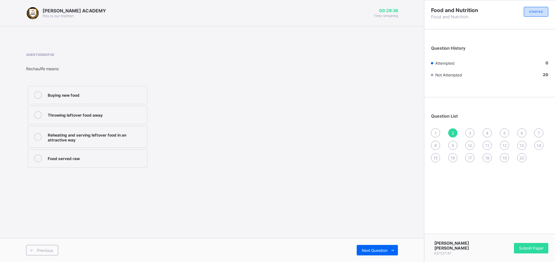
click at [128, 141] on div "Reheating and serving leftover food in an attractive way" at bounding box center [96, 136] width 96 height 11
click at [376, 248] on span "Next Question" at bounding box center [374, 250] width 26 height 5
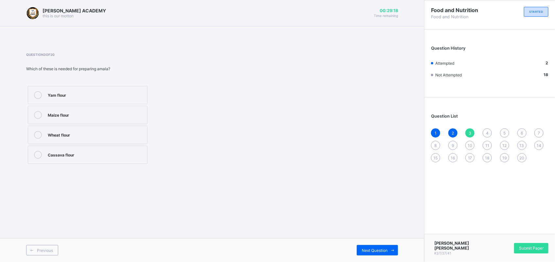
click at [66, 94] on div "Yam flour" at bounding box center [96, 94] width 96 height 7
click at [374, 250] on span "Next Question" at bounding box center [374, 250] width 26 height 5
click at [139, 89] on label "Rice" at bounding box center [88, 95] width 120 height 18
click at [373, 247] on div "Next Question" at bounding box center [377, 250] width 41 height 10
click at [132, 87] on label "Washing and peeling the yam" at bounding box center [88, 95] width 120 height 18
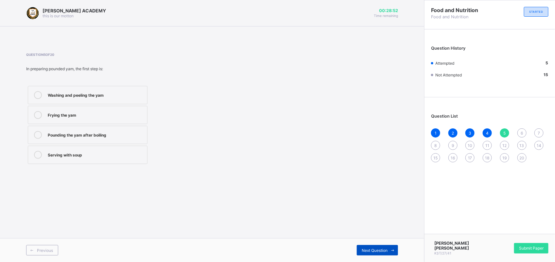
click at [382, 250] on span "Next Question" at bounding box center [374, 250] width 26 height 5
click at [99, 120] on label "Efik people" at bounding box center [88, 115] width 120 height 18
click at [137, 130] on label "Igbo people" at bounding box center [88, 135] width 120 height 18
click at [368, 247] on div "Next Question" at bounding box center [377, 250] width 41 height 10
click at [127, 159] on label "Yoruba people" at bounding box center [88, 155] width 120 height 18
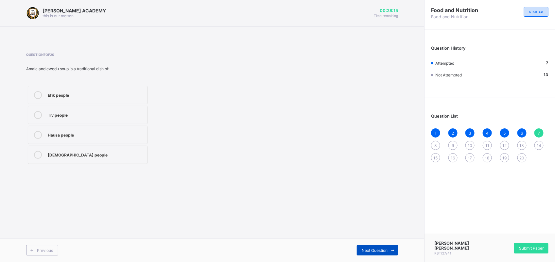
click at [363, 248] on span "Next Question" at bounding box center [374, 250] width 26 height 5
click at [110, 132] on div "Hausa people" at bounding box center [96, 134] width 96 height 7
click at [378, 249] on span "Next Question" at bounding box center [374, 250] width 26 height 5
click at [127, 89] on label "Shape what people eat in their society" at bounding box center [88, 95] width 120 height 18
click at [377, 248] on span "Next Question" at bounding box center [374, 250] width 26 height 5
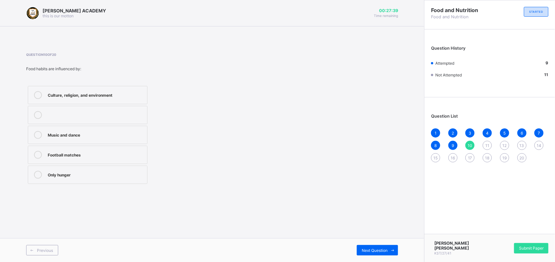
click at [142, 92] on div "Culture, religion, and environment" at bounding box center [96, 94] width 96 height 7
click at [376, 247] on div "Next Question" at bounding box center [377, 250] width 41 height 10
click at [120, 174] on div "Guests serve themselves" at bounding box center [96, 174] width 96 height 7
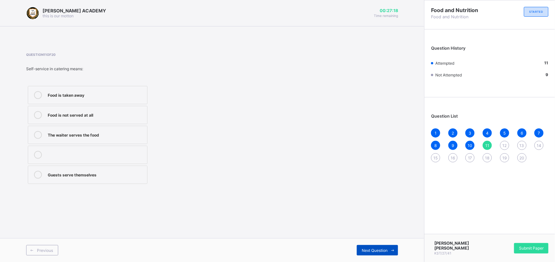
click at [387, 249] on span "Next Question" at bounding box center [374, 250] width 26 height 5
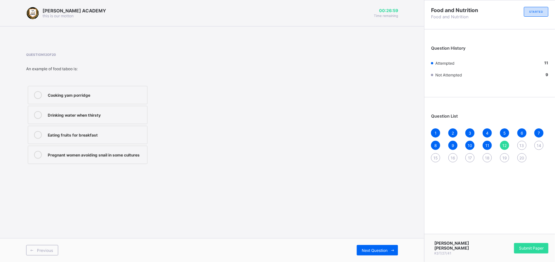
click at [115, 98] on div "Cooking yam porridge" at bounding box center [96, 95] width 96 height 8
click at [350, 245] on div "Next Question" at bounding box center [305, 250] width 186 height 10
click at [361, 250] on span "Next Question" at bounding box center [374, 250] width 26 height 5
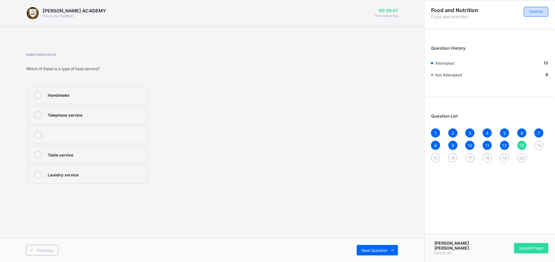
click at [142, 152] on div "Table service" at bounding box center [96, 154] width 96 height 7
click at [383, 252] on span "Next Question" at bounding box center [374, 250] width 26 height 5
click at [102, 108] on label "Traditional marriage" at bounding box center [88, 115] width 120 height 18
click at [368, 244] on div "Previous Next Question" at bounding box center [212, 250] width 424 height 24
click at [370, 248] on span "Next Question" at bounding box center [374, 250] width 26 height 5
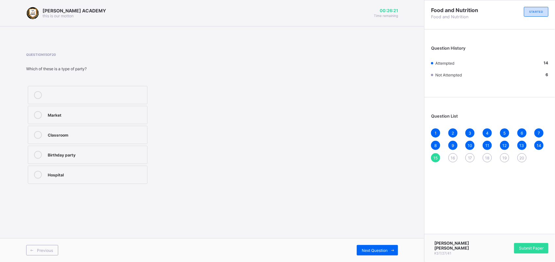
click at [129, 153] on div "Birthday party" at bounding box center [96, 154] width 96 height 7
click at [378, 250] on span "Next Question" at bounding box center [374, 250] width 26 height 5
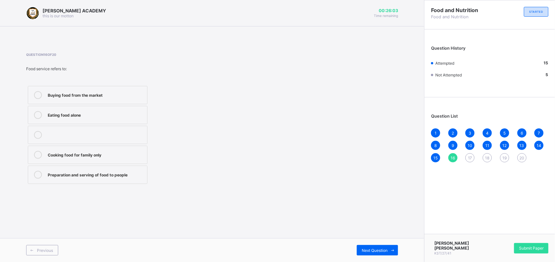
click at [114, 177] on div "Preparation and serving of food to people" at bounding box center [96, 175] width 96 height 8
click at [366, 244] on div "Previous Next Question" at bounding box center [212, 250] width 424 height 24
click at [367, 247] on div "Next Question" at bounding box center [377, 250] width 41 height 10
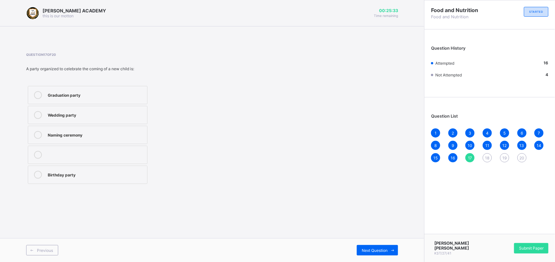
click at [113, 136] on div "Naming ceremony" at bounding box center [96, 134] width 96 height 7
click at [380, 247] on div "Next Question" at bounding box center [377, 250] width 41 height 10
click at [136, 134] on div "Poor hygiene" at bounding box center [96, 134] width 96 height 7
click at [373, 248] on span "Next Question" at bounding box center [374, 250] width 26 height 5
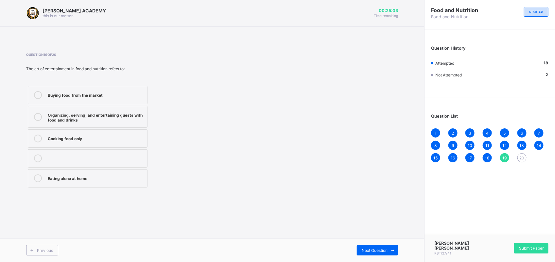
click at [138, 121] on div "Organizing, serving, and entertaining guests with food and drinks" at bounding box center [96, 116] width 96 height 11
click at [372, 254] on div "Next Question" at bounding box center [377, 250] width 41 height 10
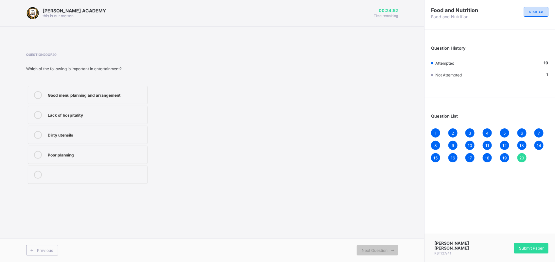
click at [136, 94] on div "Good menu planning and arrangement" at bounding box center [96, 94] width 96 height 7
click at [373, 247] on div "Next Question" at bounding box center [377, 250] width 41 height 10
click at [536, 248] on span "Submit Paper" at bounding box center [531, 248] width 25 height 5
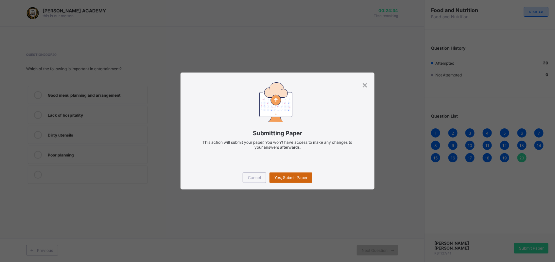
click at [299, 174] on div "Yes, Submit Paper" at bounding box center [290, 178] width 43 height 10
click at [296, 175] on span "Yes, Submit Paper" at bounding box center [290, 177] width 33 height 5
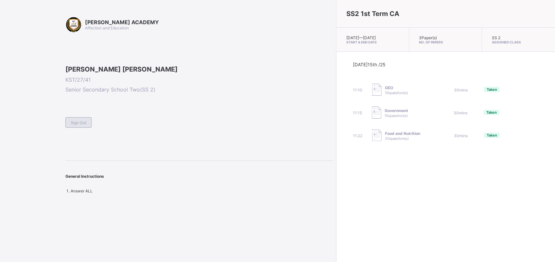
click at [87, 128] on div "Sign Out" at bounding box center [78, 122] width 26 height 10
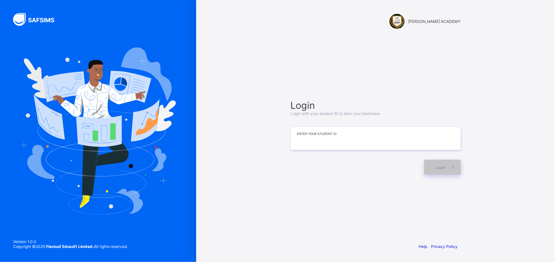
click at [314, 135] on input at bounding box center [376, 138] width 170 height 23
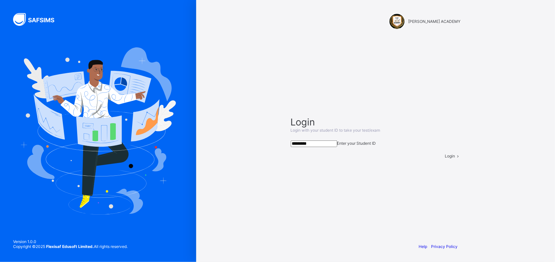
type input "*********"
click at [445, 158] on div "Login" at bounding box center [453, 156] width 16 height 5
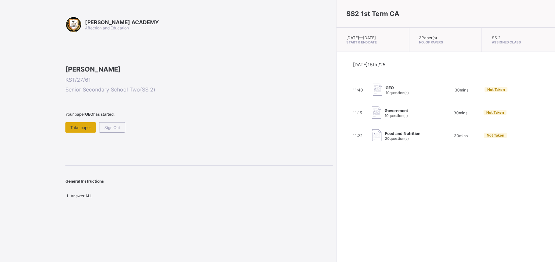
click at [80, 133] on div "Take paper" at bounding box center [80, 127] width 30 height 10
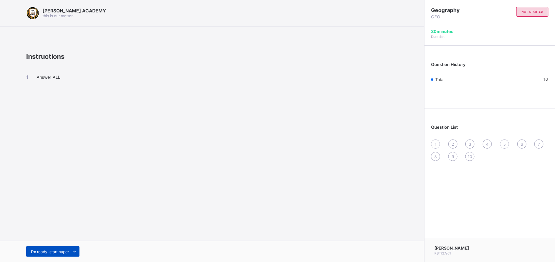
click at [45, 252] on span "I’m ready, start paper" at bounding box center [50, 251] width 38 height 5
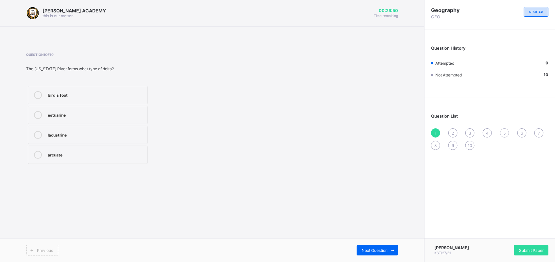
click at [61, 96] on div "bird's foot" at bounding box center [96, 94] width 96 height 7
click at [386, 249] on span "Next Question" at bounding box center [374, 250] width 26 height 5
click at [69, 122] on label "through wind deposition only" at bounding box center [88, 115] width 120 height 18
click at [390, 249] on span at bounding box center [392, 250] width 10 height 10
click at [73, 161] on label "yardang" at bounding box center [88, 155] width 120 height 18
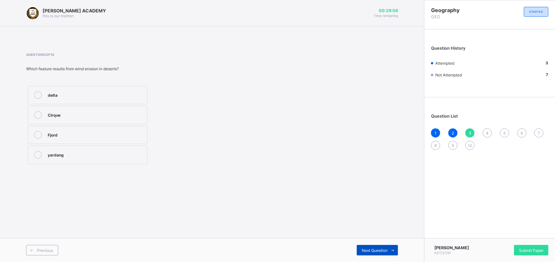
click at [367, 248] on span "Next Question" at bounding box center [374, 250] width 26 height 5
click at [136, 131] on div "longitudinal dune" at bounding box center [96, 134] width 96 height 7
click at [366, 249] on span "Next Question" at bounding box center [374, 250] width 26 height 5
click at [371, 247] on div "Next Question" at bounding box center [377, 250] width 41 height 10
click at [54, 154] on div "removal of particles by wind" at bounding box center [96, 154] width 96 height 7
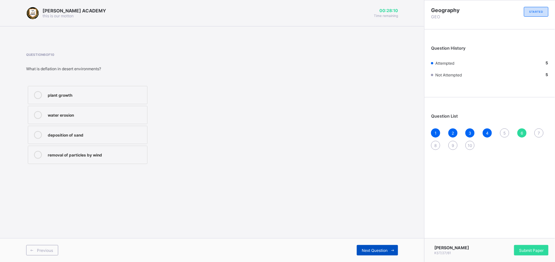
click at [392, 248] on span at bounding box center [392, 250] width 10 height 10
click at [82, 114] on div "a fertile area with water in a desert" at bounding box center [96, 114] width 96 height 7
click at [363, 248] on span "Next Question" at bounding box center [374, 250] width 26 height 5
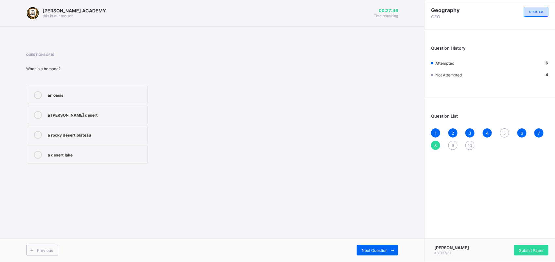
click at [117, 109] on label "a sandy desert" at bounding box center [88, 115] width 120 height 18
click at [381, 249] on span "Next Question" at bounding box center [374, 250] width 26 height 5
click at [99, 94] on div "a sand mound formed by wind" at bounding box center [96, 94] width 96 height 7
click at [371, 251] on span "Next Question" at bounding box center [374, 250] width 26 height 5
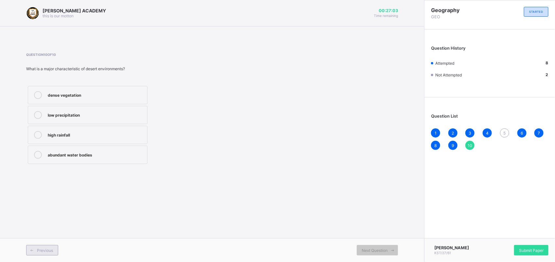
click at [31, 251] on icon at bounding box center [31, 250] width 5 height 4
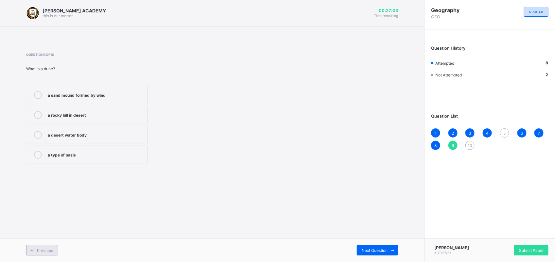
click at [31, 251] on icon at bounding box center [31, 250] width 5 height 4
click at [130, 89] on label "Aeolian (wind) action" at bounding box center [88, 95] width 120 height 18
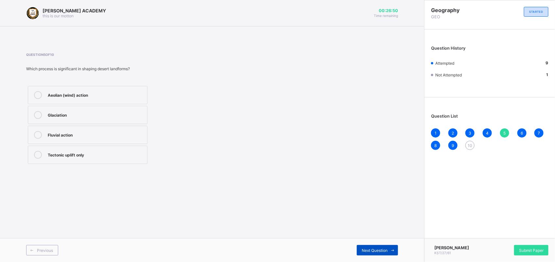
click at [373, 253] on div "Next Question" at bounding box center [377, 250] width 41 height 10
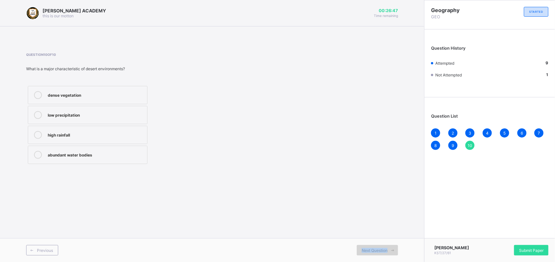
click at [373, 253] on div "Next Question" at bounding box center [377, 250] width 41 height 10
click at [278, 177] on div "KAY ACADEMY this is our motton 00:26:46 Time remaining Question 10 of 10 What i…" at bounding box center [212, 131] width 424 height 262
click at [98, 115] on div "low precipitation" at bounding box center [96, 114] width 96 height 7
click at [376, 241] on div "Previous Next Question" at bounding box center [212, 250] width 424 height 24
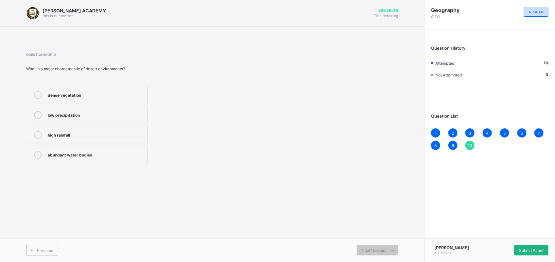
click at [542, 247] on div "Submit Paper" at bounding box center [531, 250] width 34 height 10
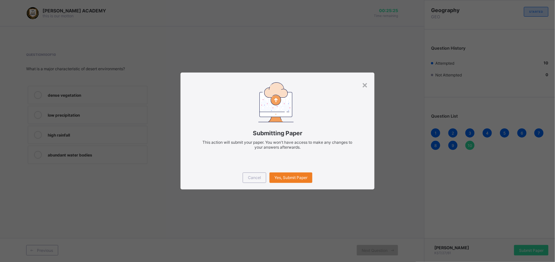
click at [368, 189] on div "Cancel Yes, Submit Paper" at bounding box center [277, 178] width 194 height 24
click at [366, 85] on div "×" at bounding box center [364, 84] width 6 height 11
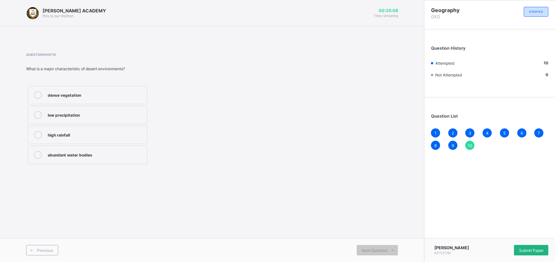
click at [527, 249] on span "Submit Paper" at bounding box center [531, 250] width 25 height 5
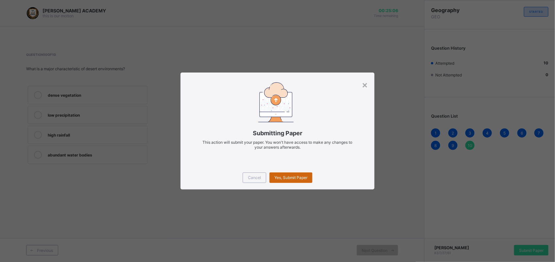
click at [275, 175] on span "Yes, Submit Paper" at bounding box center [290, 177] width 33 height 5
click at [275, 175] on div "Yes, Submit Paper" at bounding box center [290, 178] width 43 height 10
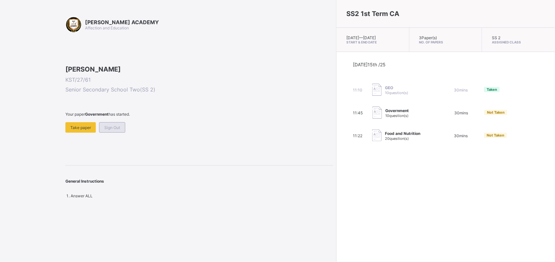
click at [121, 133] on div "Sign Out" at bounding box center [112, 127] width 26 height 10
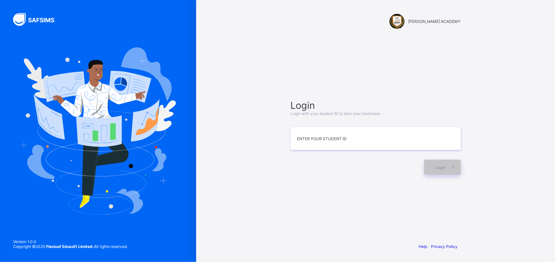
click at [288, 140] on div "Login Login with your student ID to take your test/exam Enter your Student ID L…" at bounding box center [375, 137] width 183 height 175
click at [298, 140] on input at bounding box center [376, 138] width 170 height 23
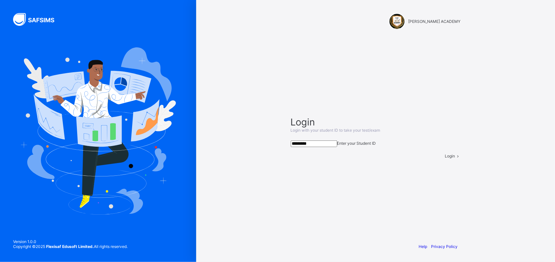
type input "*********"
click at [455, 158] on icon at bounding box center [458, 156] width 6 height 5
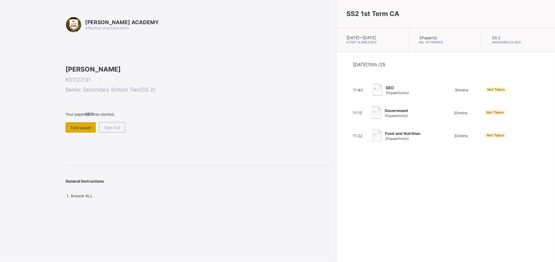
click at [75, 130] on span "Take paper" at bounding box center [80, 127] width 21 height 5
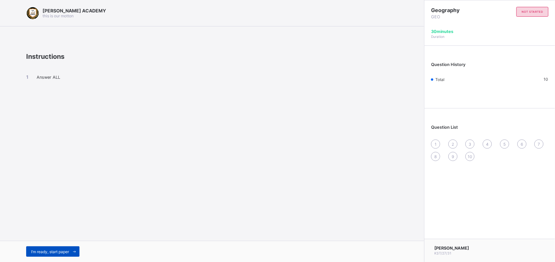
click at [69, 253] on span "I’m ready, start paper" at bounding box center [50, 251] width 38 height 5
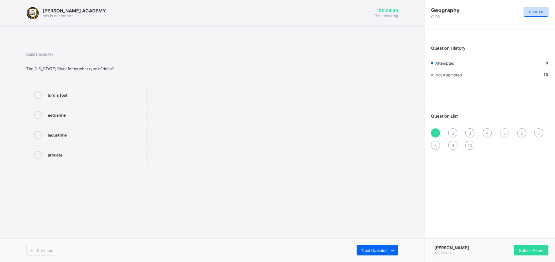
click at [114, 98] on div "bird's foot" at bounding box center [96, 95] width 96 height 8
click at [525, 251] on span "Submit Paper" at bounding box center [531, 250] width 25 height 5
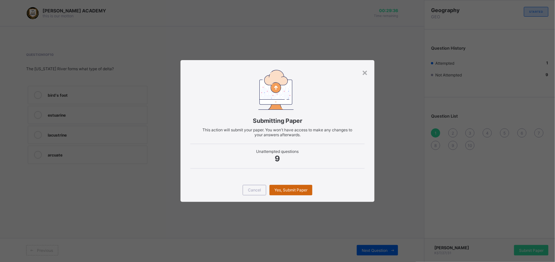
click at [278, 190] on span "Yes, Submit Paper" at bounding box center [290, 190] width 33 height 5
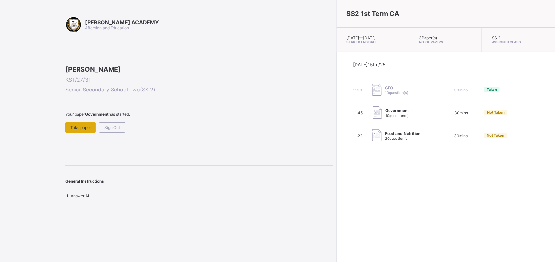
click at [84, 133] on div "Take paper" at bounding box center [80, 127] width 30 height 10
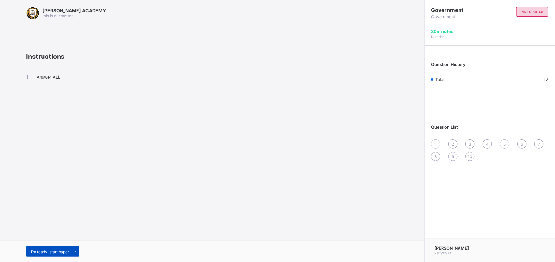
click at [39, 247] on div "I’m ready, start paper" at bounding box center [52, 251] width 53 height 10
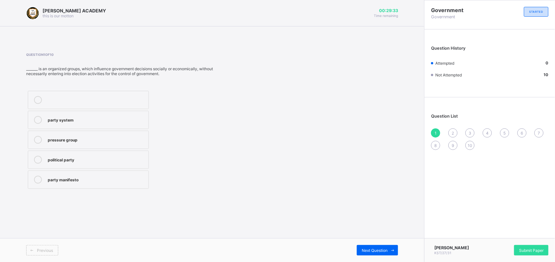
click at [92, 167] on label "political party" at bounding box center [88, 160] width 121 height 18
click at [379, 249] on span "Next Question" at bounding box center [374, 250] width 26 height 5
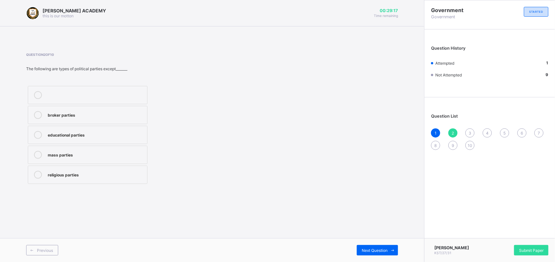
click at [89, 119] on label "broker parties" at bounding box center [88, 115] width 120 height 18
click at [373, 251] on span "Next Question" at bounding box center [374, 250] width 26 height 5
click at [75, 110] on label "Ibrahim Babangida" at bounding box center [88, 115] width 120 height 18
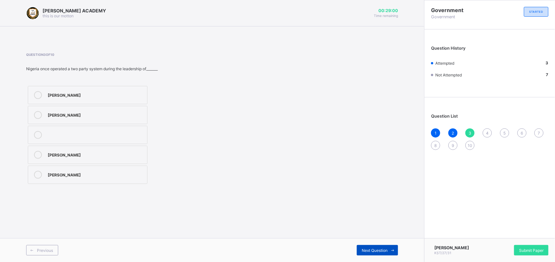
click at [380, 248] on span "Next Question" at bounding box center [374, 250] width 26 height 5
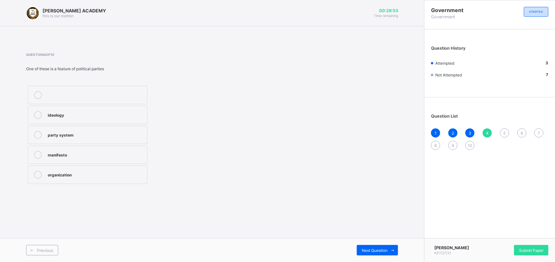
click at [101, 108] on label "ideology" at bounding box center [88, 115] width 120 height 18
click at [105, 179] on div "organization" at bounding box center [96, 175] width 96 height 8
click at [378, 245] on div "Next Question" at bounding box center [377, 250] width 41 height 10
click at [100, 150] on label "cocoa farmers union" at bounding box center [88, 155] width 120 height 18
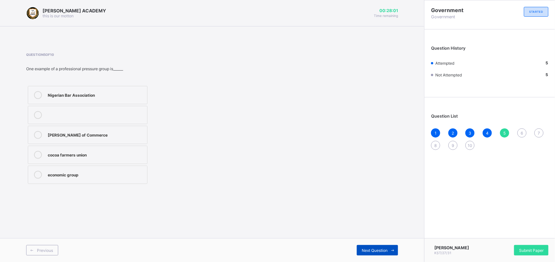
click at [374, 246] on div "Next Question" at bounding box center [377, 250] width 41 height 10
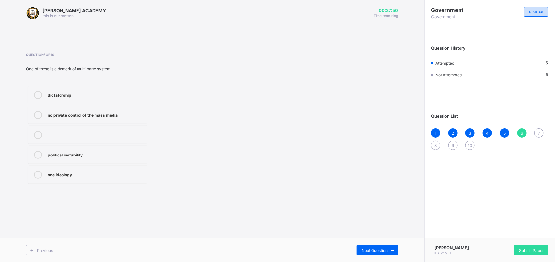
click at [95, 155] on div "political instability" at bounding box center [96, 154] width 96 height 7
drag, startPoint x: 363, startPoint y: 247, endPoint x: 368, endPoint y: 249, distance: 5.1
click at [368, 249] on div "Next Question" at bounding box center [377, 250] width 41 height 10
click at [368, 249] on span "Next Question" at bounding box center [374, 250] width 26 height 5
click at [39, 244] on div "Previous Next Question" at bounding box center [212, 250] width 424 height 24
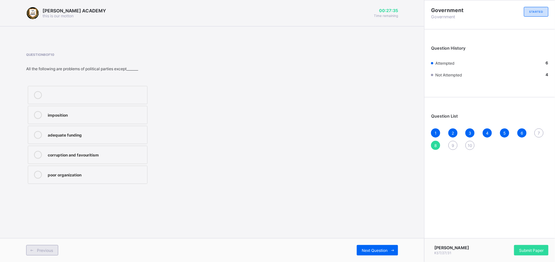
click at [40, 248] on span "Previous" at bounding box center [45, 250] width 16 height 5
click at [135, 98] on div "change of government" at bounding box center [96, 95] width 96 height 8
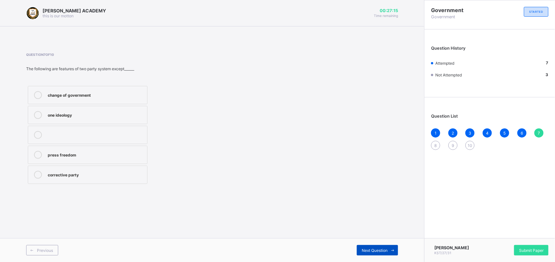
click at [386, 253] on div "Next Question" at bounding box center [377, 250] width 41 height 10
click at [385, 246] on div "Next Question" at bounding box center [377, 250] width 41 height 10
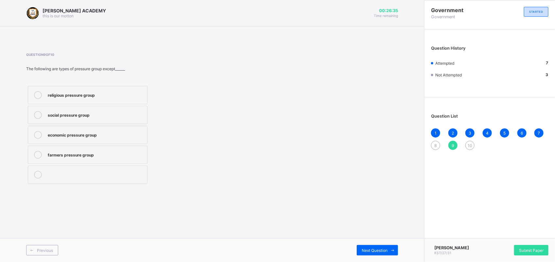
click at [122, 156] on div "farmers pressure group" at bounding box center [96, 154] width 96 height 7
click at [390, 246] on span at bounding box center [392, 250] width 10 height 10
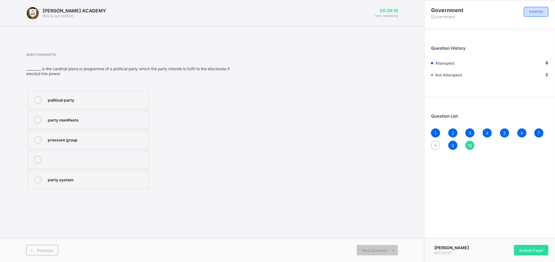
click at [92, 125] on label "party manifesto" at bounding box center [88, 120] width 121 height 18
click at [39, 249] on span "Previous" at bounding box center [45, 250] width 16 height 5
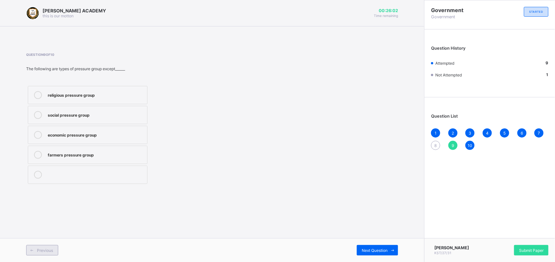
click at [39, 249] on span "Previous" at bounding box center [45, 250] width 16 height 5
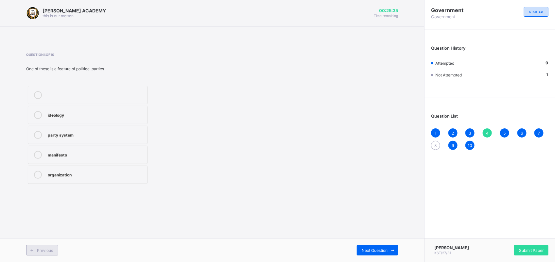
click at [39, 249] on span "Previous" at bounding box center [45, 250] width 16 height 5
click at [373, 249] on span "Next Question" at bounding box center [374, 250] width 26 height 5
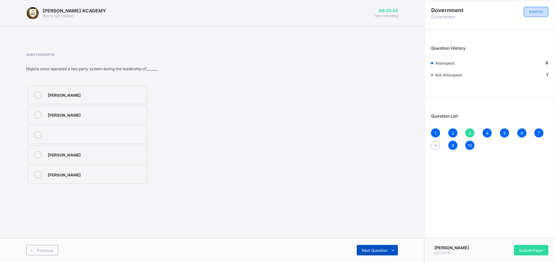
click at [373, 249] on span "Next Question" at bounding box center [374, 250] width 26 height 5
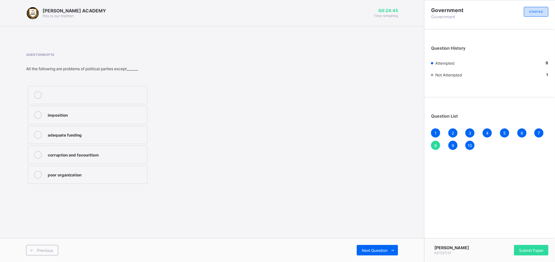
click at [80, 128] on label "adequate funding" at bounding box center [88, 135] width 120 height 18
click at [373, 245] on div "Next Question" at bounding box center [377, 250] width 41 height 10
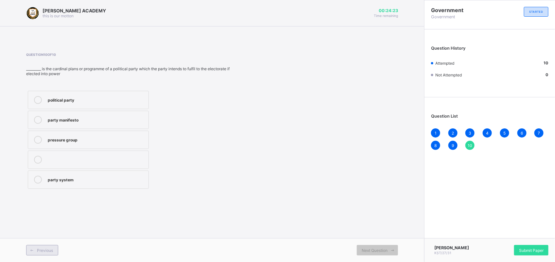
click at [46, 248] on span "Previous" at bounding box center [45, 250] width 16 height 5
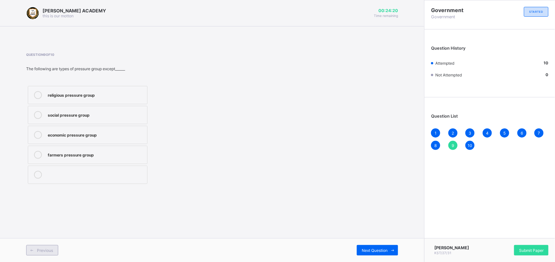
click at [46, 248] on span "Previous" at bounding box center [45, 250] width 16 height 5
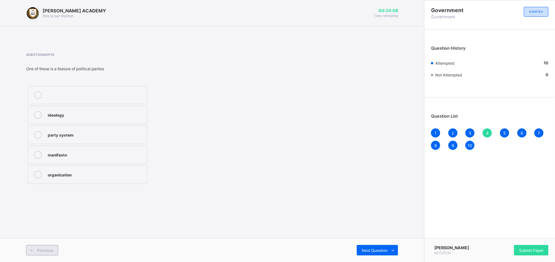
click at [46, 248] on span "Previous" at bounding box center [45, 250] width 16 height 5
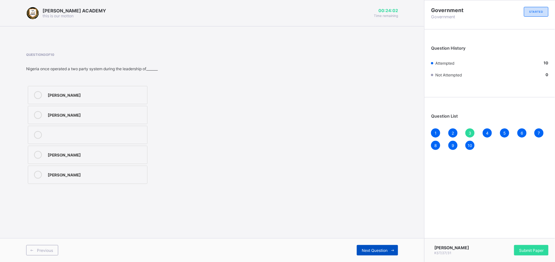
click at [386, 249] on span "Next Question" at bounding box center [374, 250] width 26 height 5
click at [120, 112] on div "one ideology" at bounding box center [96, 114] width 96 height 7
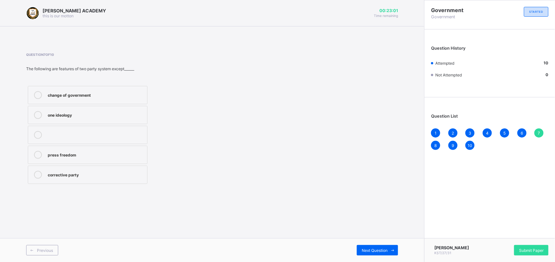
click at [120, 112] on div "one ideology" at bounding box center [96, 114] width 96 height 7
click at [42, 249] on span "Previous" at bounding box center [45, 250] width 16 height 5
click at [49, 250] on span "Previous" at bounding box center [45, 250] width 16 height 5
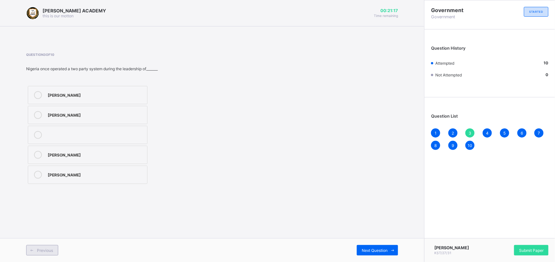
click at [49, 250] on span "Previous" at bounding box center [45, 250] width 16 height 5
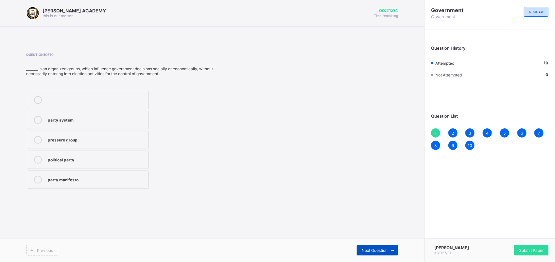
click at [377, 247] on div "Next Question" at bounding box center [377, 250] width 41 height 10
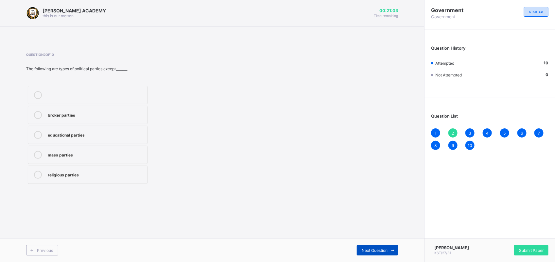
click at [377, 248] on span "Next Question" at bounding box center [374, 250] width 26 height 5
click at [368, 244] on div "Previous Next Question" at bounding box center [212, 250] width 424 height 24
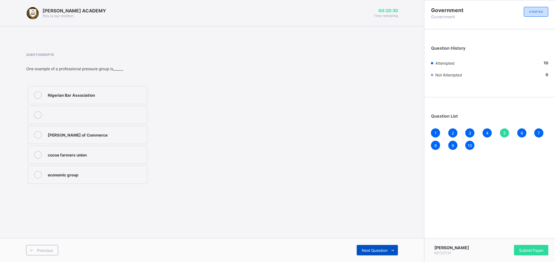
click at [380, 254] on div "Next Question" at bounding box center [377, 250] width 41 height 10
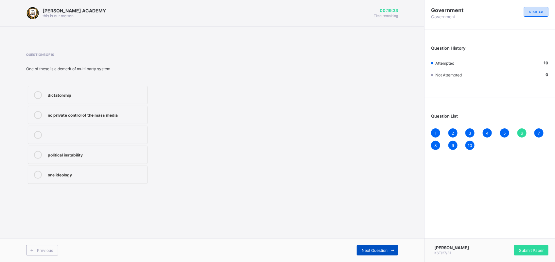
click at [383, 251] on span "Next Question" at bounding box center [374, 250] width 26 height 5
click at [374, 245] on div "Next Question" at bounding box center [377, 250] width 41 height 10
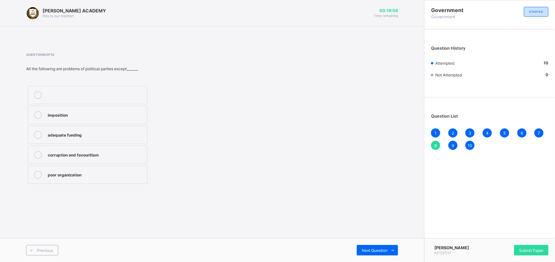
click at [396, 258] on div "Previous Next Question" at bounding box center [212, 250] width 424 height 24
click at [389, 247] on span at bounding box center [392, 250] width 10 height 10
click at [42, 247] on div "Previous" at bounding box center [42, 250] width 32 height 10
click at [385, 248] on span "Next Question" at bounding box center [374, 250] width 26 height 5
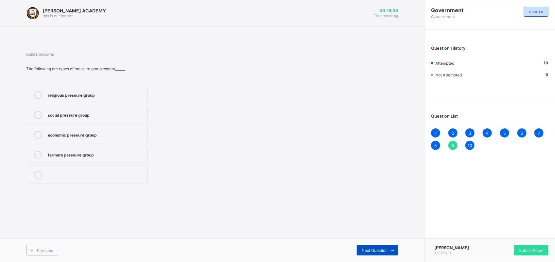
click at [385, 248] on span "Next Question" at bounding box center [374, 250] width 26 height 5
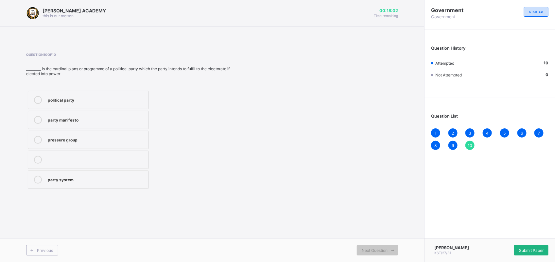
click at [542, 245] on div "Submit Paper" at bounding box center [531, 250] width 34 height 10
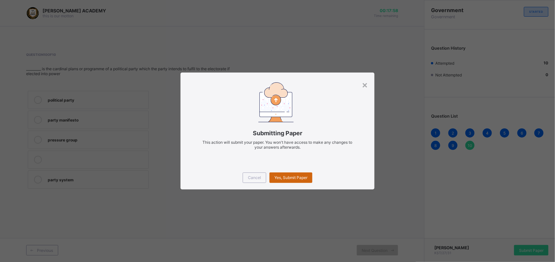
click at [299, 174] on div "Yes, Submit Paper" at bounding box center [290, 178] width 43 height 10
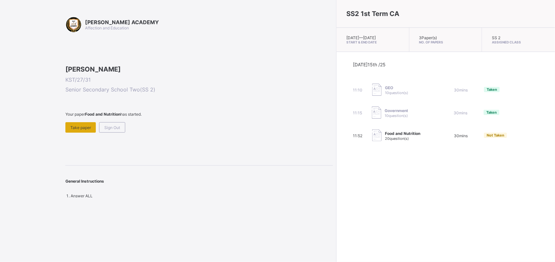
click at [77, 133] on div "Take paper" at bounding box center [80, 127] width 30 height 10
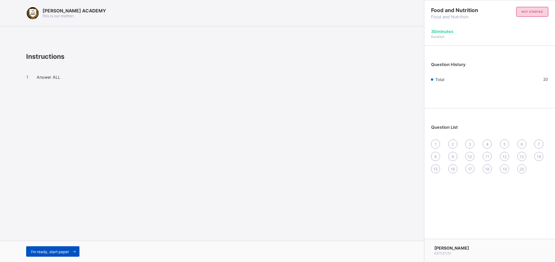
click at [54, 249] on span "I’m ready, start paper" at bounding box center [50, 251] width 38 height 5
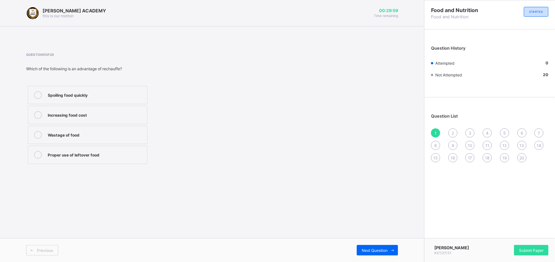
click at [46, 89] on label "Spoiling food quickly" at bounding box center [88, 95] width 120 height 18
click at [530, 249] on span "Submit Paper" at bounding box center [531, 250] width 25 height 5
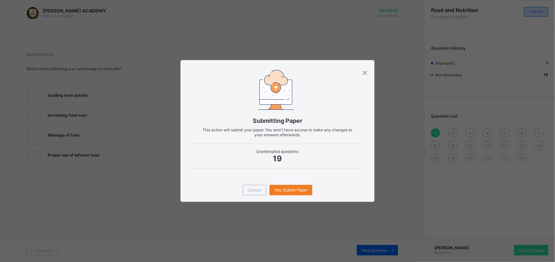
click at [280, 184] on div "Cancel Yes, Submit Paper" at bounding box center [277, 190] width 194 height 24
click at [280, 189] on span "Yes, Submit Paper" at bounding box center [290, 190] width 33 height 5
click at [280, 189] on div "Yes, Submit Paper" at bounding box center [290, 190] width 43 height 10
